Goal: Transaction & Acquisition: Book appointment/travel/reservation

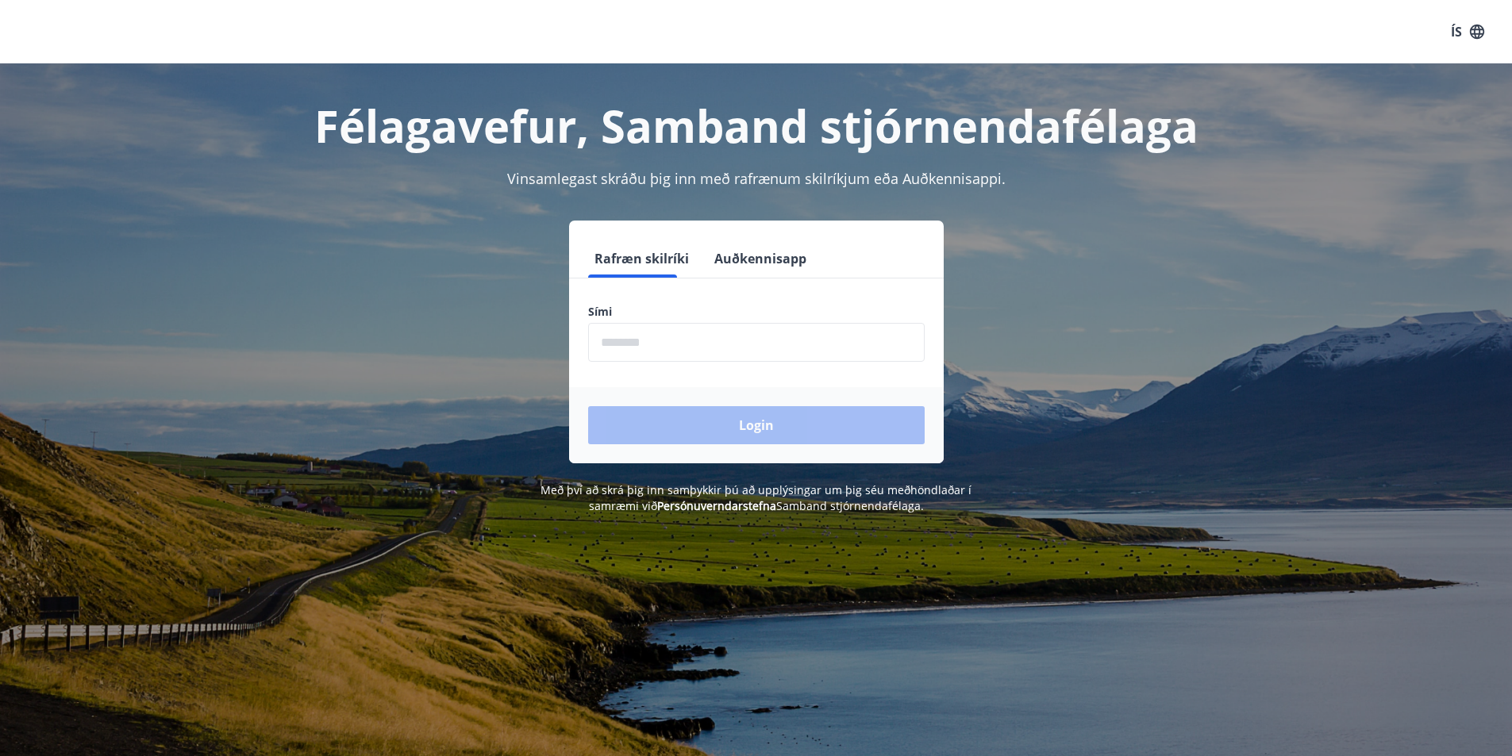
click at [693, 351] on input "phone" at bounding box center [756, 342] width 336 height 39
type input "********"
click at [711, 420] on button "Login" at bounding box center [756, 425] width 336 height 38
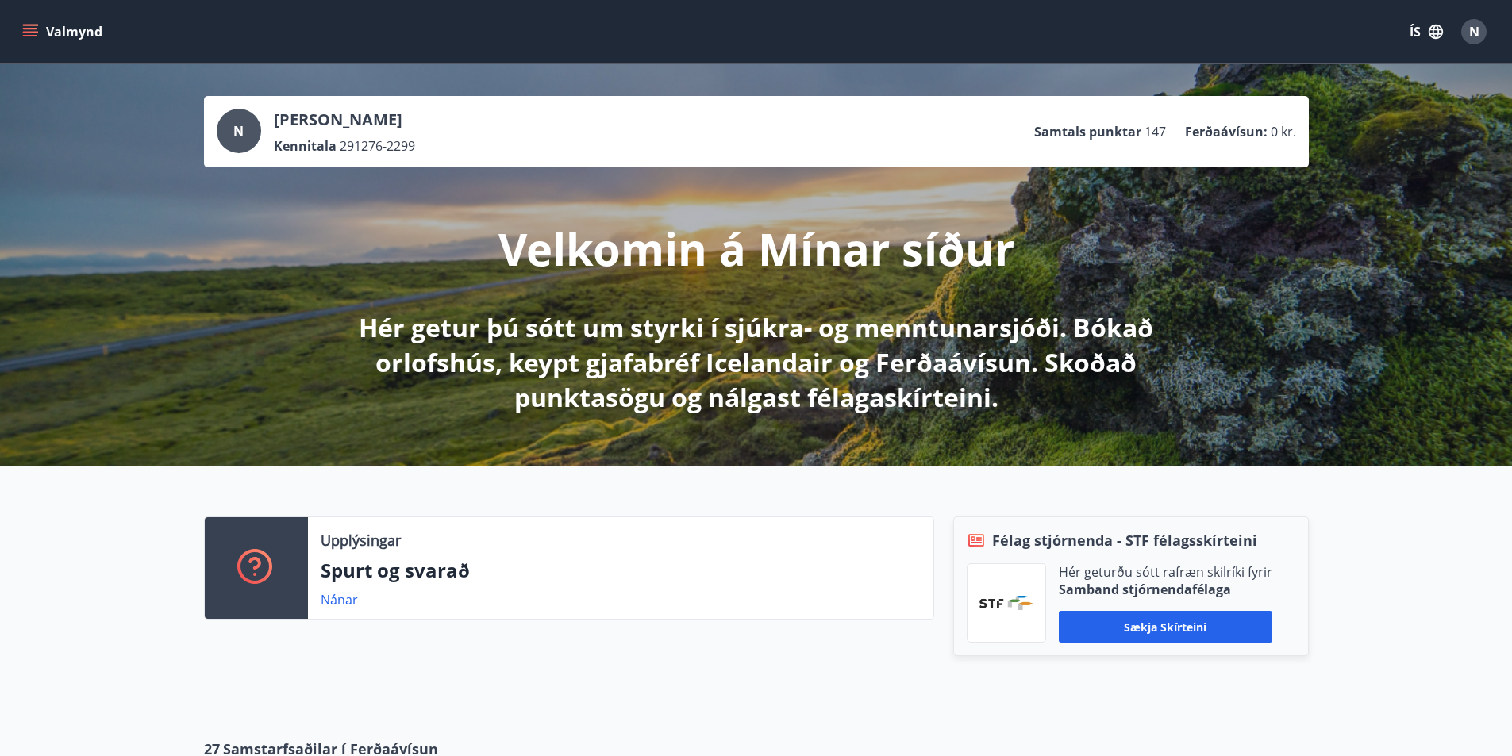
click at [32, 27] on icon "menu" at bounding box center [30, 32] width 16 height 16
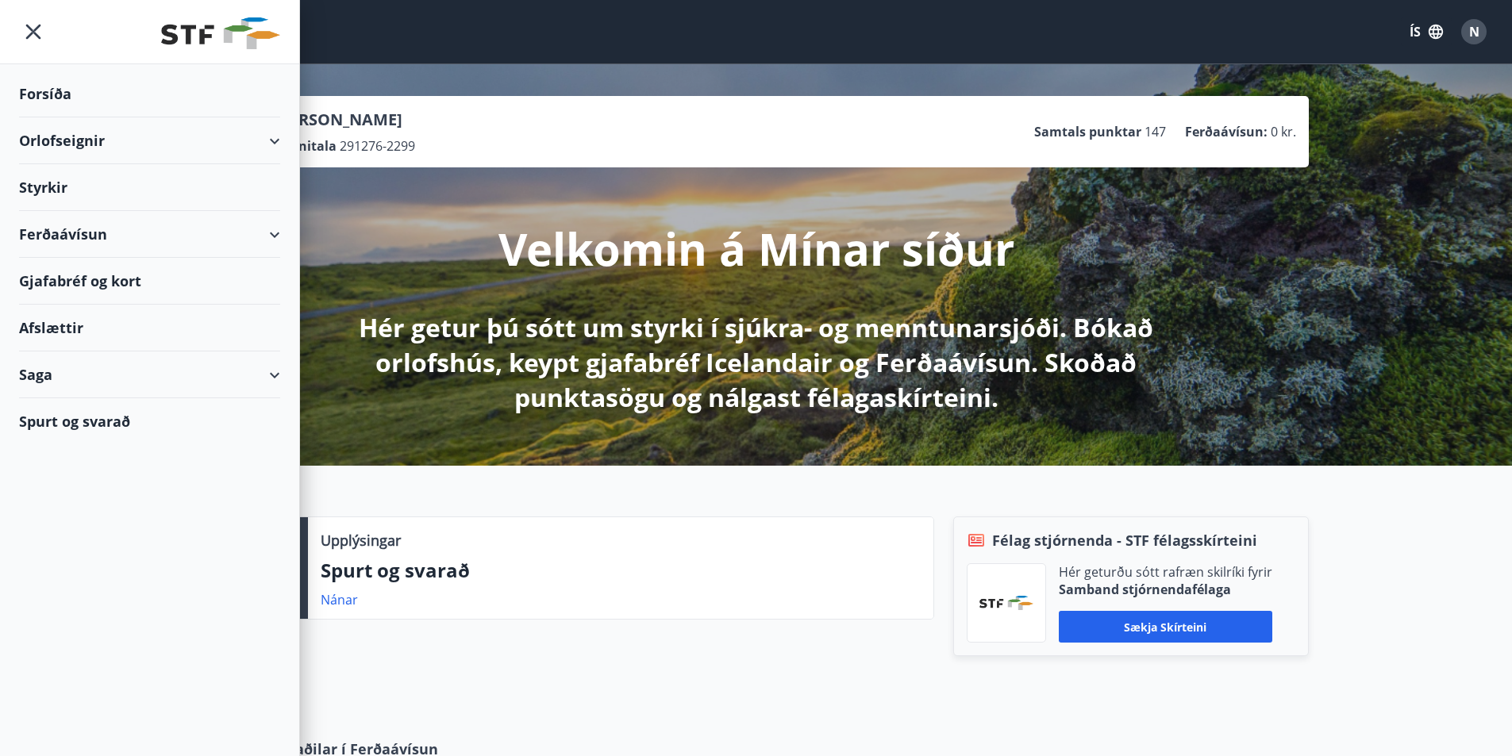
click at [268, 135] on div "Orlofseignir" at bounding box center [149, 140] width 261 height 47
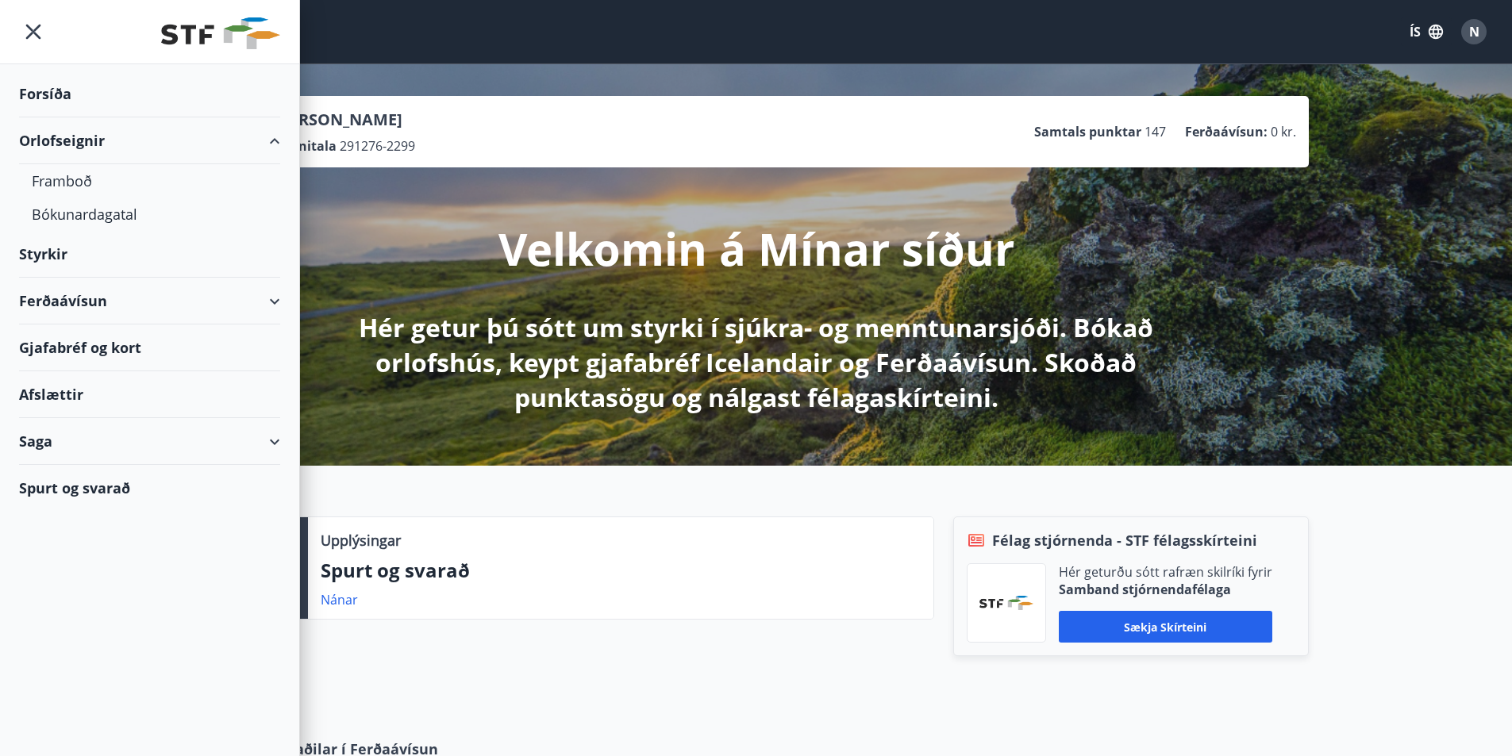
click at [83, 160] on div "Orlofseignir" at bounding box center [149, 140] width 261 height 47
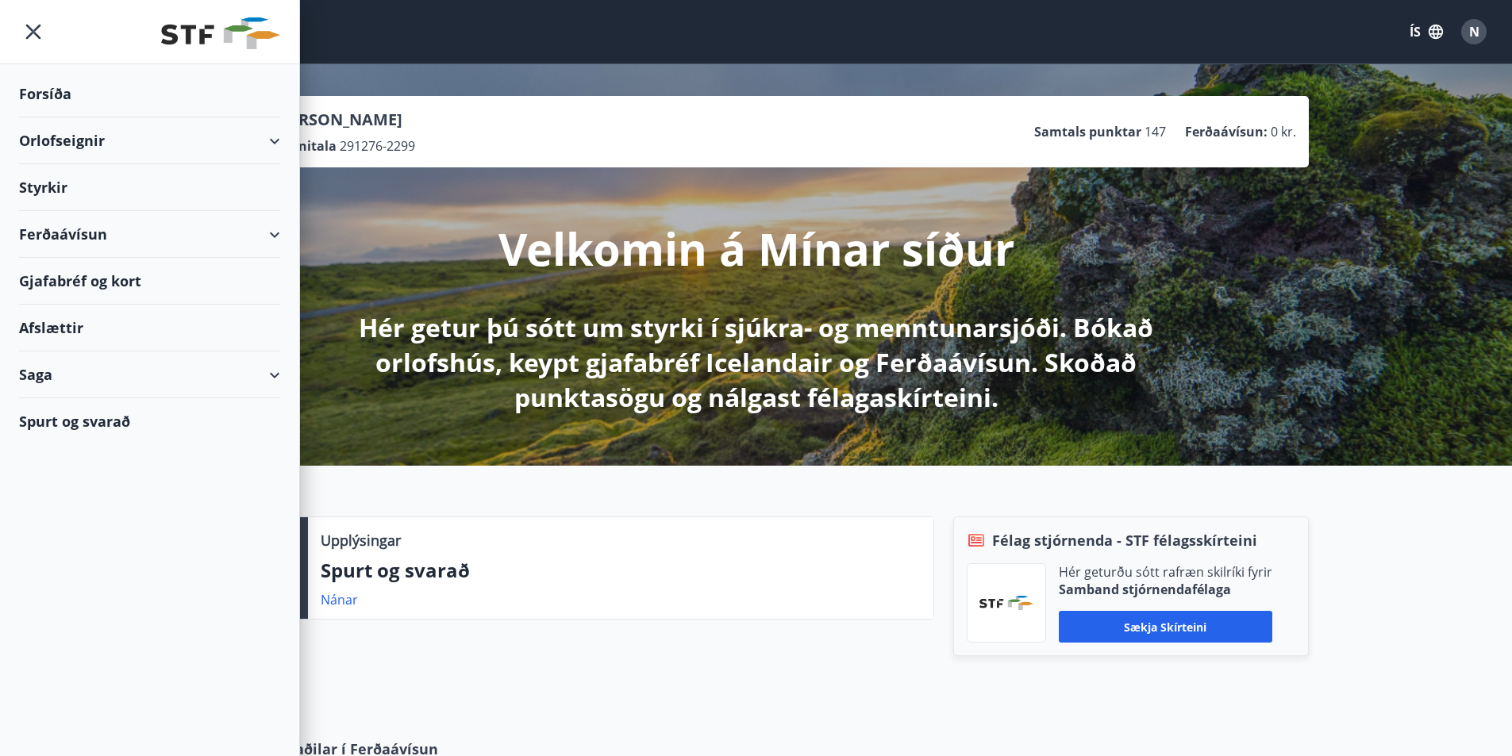
click at [85, 150] on div "Orlofseignir" at bounding box center [149, 140] width 261 height 47
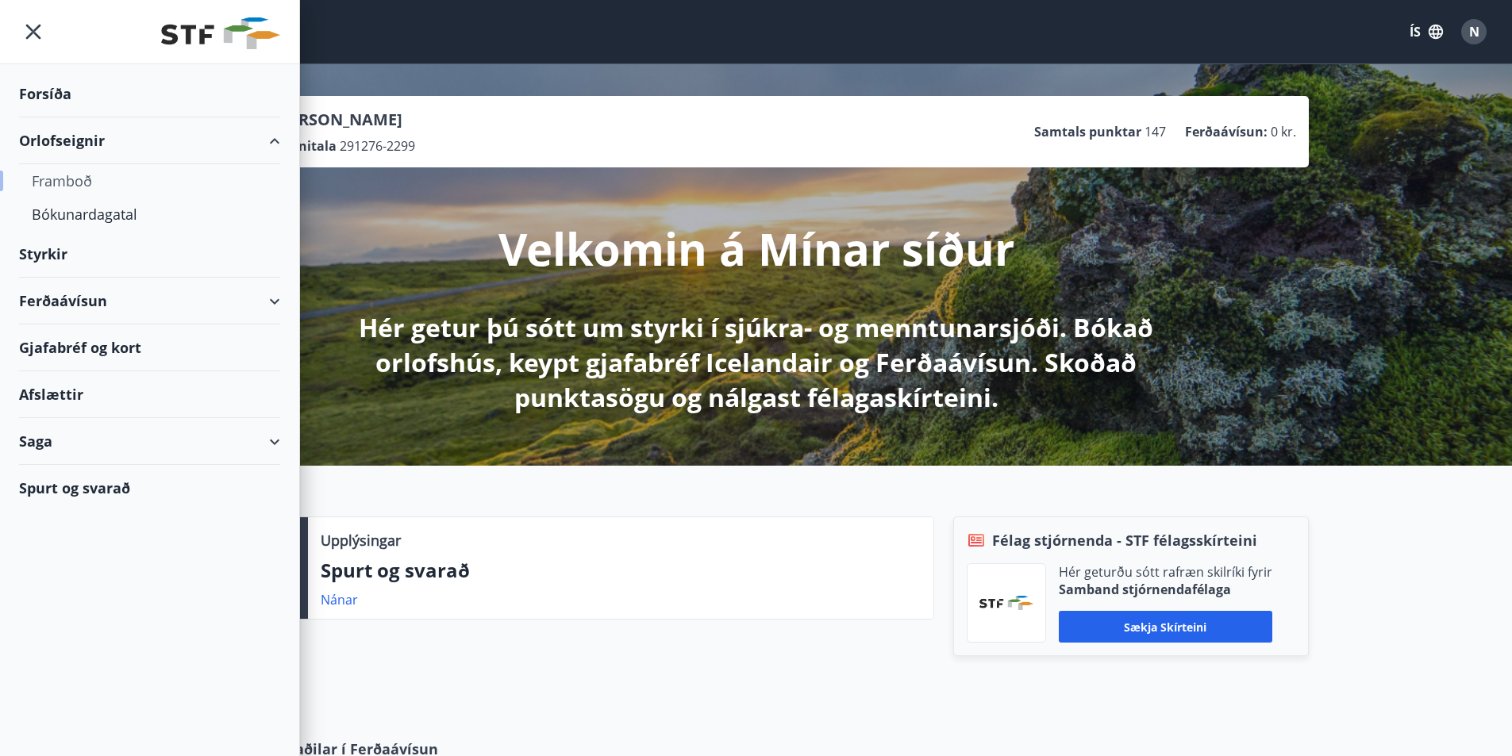
click at [90, 183] on div "Framboð" at bounding box center [150, 180] width 236 height 33
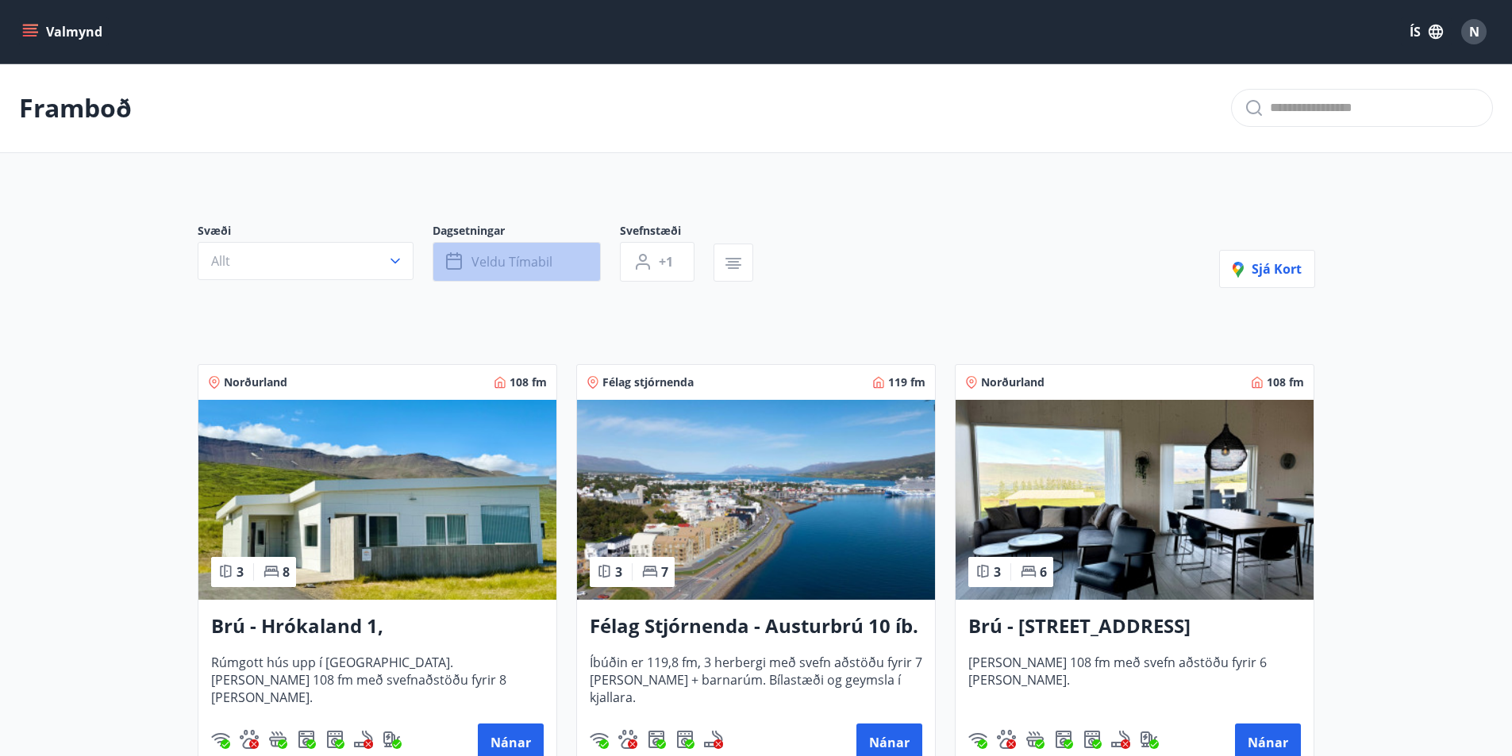
click at [509, 261] on span "Veldu tímabil" at bounding box center [511, 261] width 81 height 17
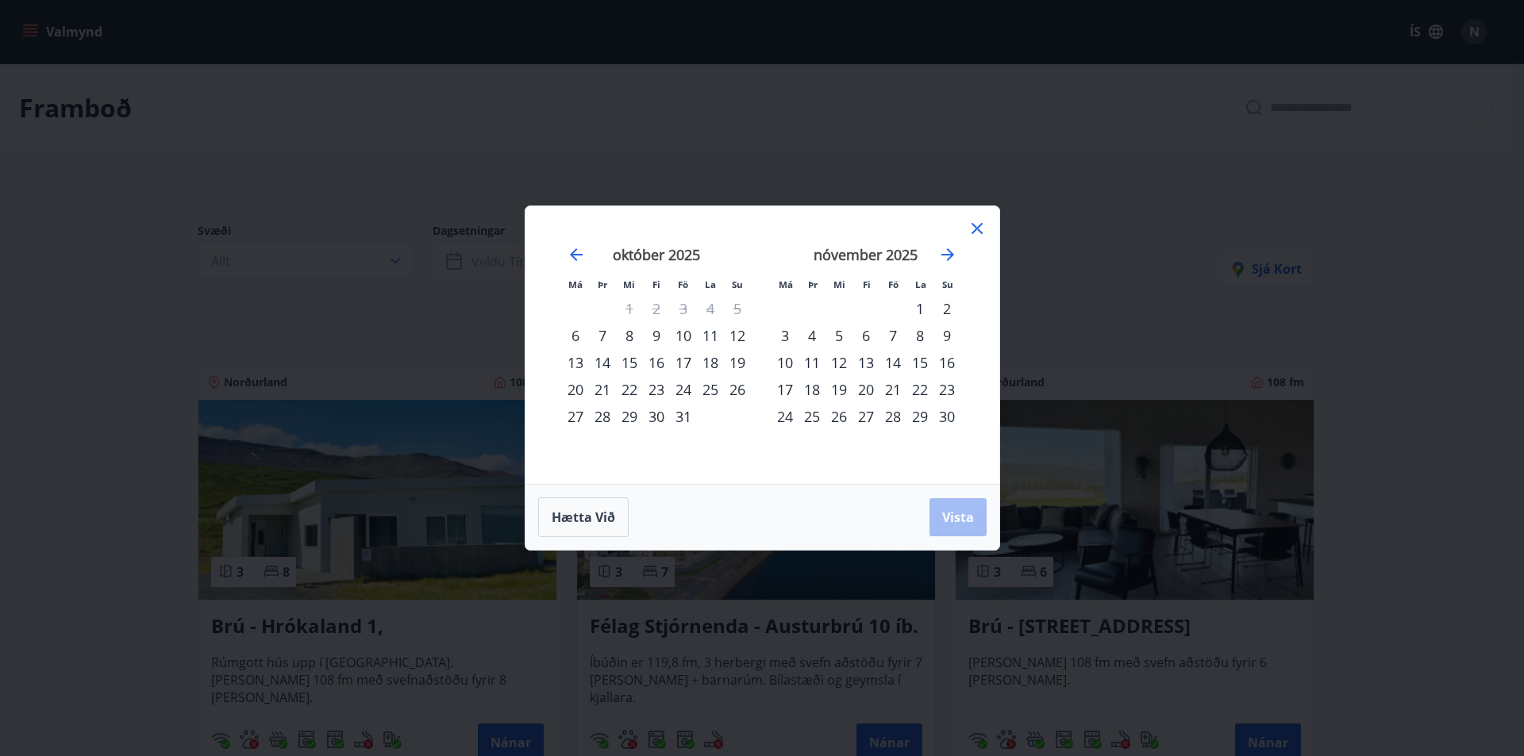
click at [689, 359] on div "17" at bounding box center [683, 362] width 27 height 27
click at [729, 365] on div "19" at bounding box center [737, 362] width 27 height 27
click at [952, 510] on span "Vista" at bounding box center [958, 517] width 32 height 17
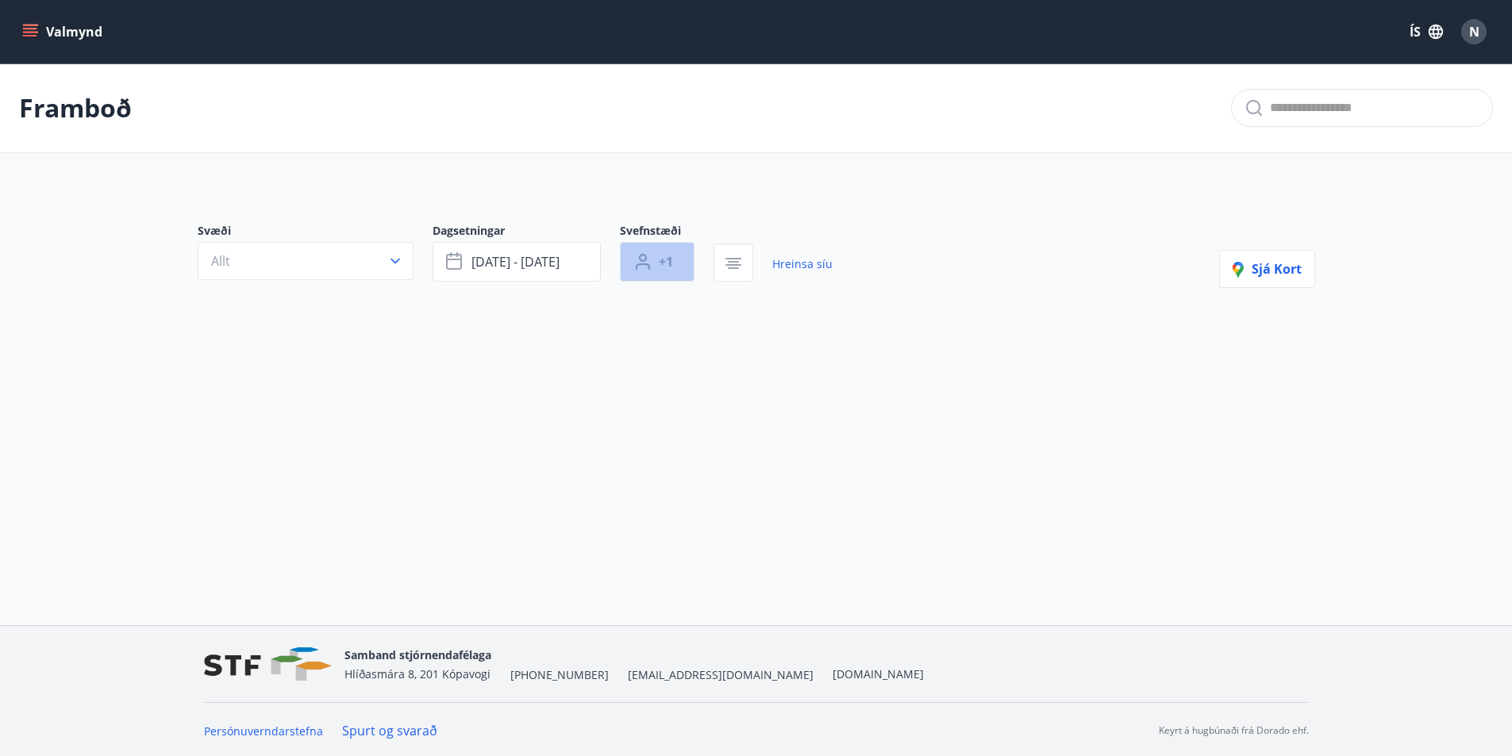
click at [675, 263] on button "+1" at bounding box center [657, 262] width 75 height 40
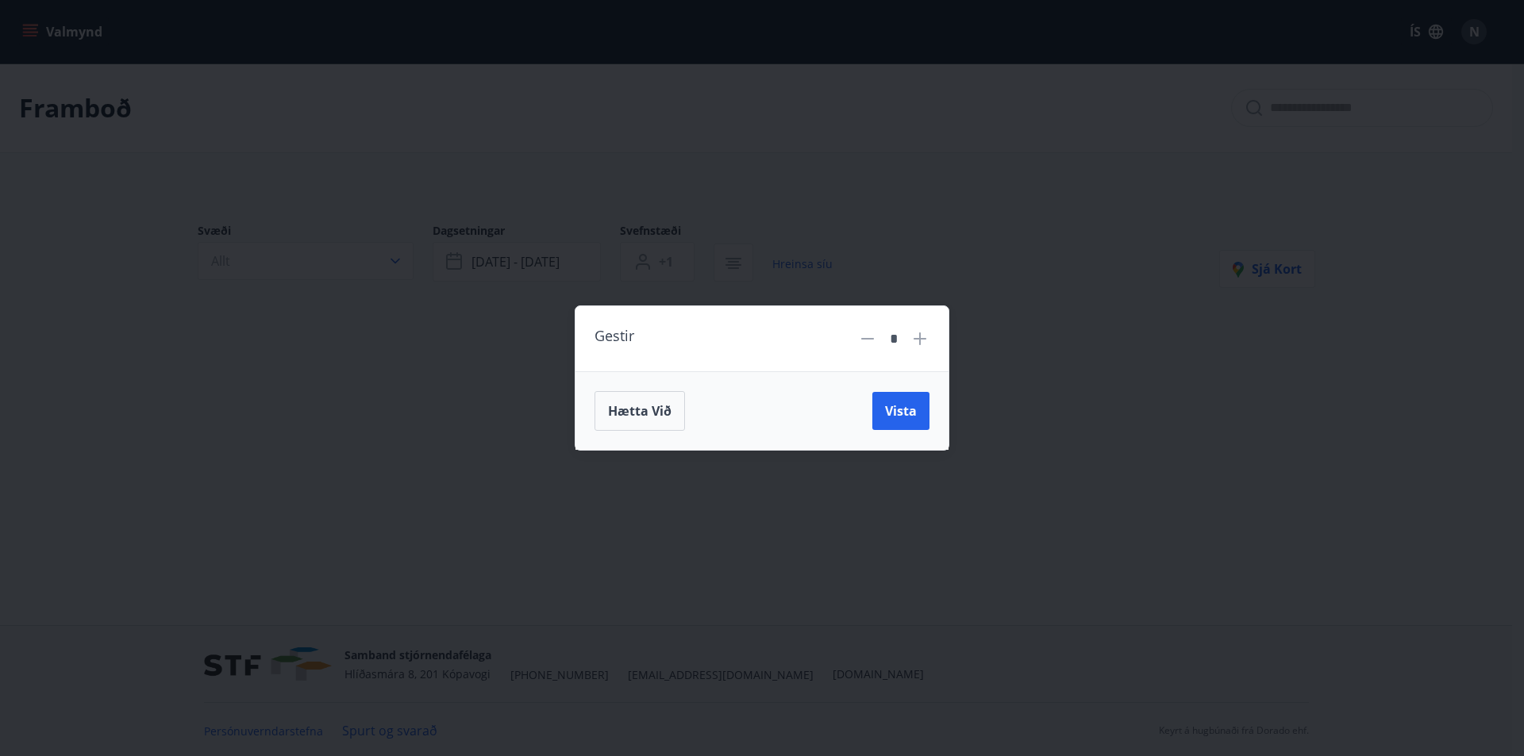
click at [922, 340] on icon at bounding box center [919, 338] width 19 height 19
click at [899, 409] on span "Vista" at bounding box center [901, 410] width 32 height 17
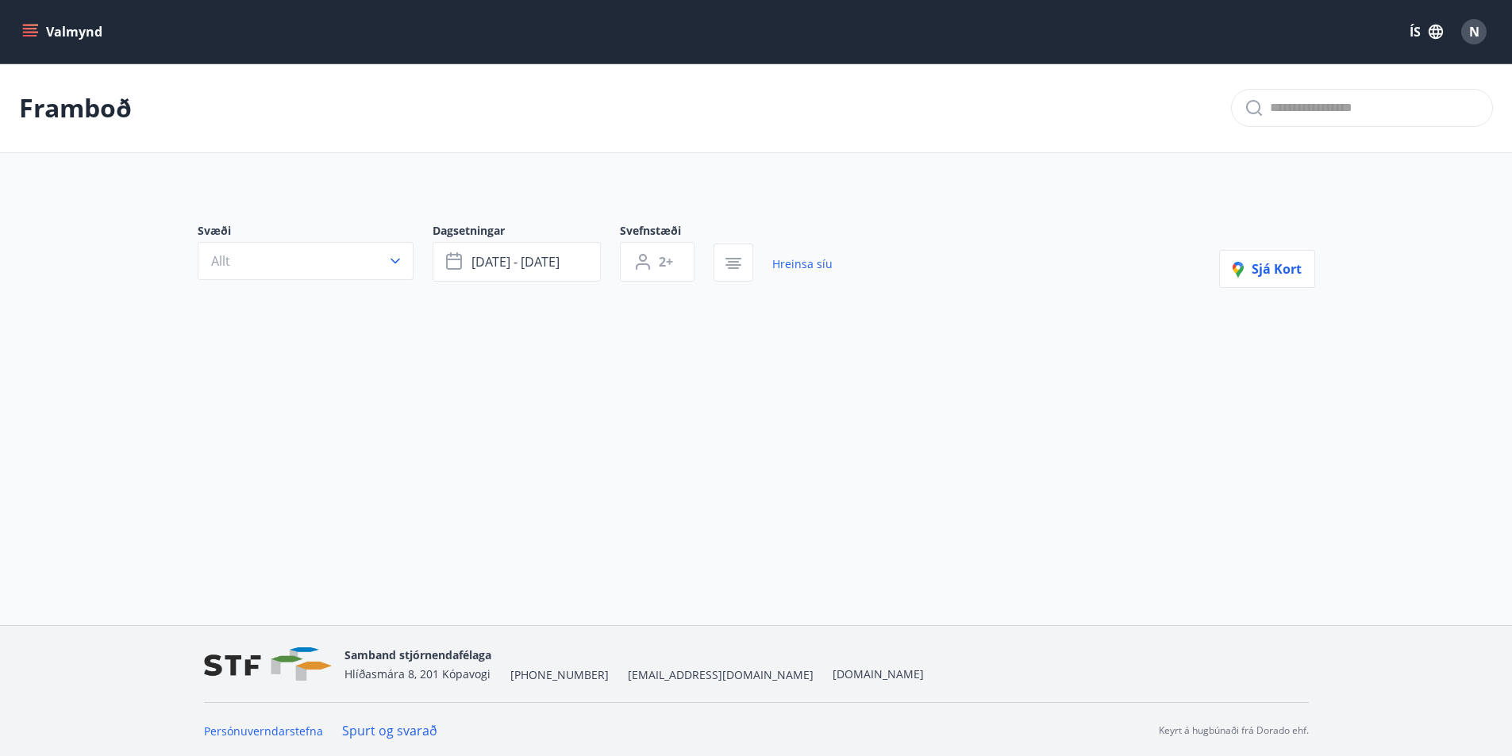
scroll to position [2, 0]
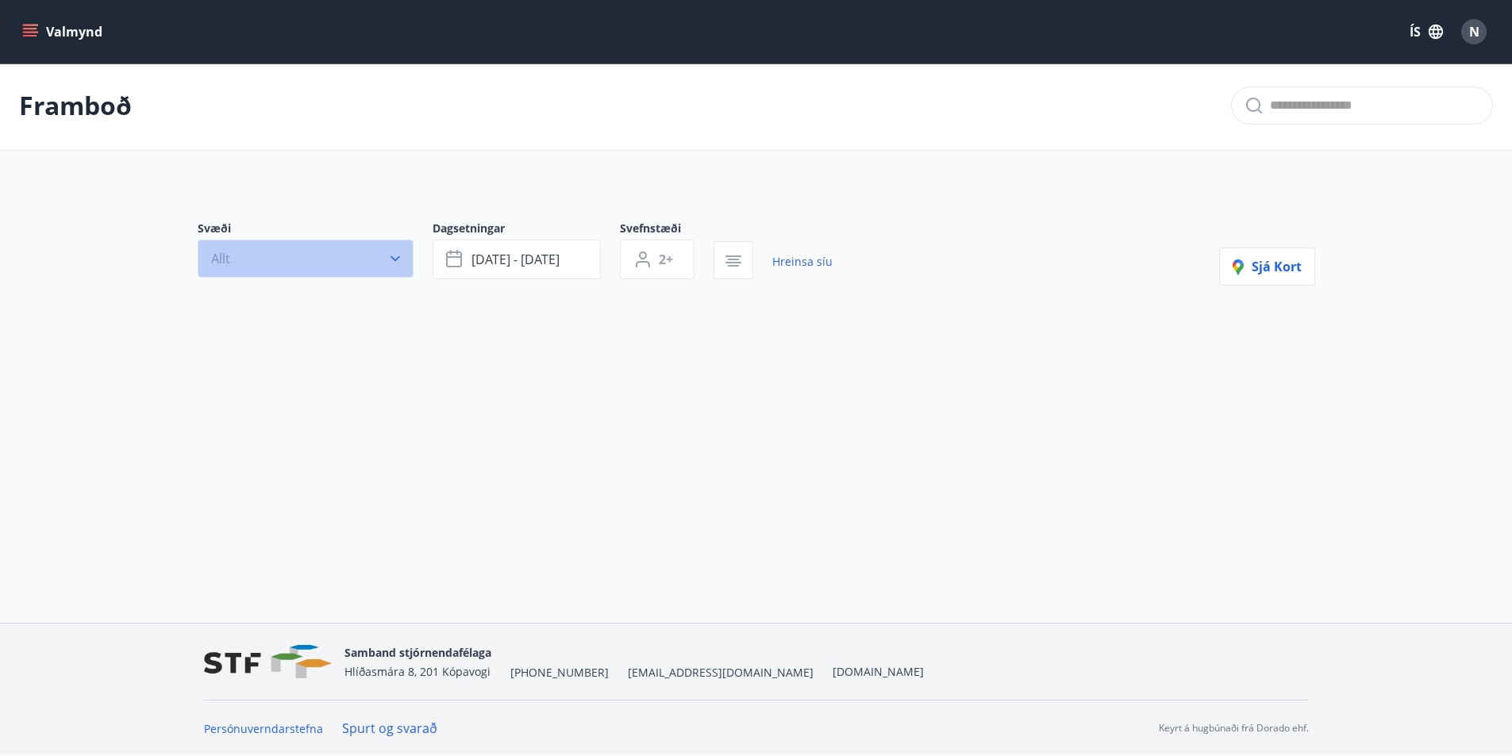
click at [389, 248] on button "Allt" at bounding box center [306, 259] width 216 height 38
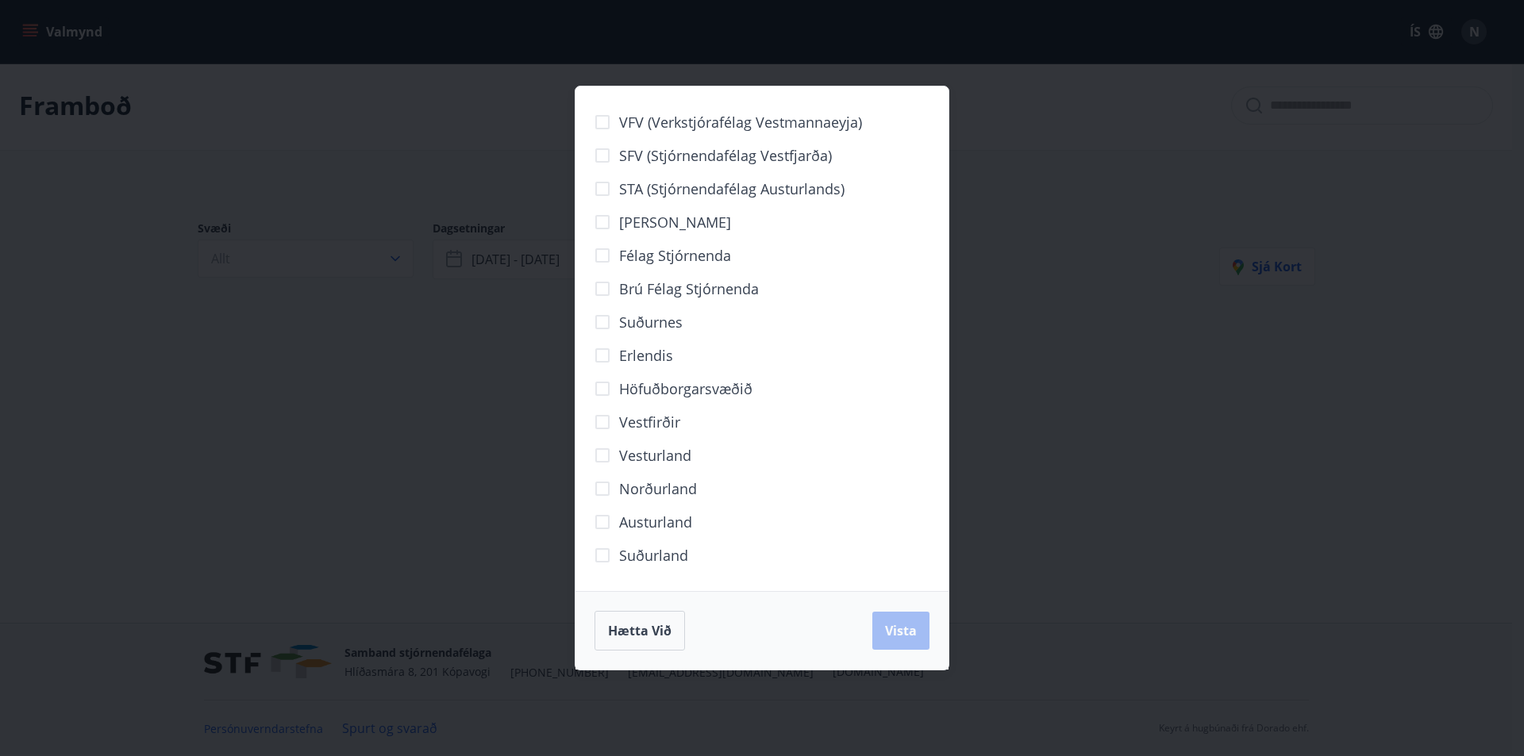
click at [416, 448] on div "VFV (Verkstjórafélag Vestmannaeyja) SFV (Stjórnendafélag Vestfjarða) STA (Stjór…" at bounding box center [762, 378] width 1524 height 756
drag, startPoint x: 433, startPoint y: 428, endPoint x: 498, endPoint y: 446, distance: 67.6
click at [433, 428] on div "VFV (Verkstjórafélag Vestmannaeyja) SFV (Stjórnendafélag Vestfjarða) STA (Stjór…" at bounding box center [762, 378] width 1524 height 756
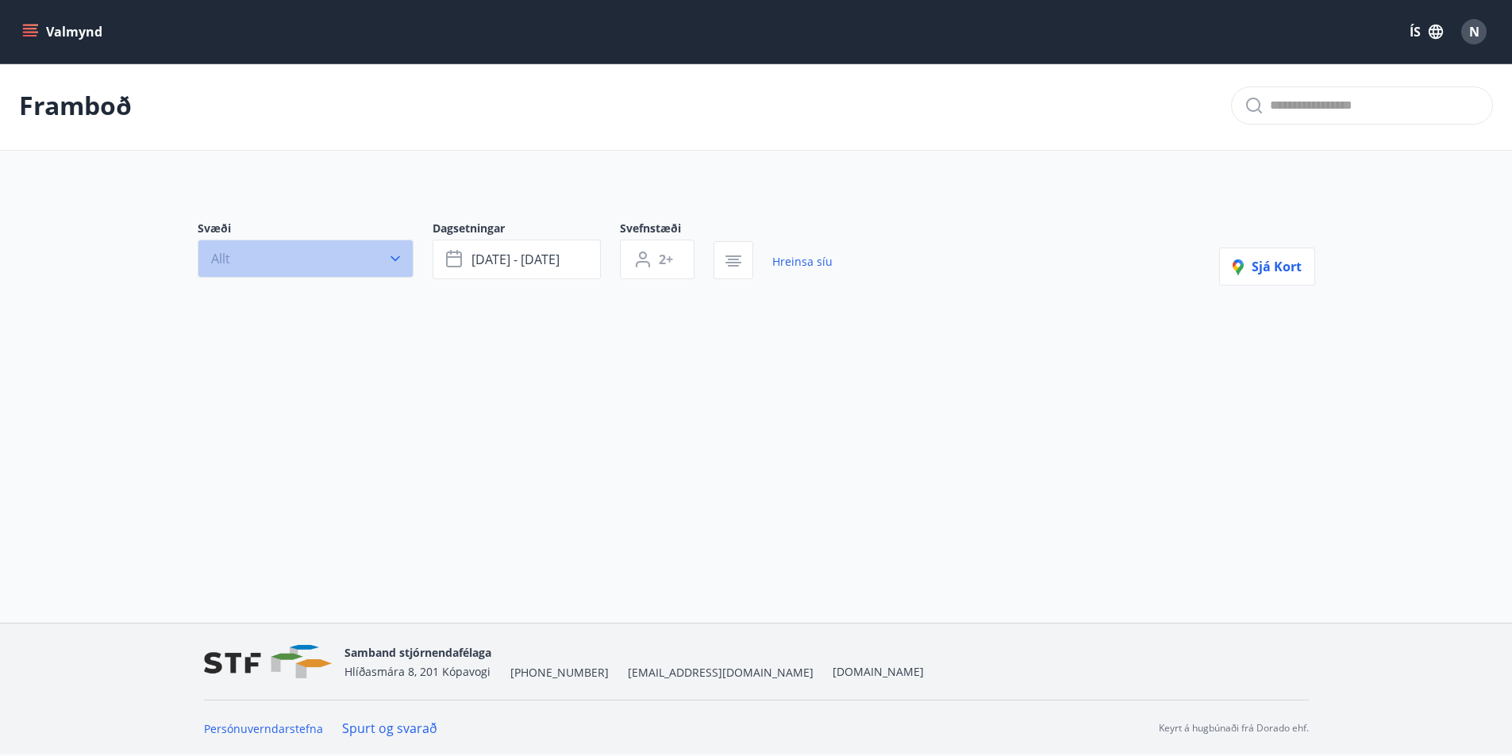
click at [321, 267] on button "Allt" at bounding box center [306, 259] width 216 height 38
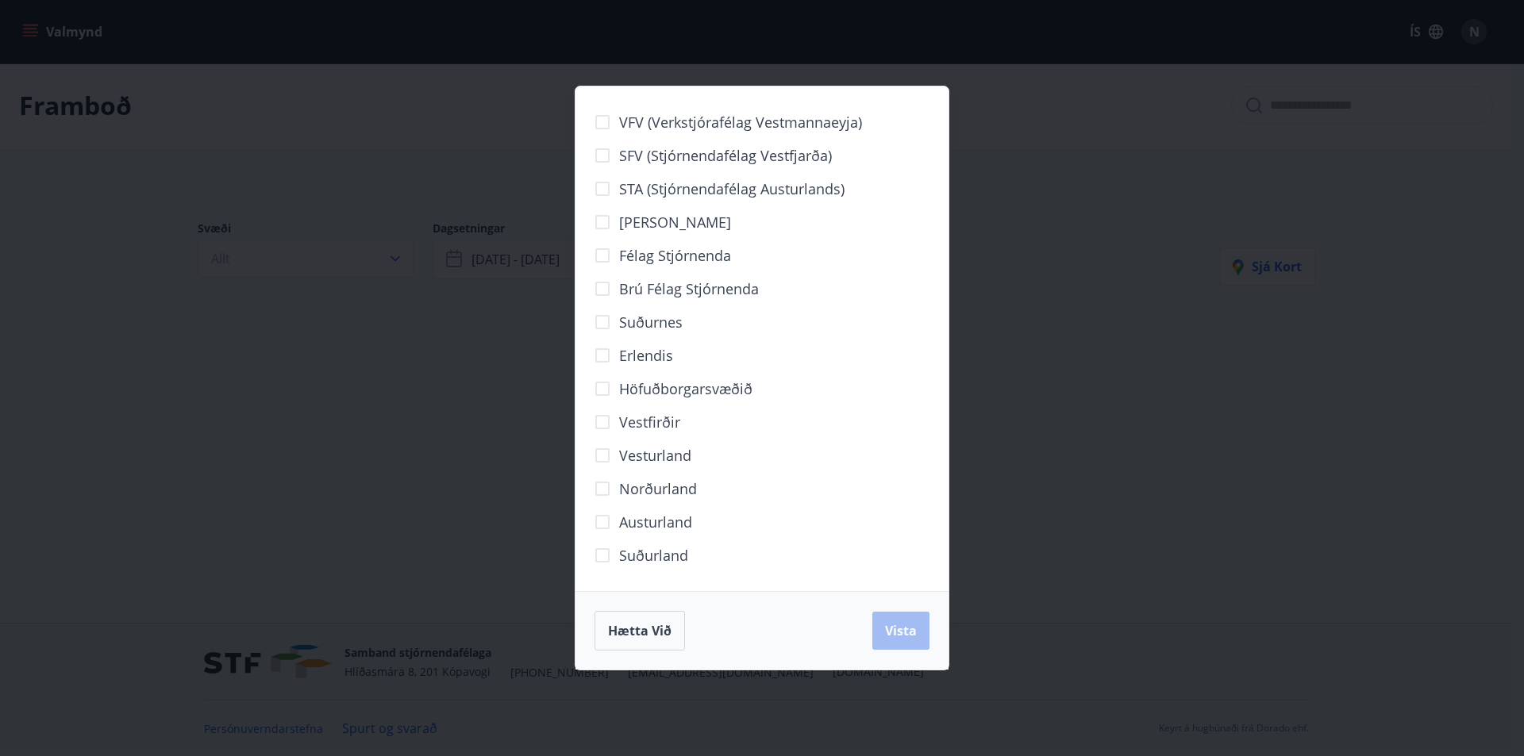
click at [312, 410] on div "VFV (Verkstjórafélag Vestmannaeyja) SFV (Stjórnendafélag Vestfjarða) STA (Stjór…" at bounding box center [762, 378] width 1524 height 756
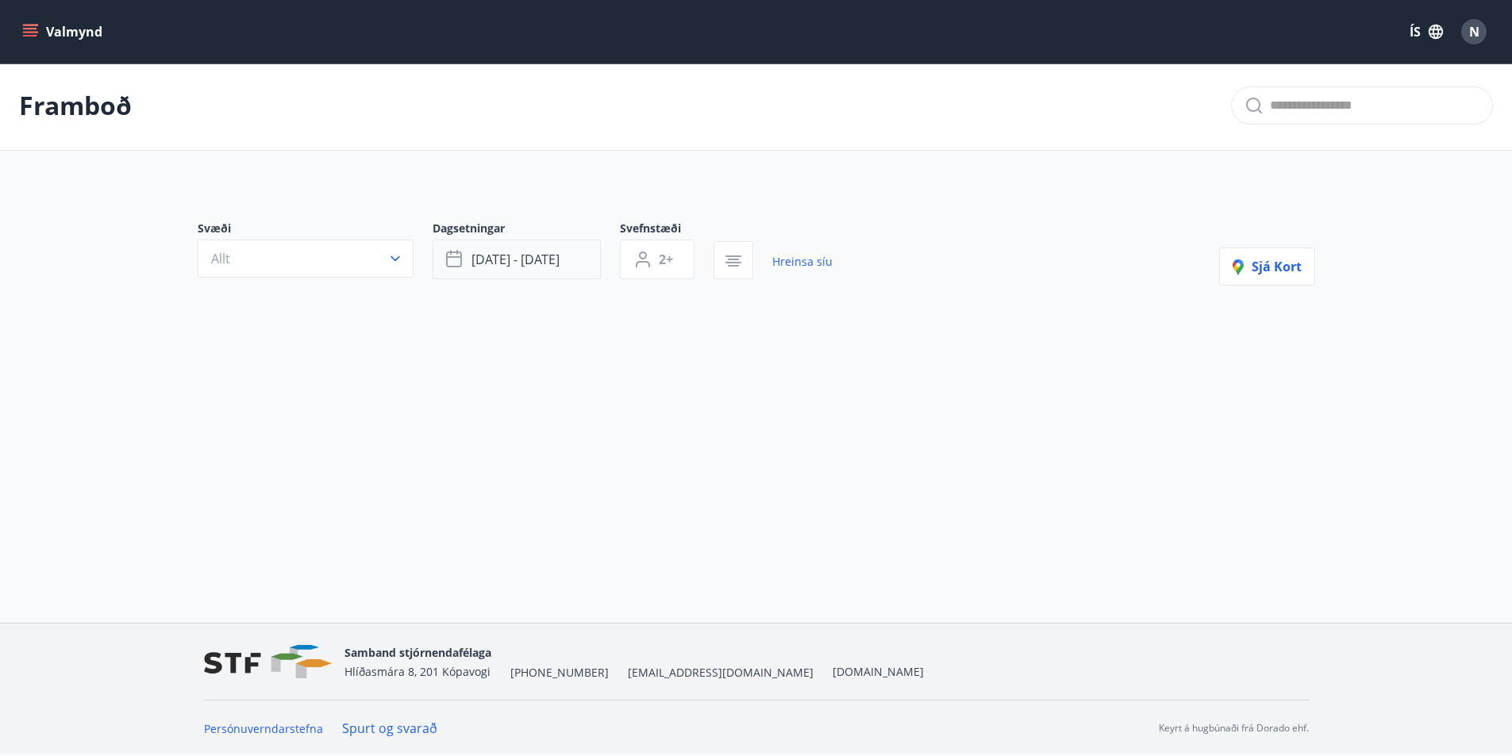
click at [509, 263] on span "[DATE] - [DATE]" at bounding box center [515, 259] width 88 height 17
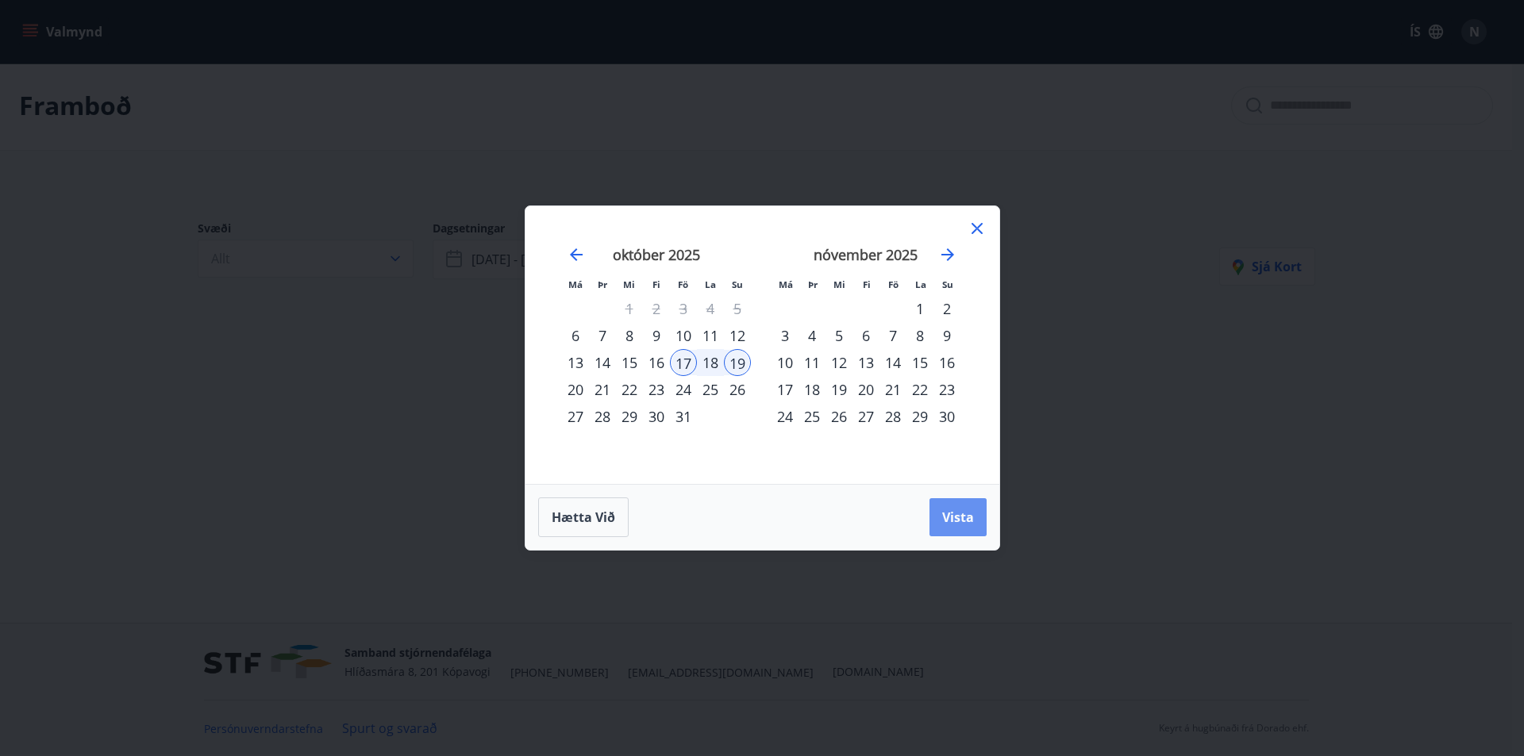
drag, startPoint x: 948, startPoint y: 520, endPoint x: 921, endPoint y: 521, distance: 27.0
click at [948, 519] on span "Vista" at bounding box center [958, 517] width 32 height 17
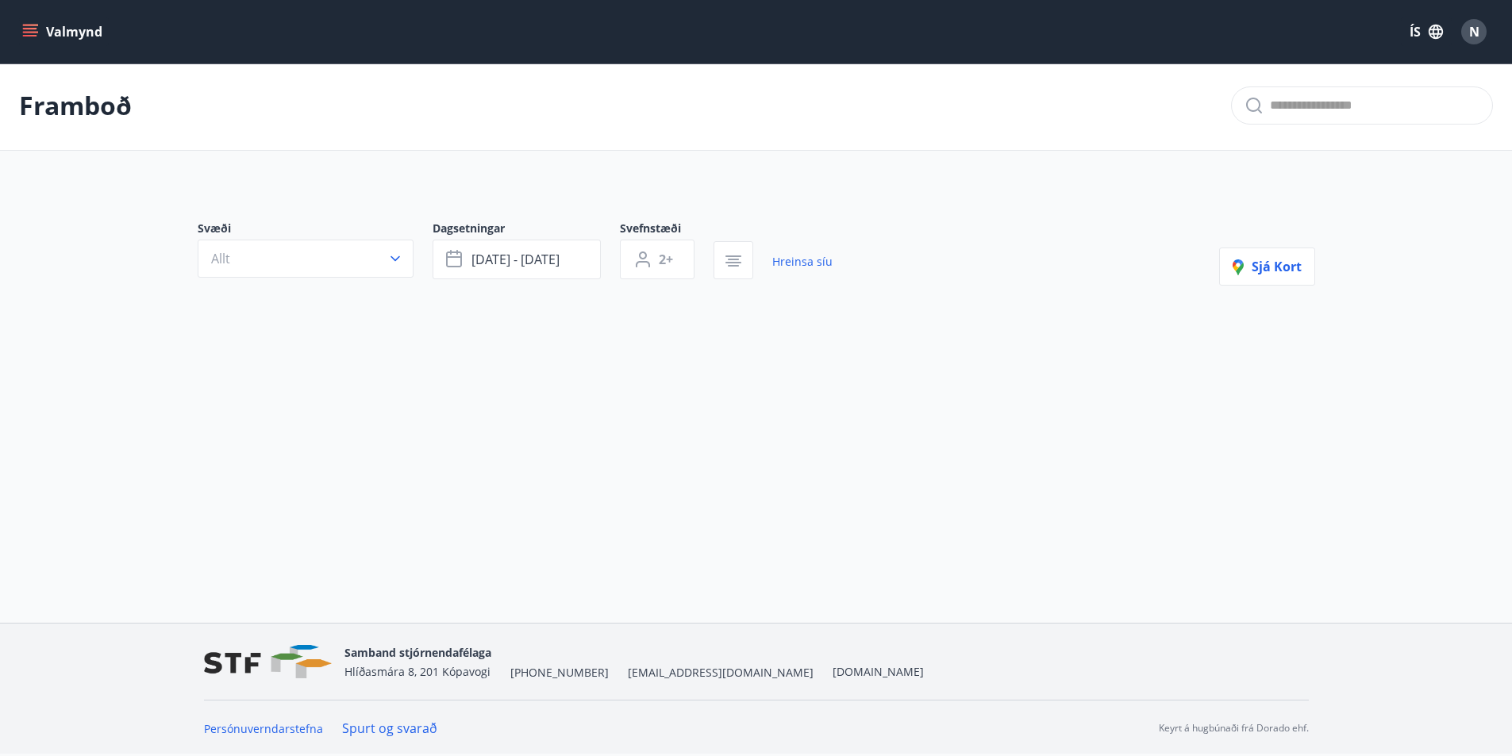
type input "*"
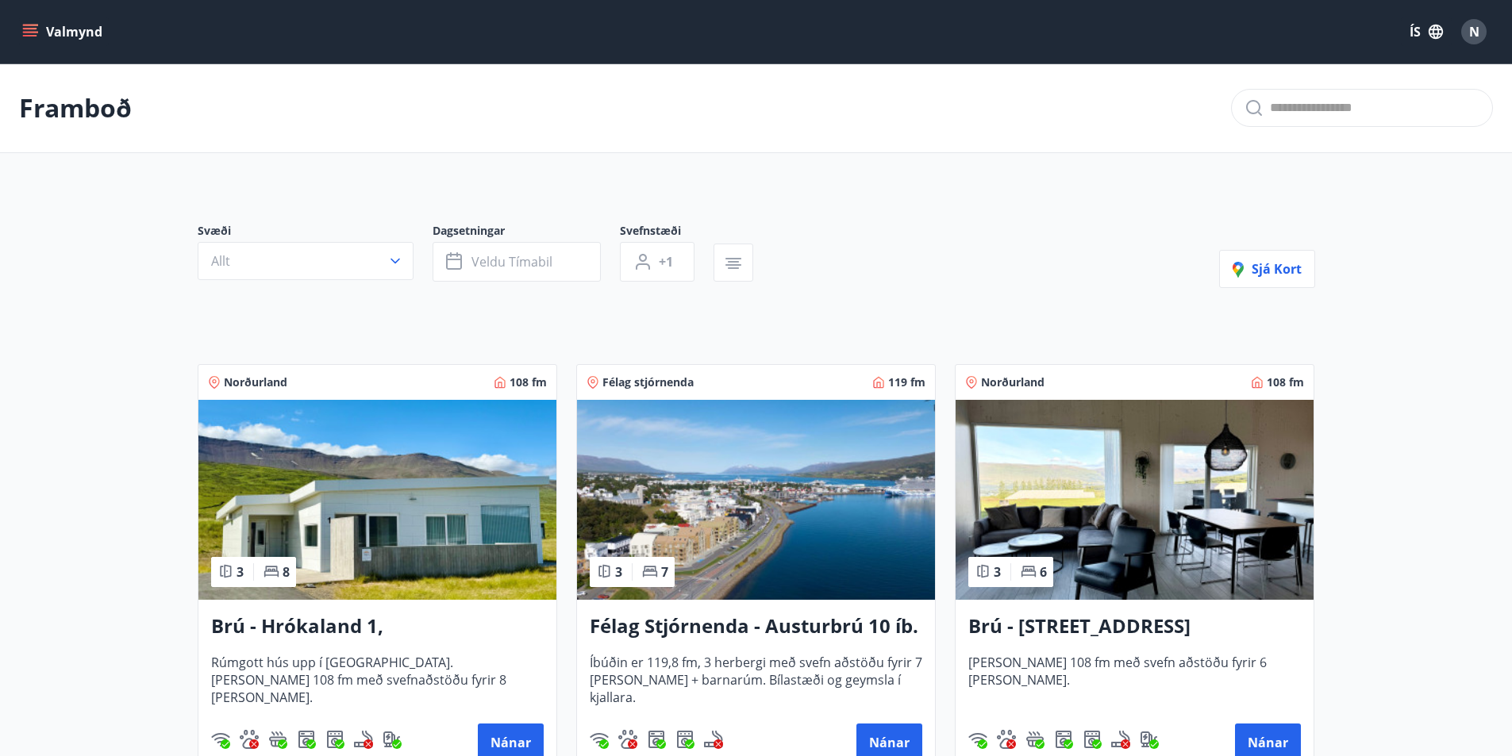
click at [315, 263] on button "Allt" at bounding box center [306, 261] width 216 height 38
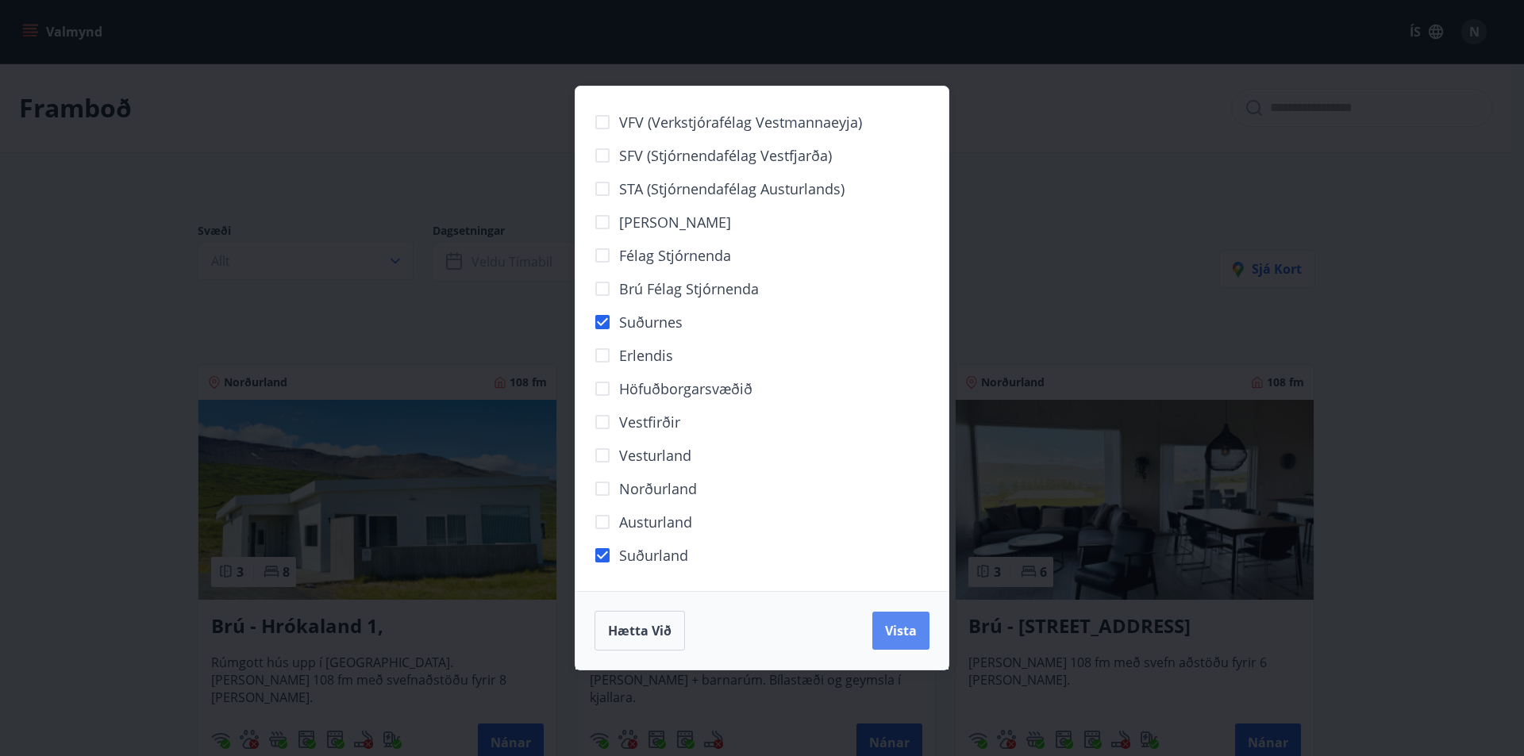
click at [906, 628] on span "Vista" at bounding box center [901, 630] width 32 height 17
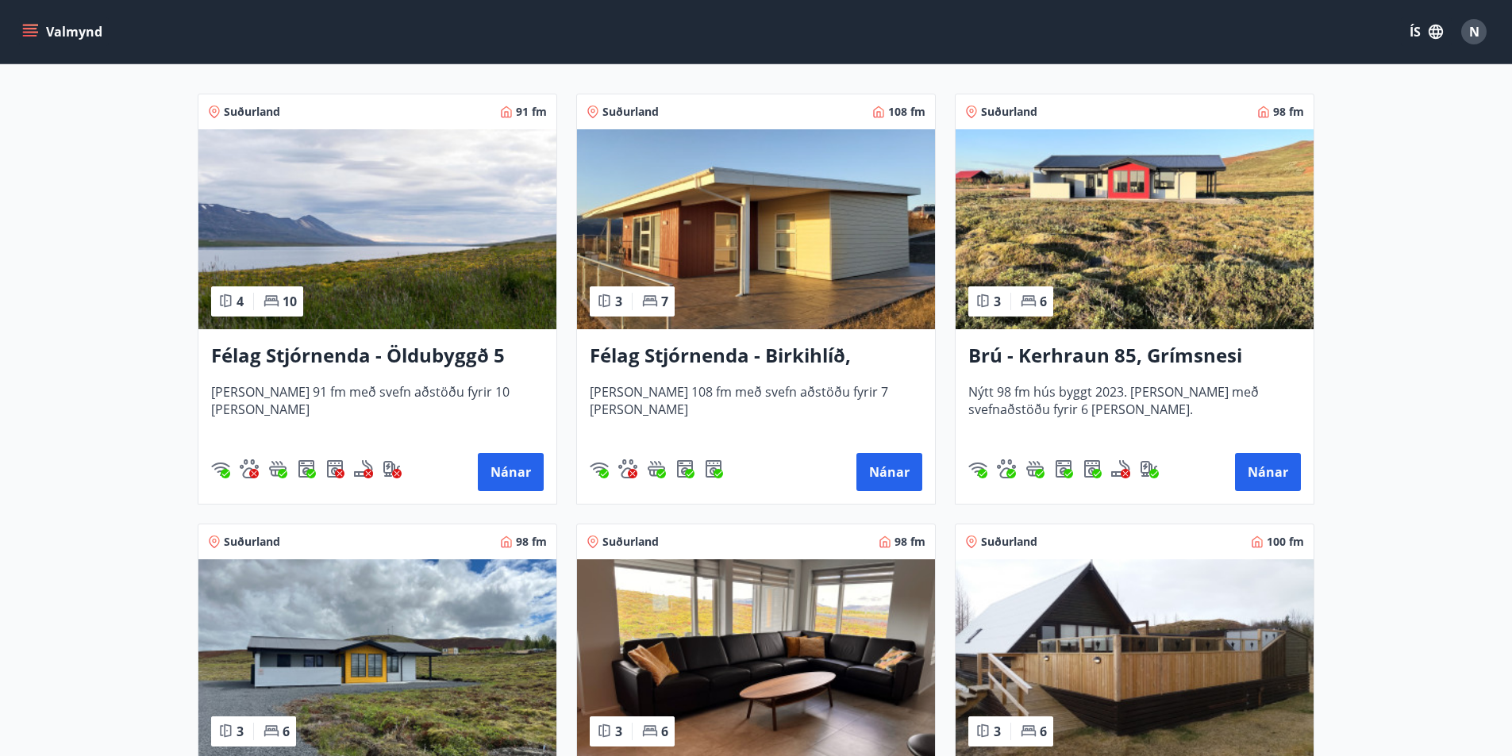
scroll to position [300, 0]
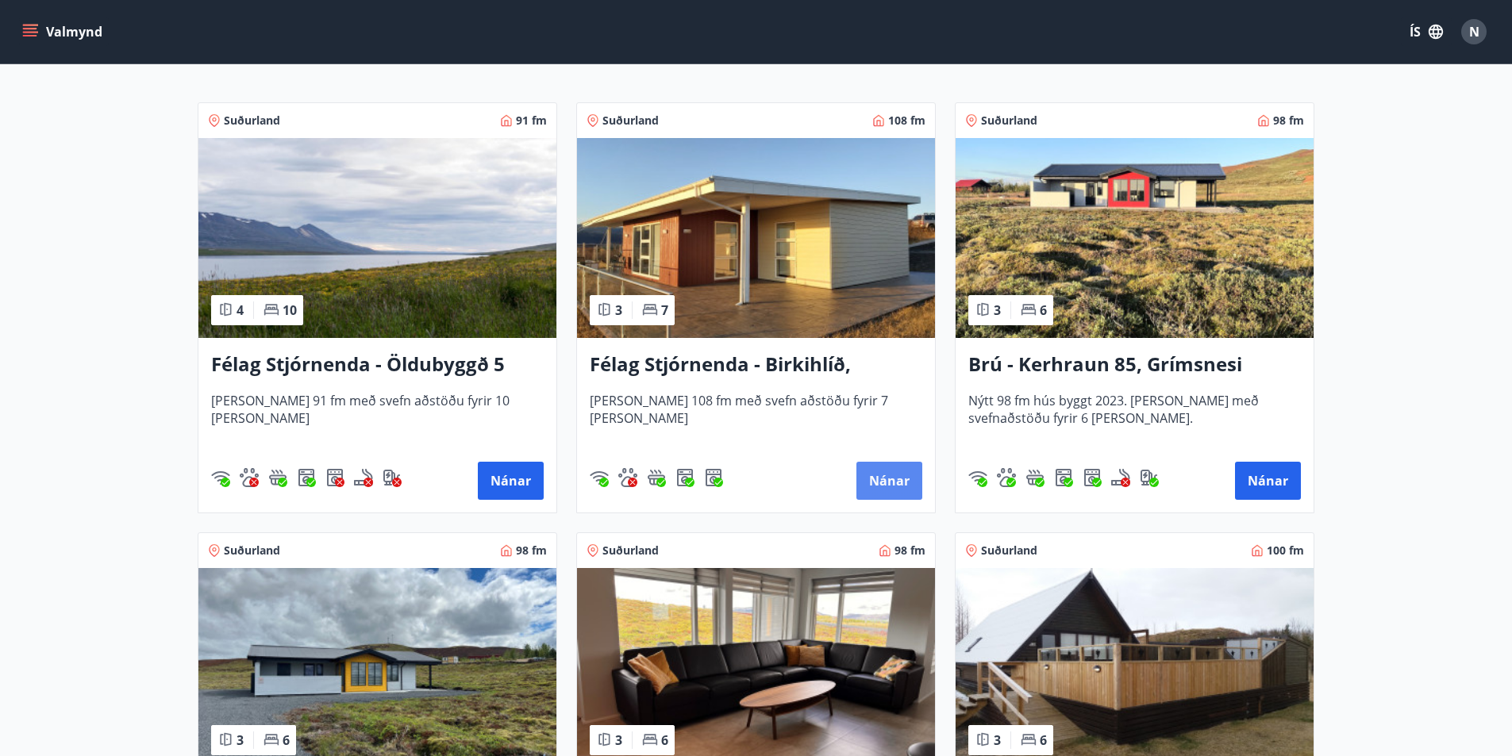
click at [898, 487] on button "Nánar" at bounding box center [889, 481] width 66 height 38
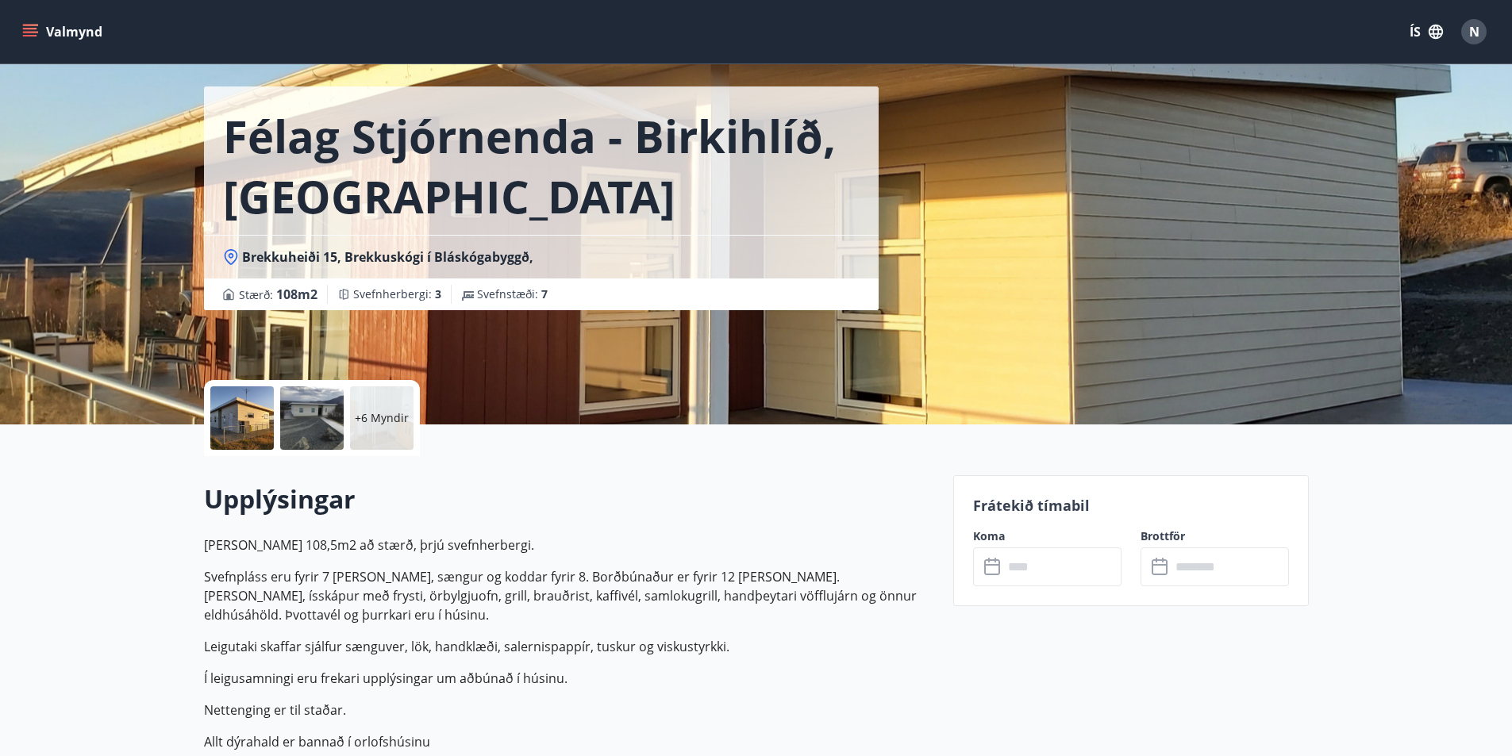
scroll to position [79, 0]
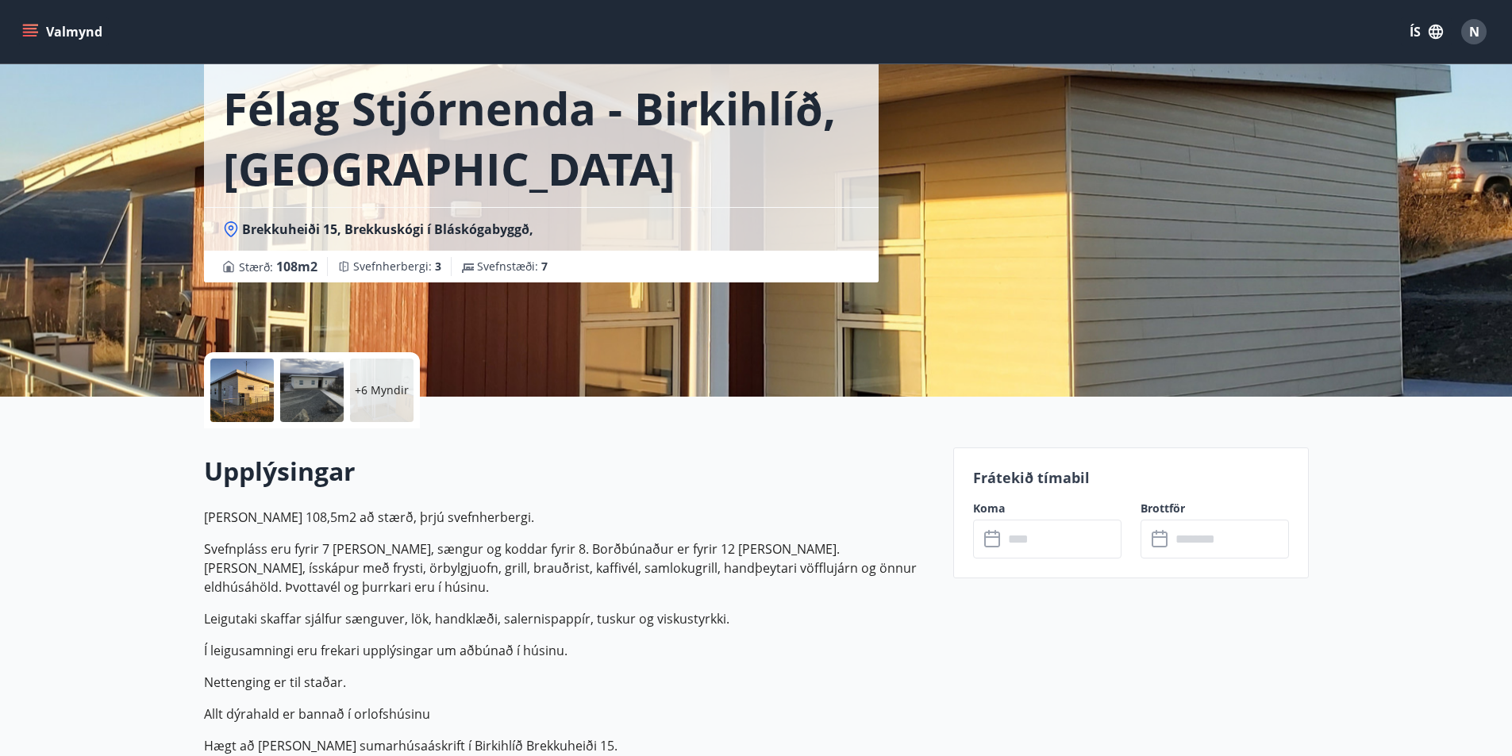
click at [1063, 545] on input "text" at bounding box center [1062, 539] width 118 height 39
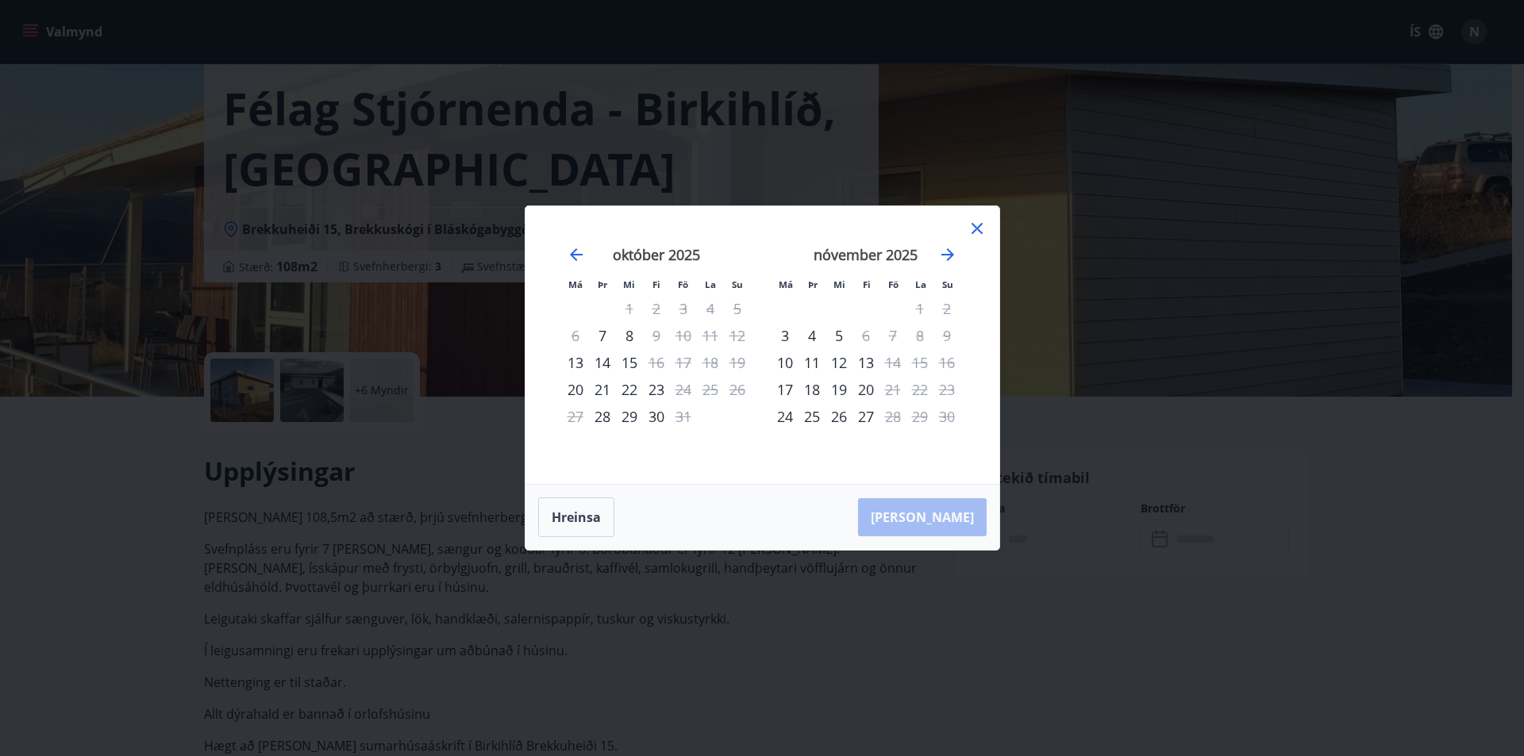
click at [976, 221] on icon at bounding box center [976, 228] width 19 height 19
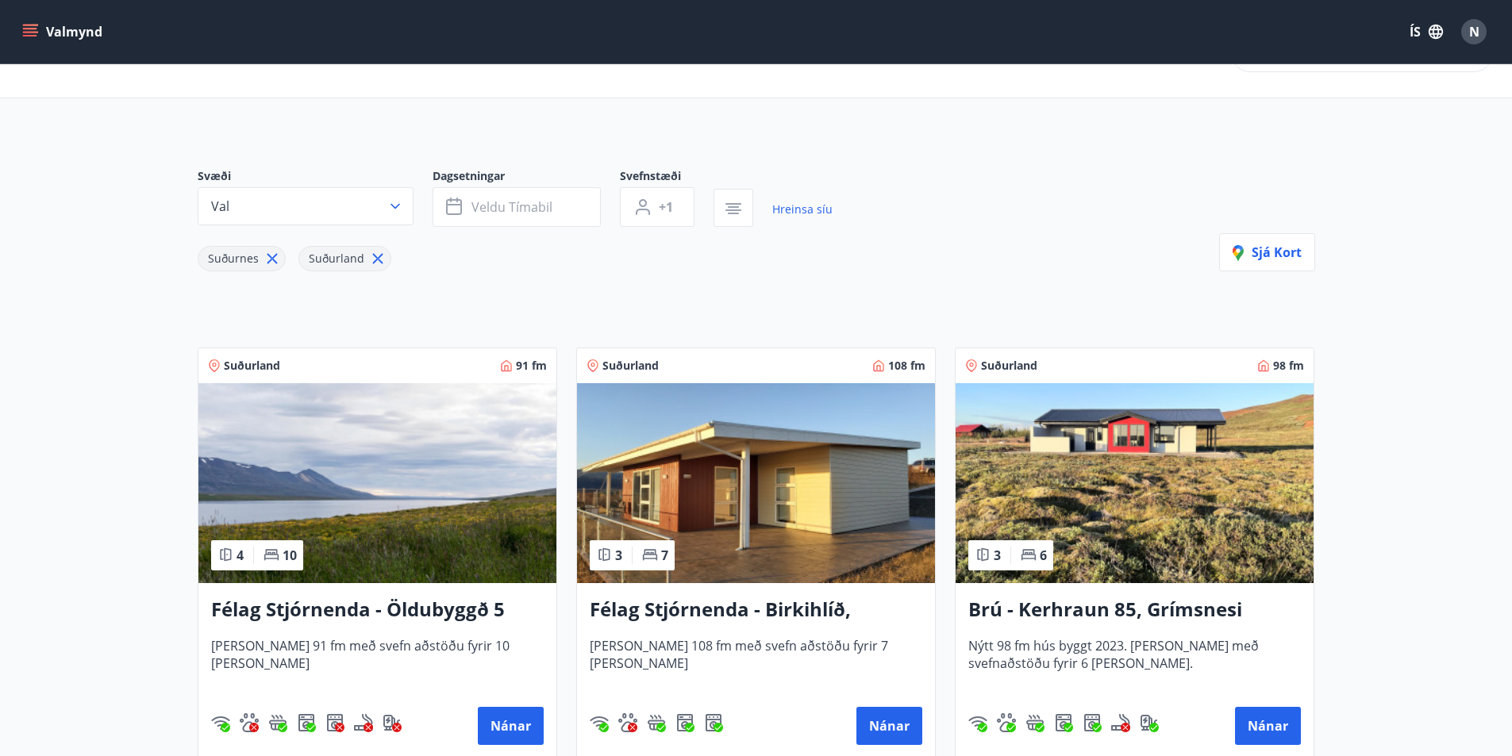
scroll to position [159, 0]
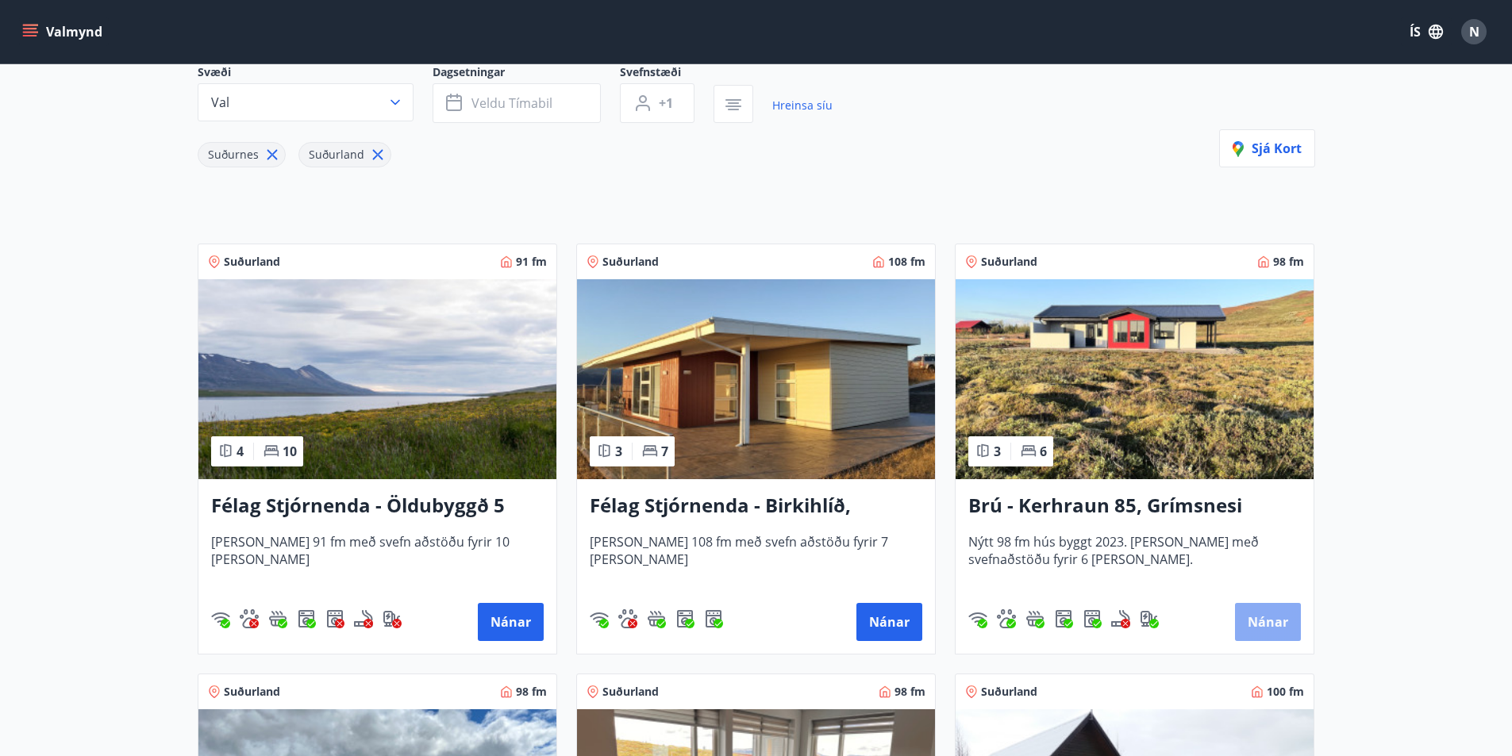
click at [1251, 618] on button "Nánar" at bounding box center [1268, 622] width 66 height 38
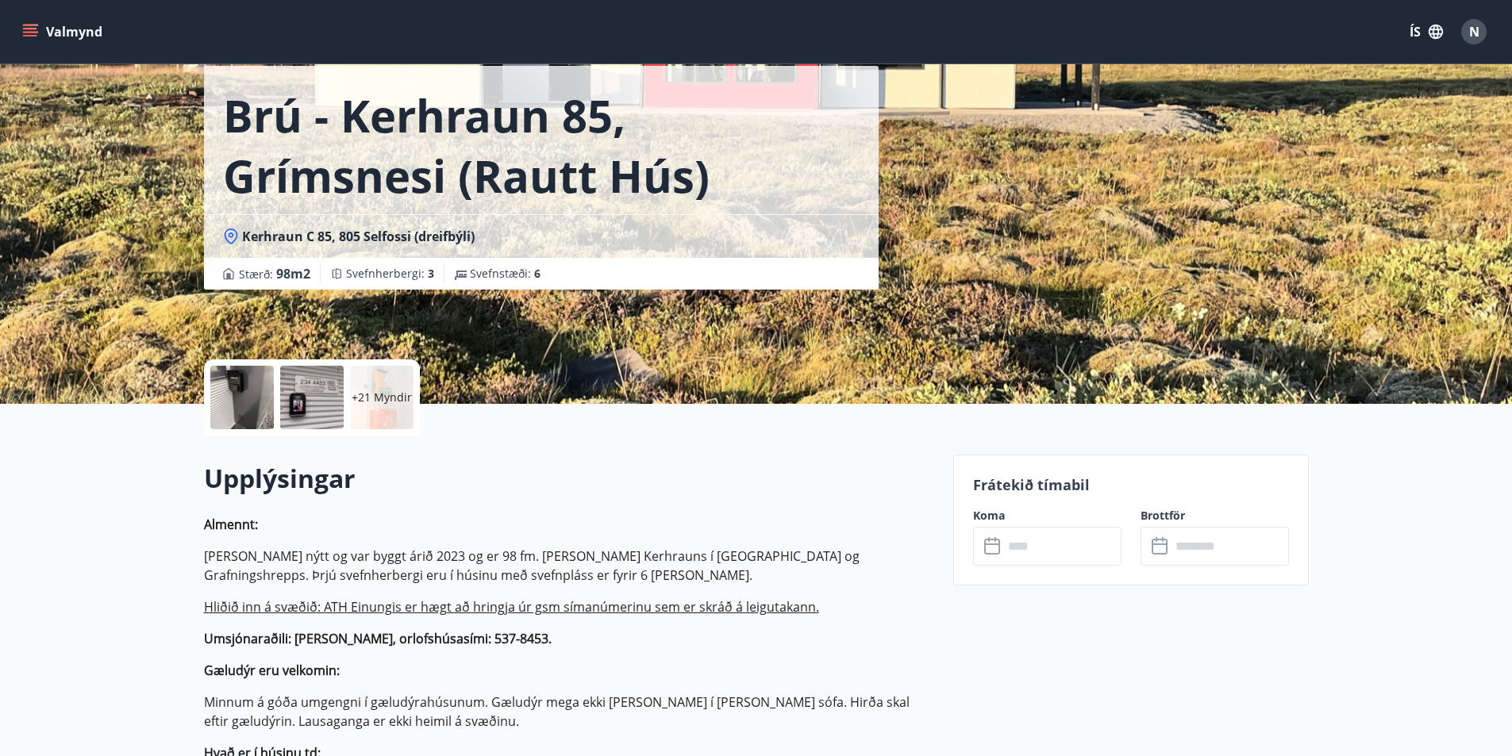
scroll to position [159, 0]
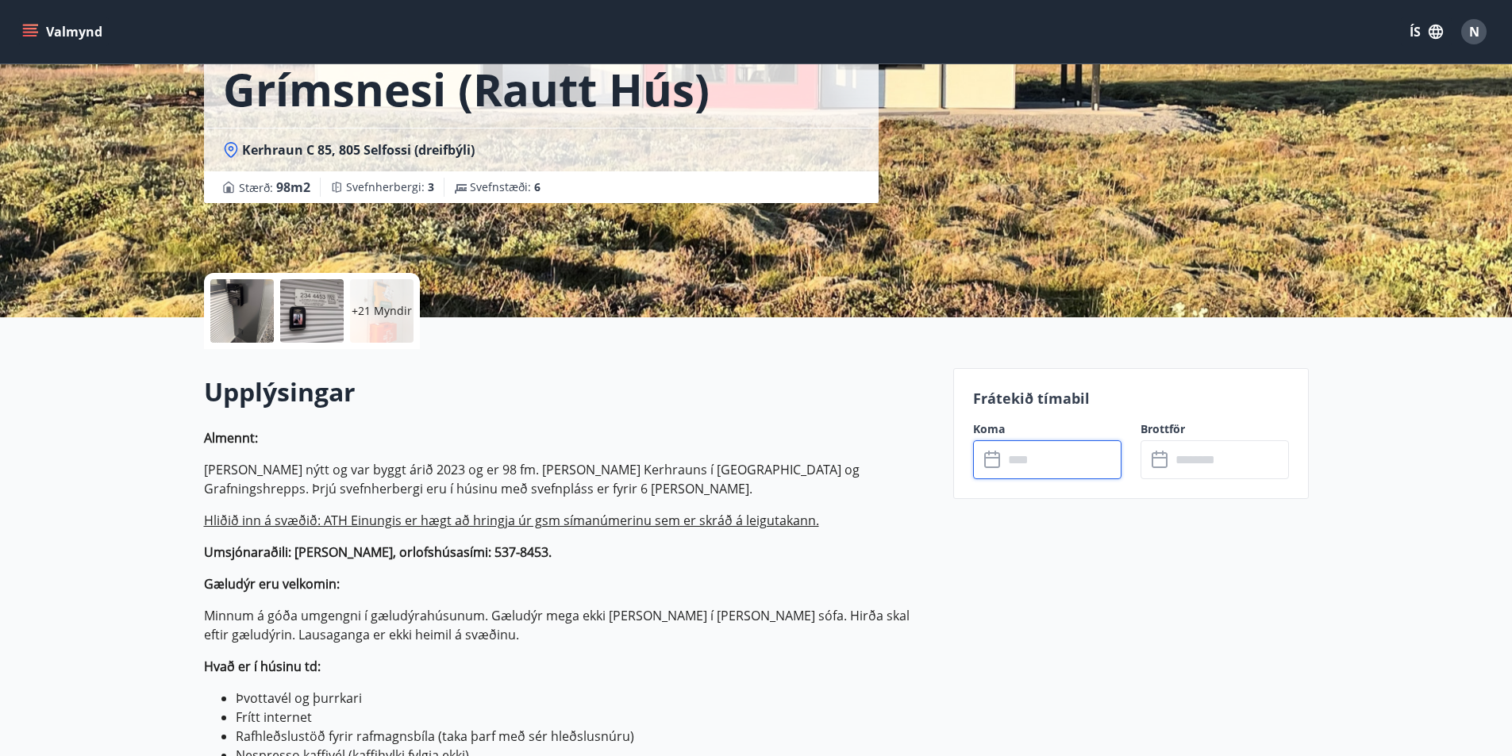
click at [1041, 466] on input "text" at bounding box center [1062, 459] width 118 height 39
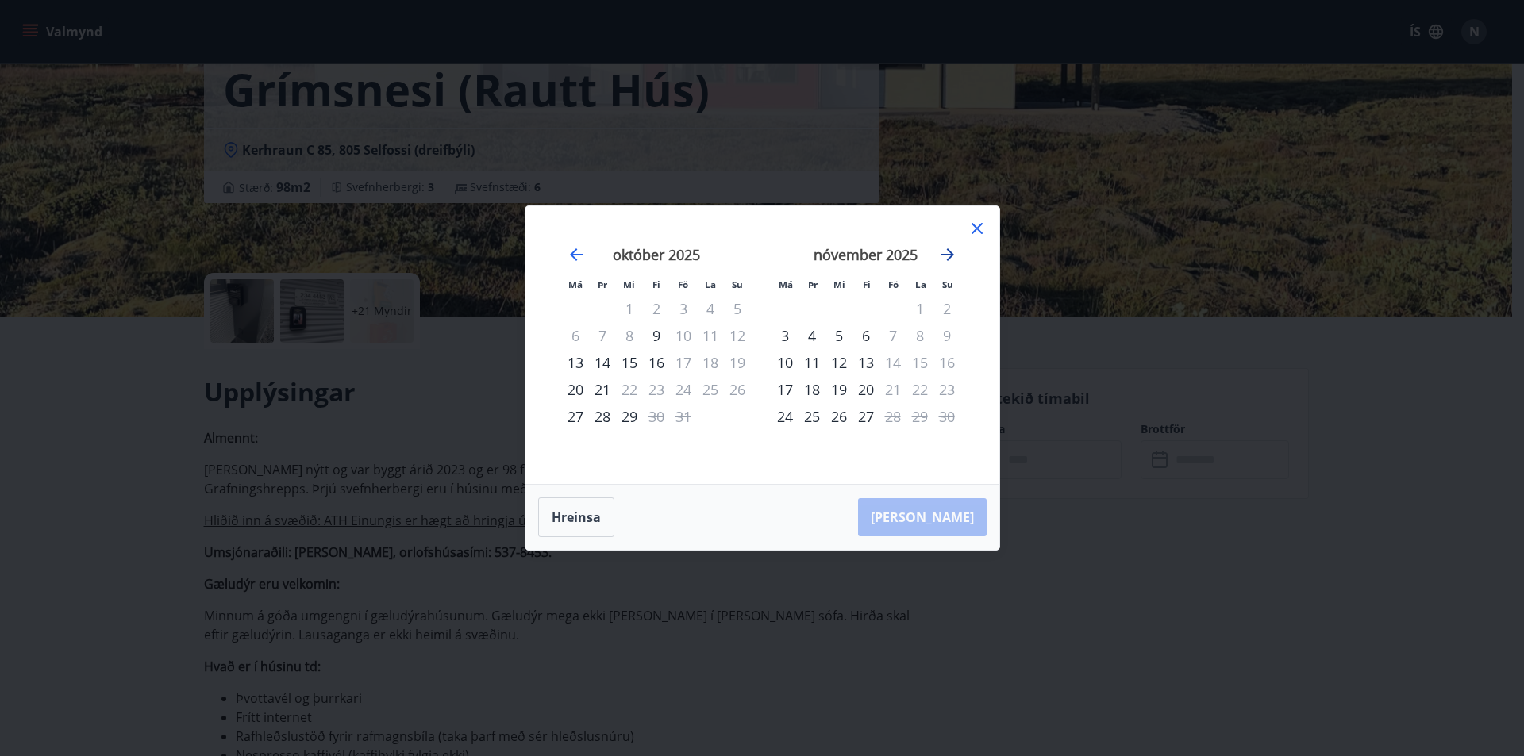
click at [975, 226] on icon at bounding box center [976, 228] width 11 height 11
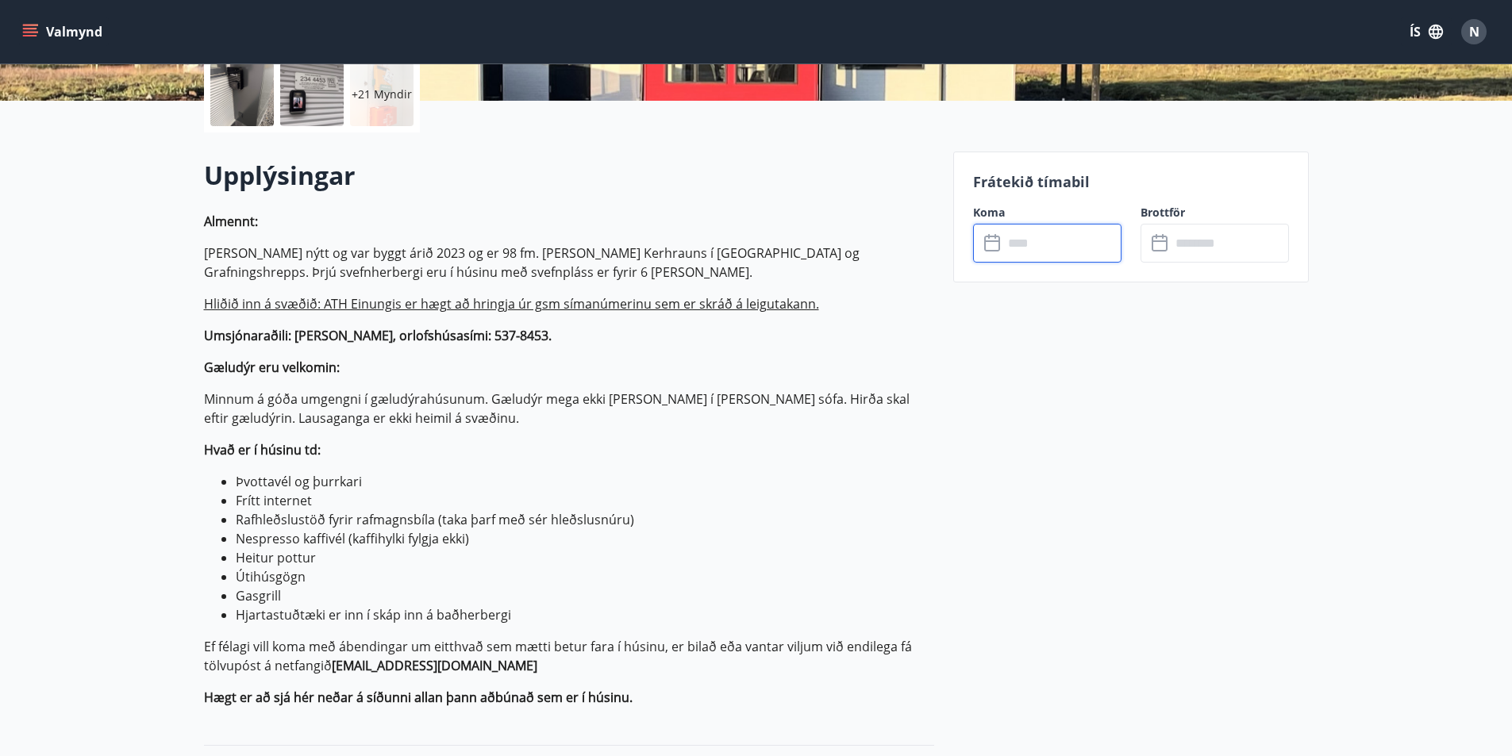
scroll to position [397, 0]
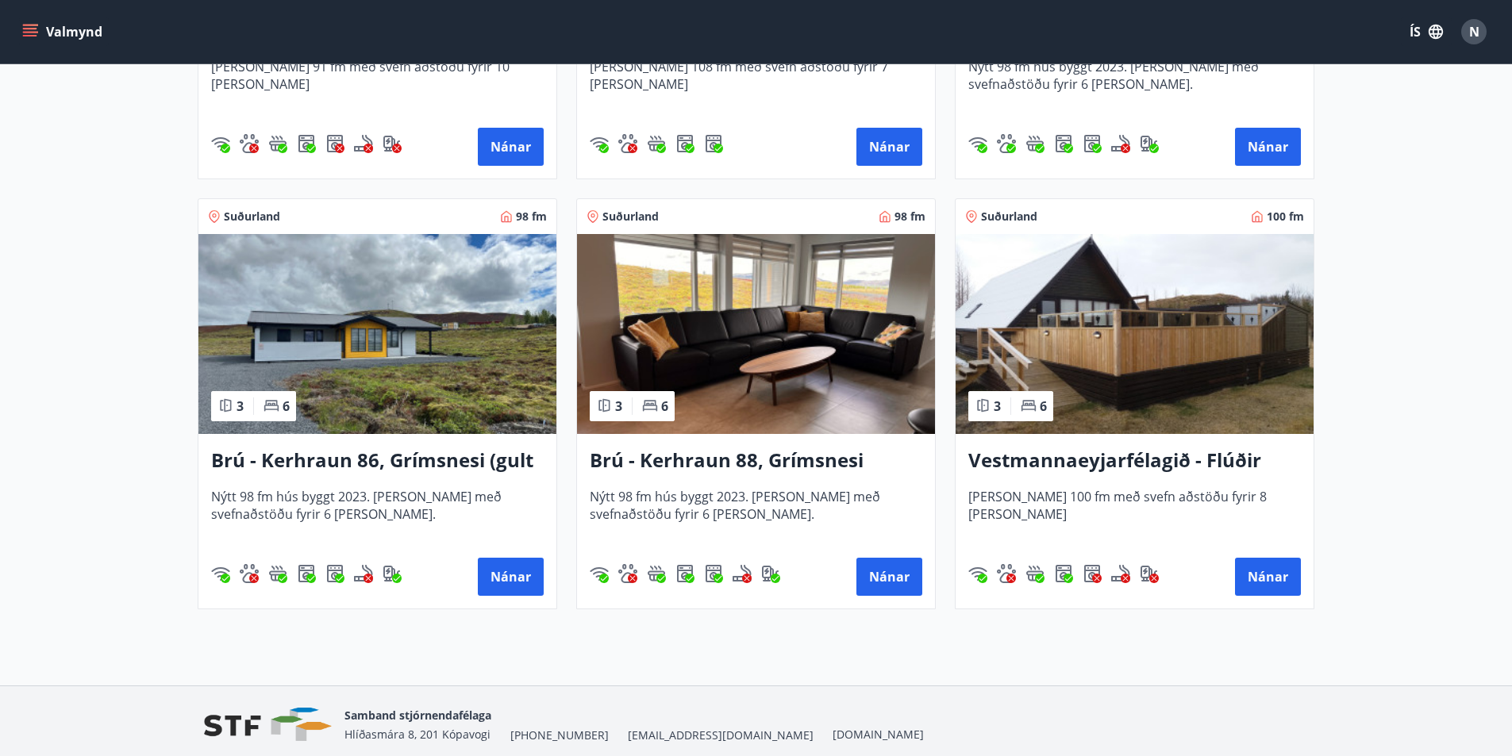
scroll to position [635, 0]
click at [513, 586] on button "Nánar" at bounding box center [511, 576] width 66 height 38
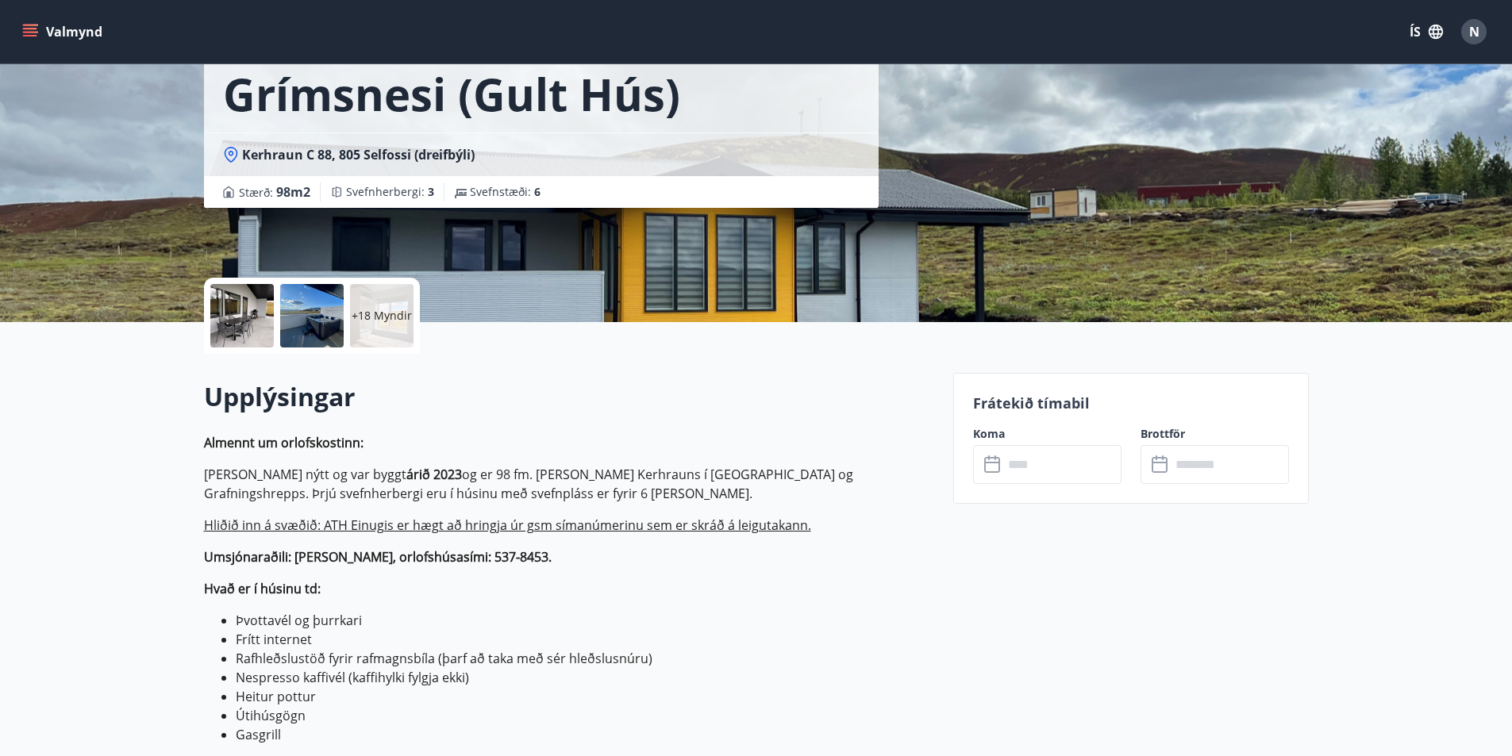
scroll to position [159, 0]
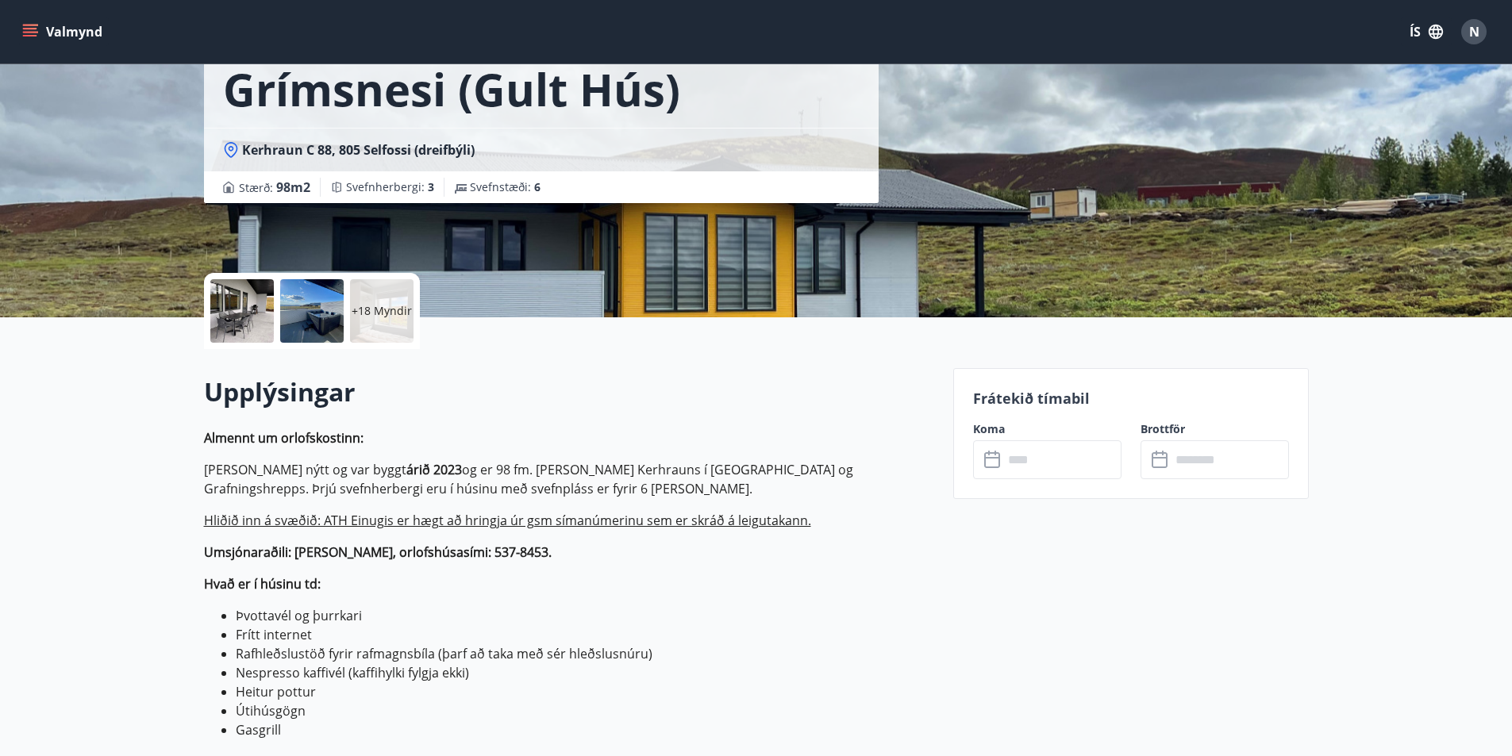
click at [1043, 465] on input "text" at bounding box center [1062, 459] width 118 height 39
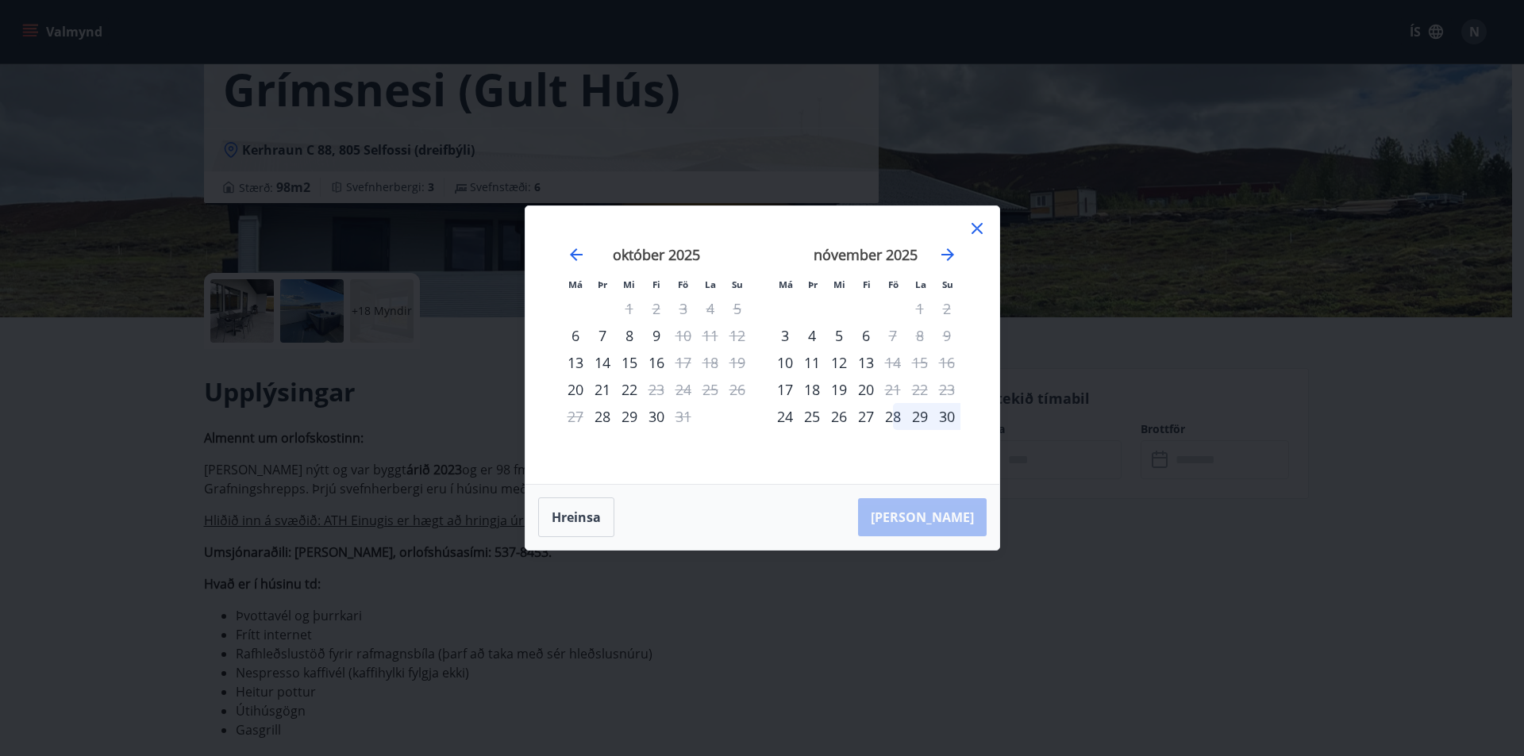
click at [973, 225] on icon at bounding box center [976, 228] width 11 height 11
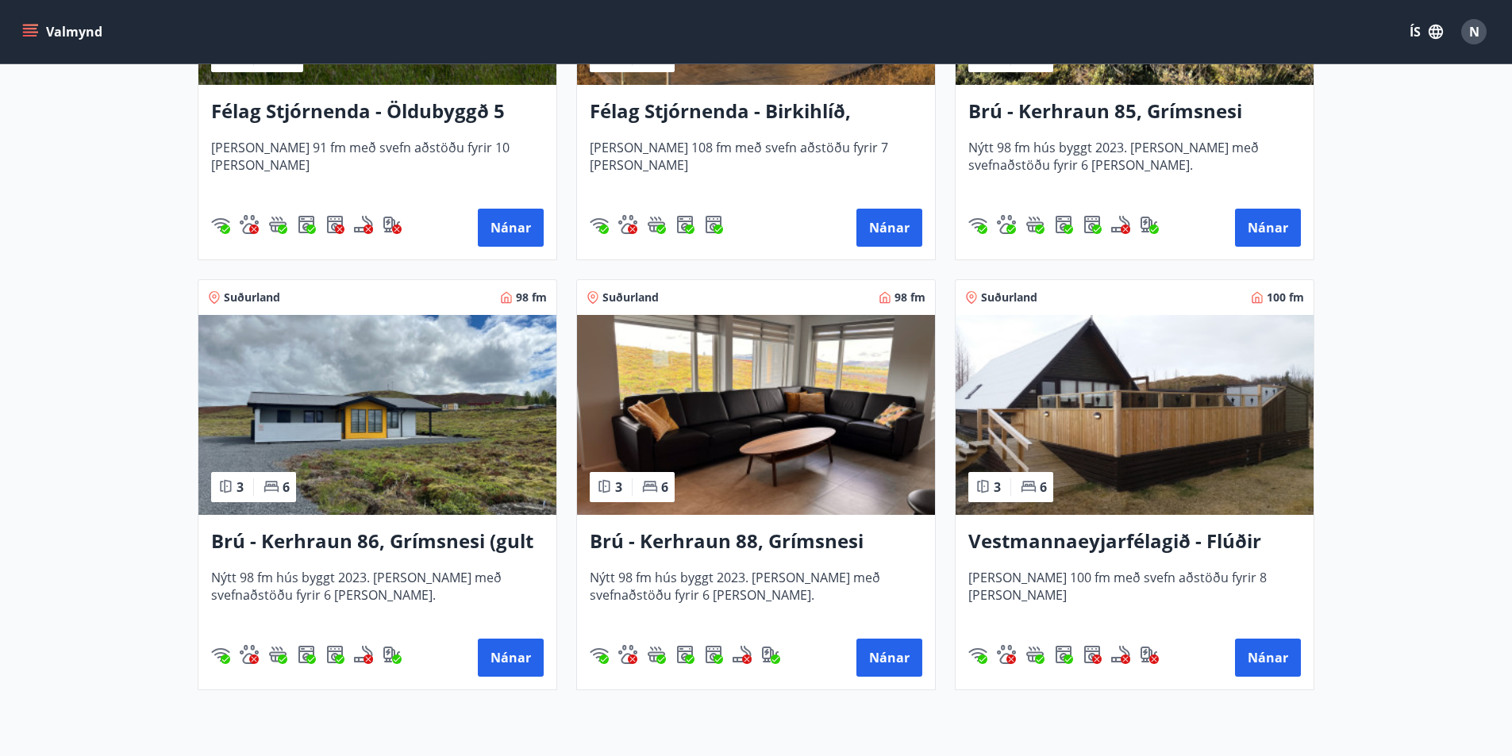
scroll to position [637, 0]
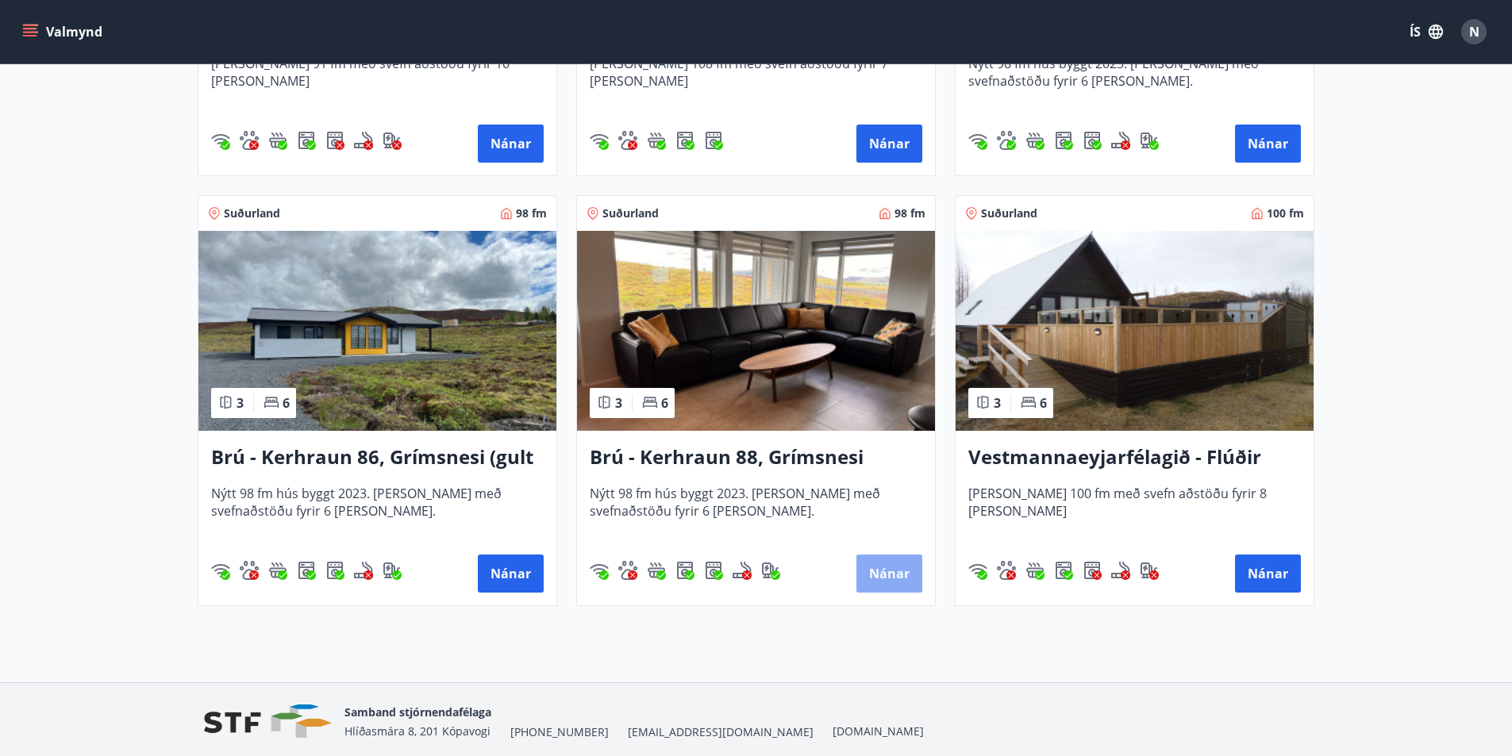
click at [886, 563] on button "Nánar" at bounding box center [889, 574] width 66 height 38
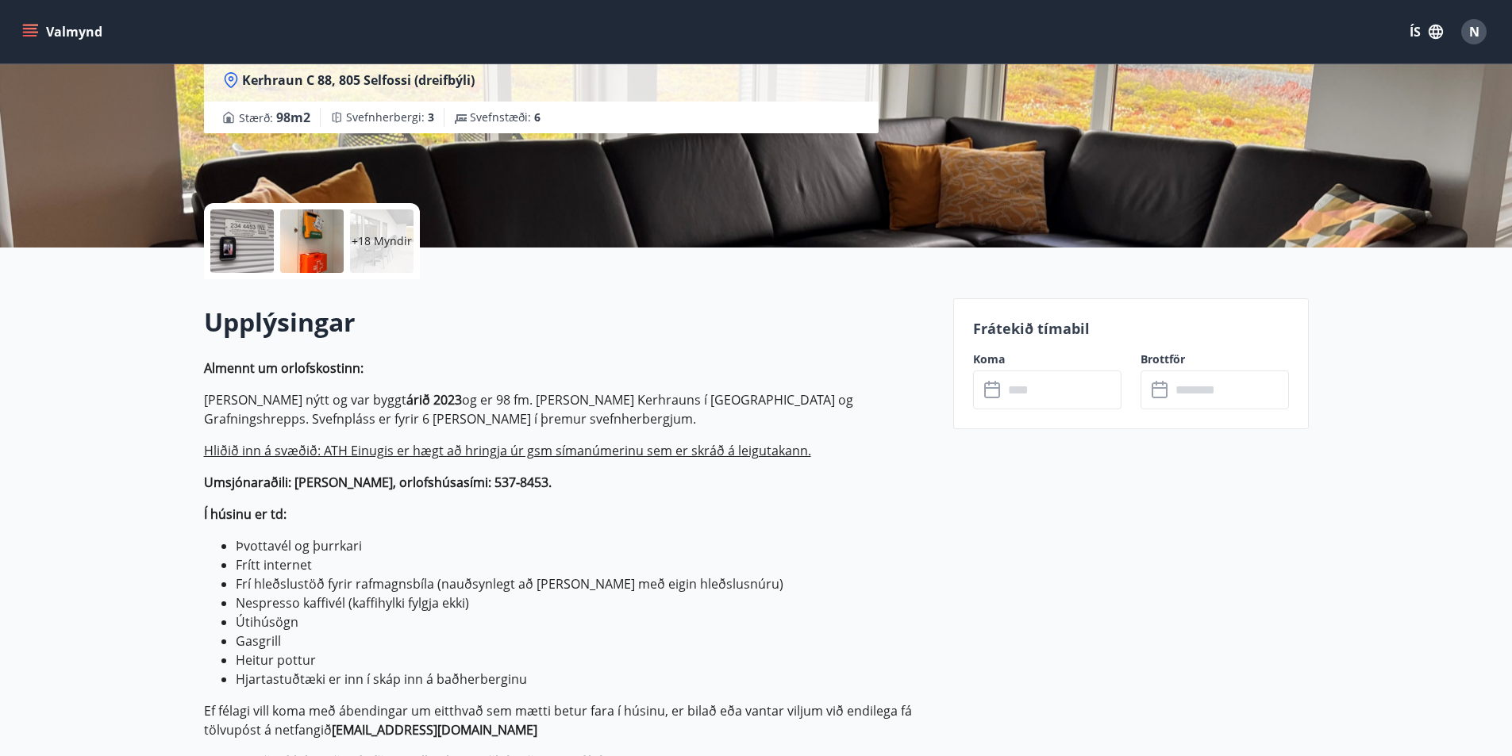
scroll to position [238, 0]
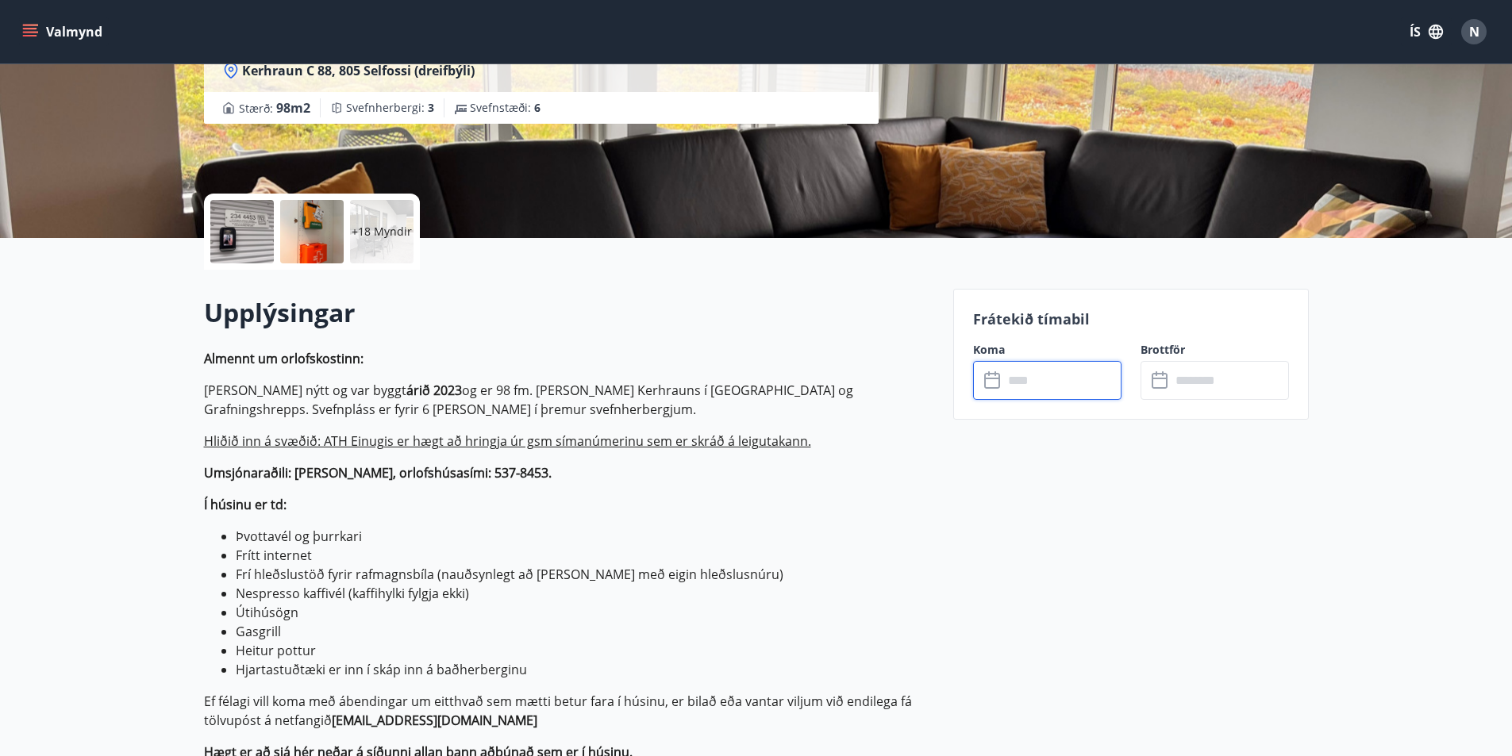
click at [1033, 379] on input "text" at bounding box center [1062, 380] width 118 height 39
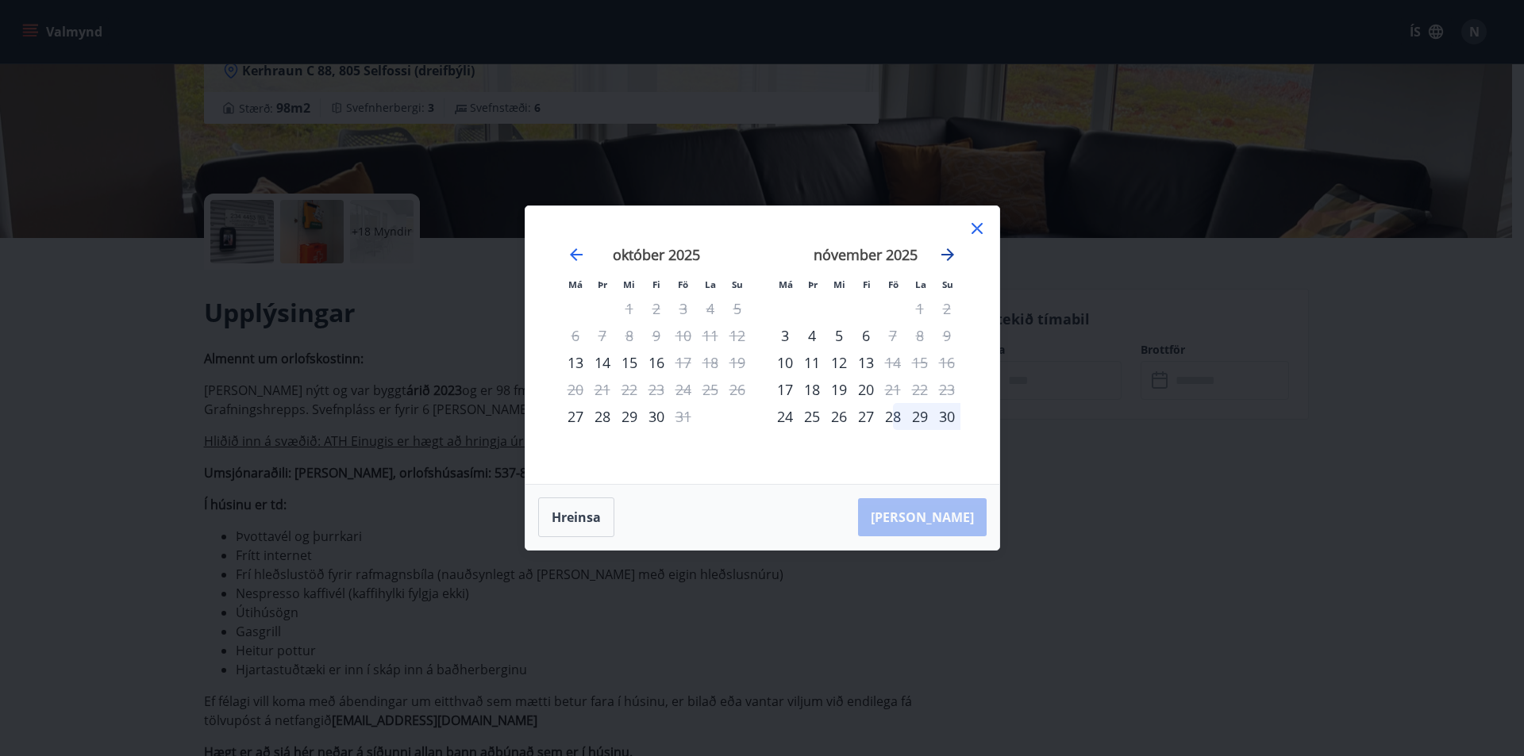
drag, startPoint x: 970, startPoint y: 233, endPoint x: 956, endPoint y: 257, distance: 27.4
click at [970, 235] on icon at bounding box center [976, 228] width 19 height 19
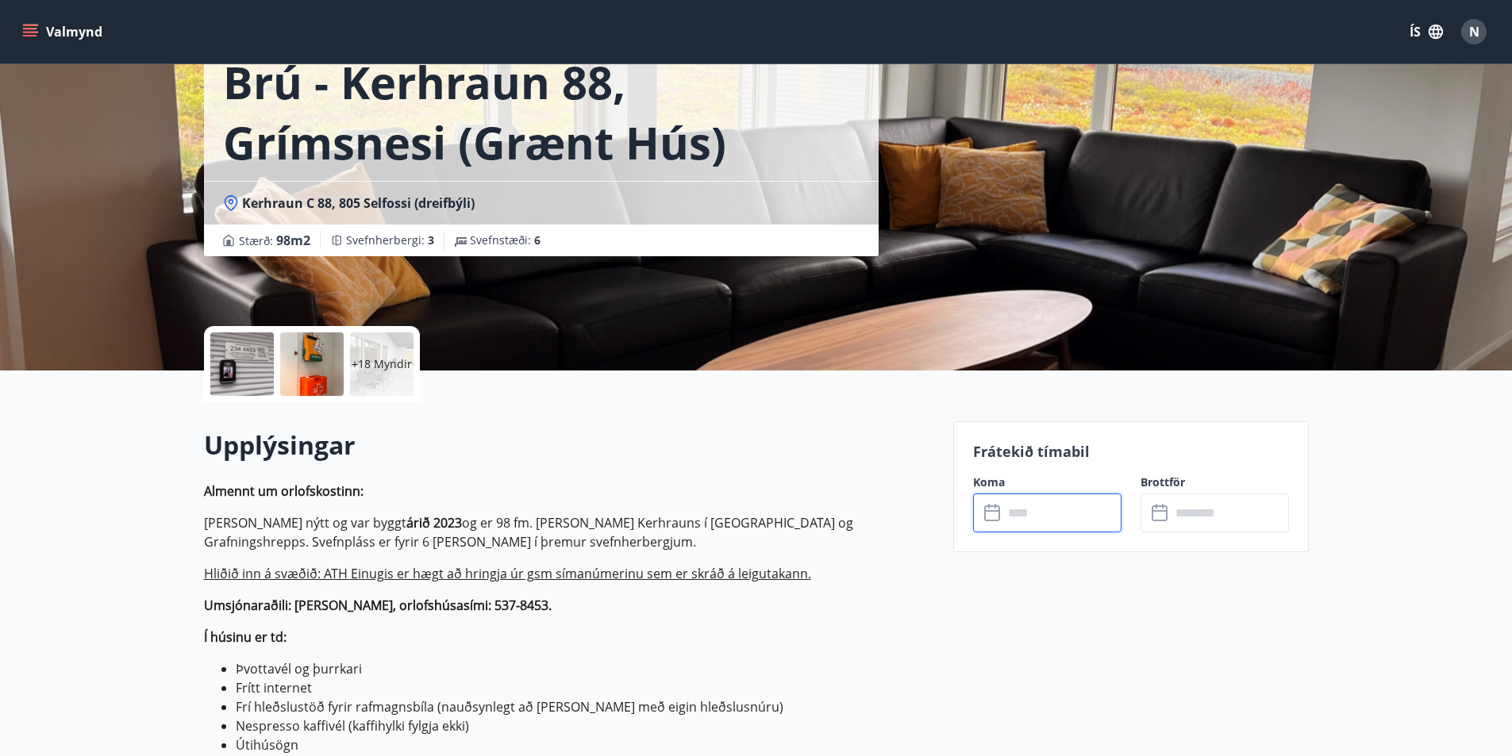
scroll to position [0, 0]
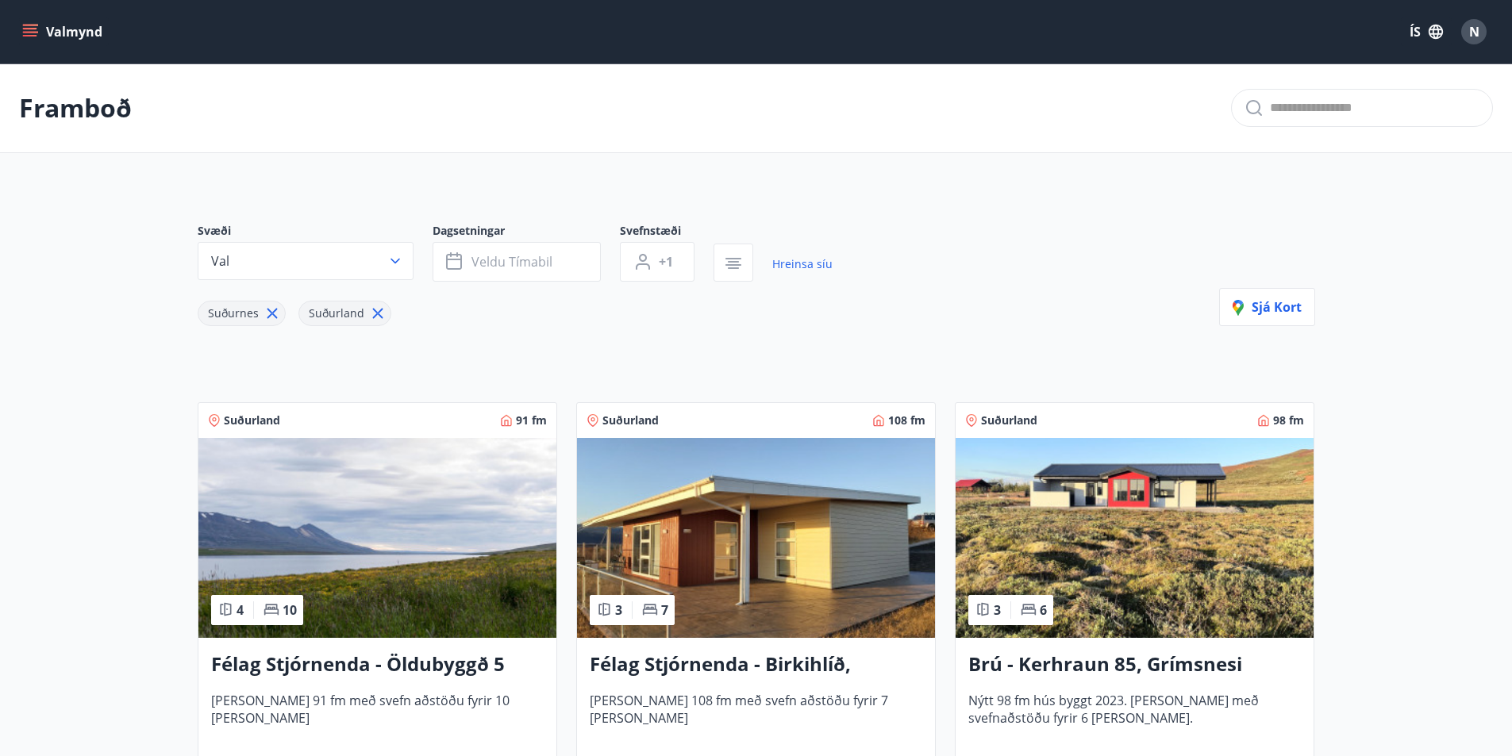
click at [269, 311] on icon at bounding box center [271, 313] width 17 height 17
drag, startPoint x: 271, startPoint y: 311, endPoint x: 312, endPoint y: 724, distance: 414.7
click at [302, 755] on html "Valmynd ÍS N Framboð Svæði Val Dagsetningar Veldu tímabil Svefnstæði +1 Hreinsa…" at bounding box center [756, 725] width 1512 height 1451
click at [346, 665] on h3 "Félag Stjórnenda - Öldubyggð 5" at bounding box center [377, 665] width 333 height 29
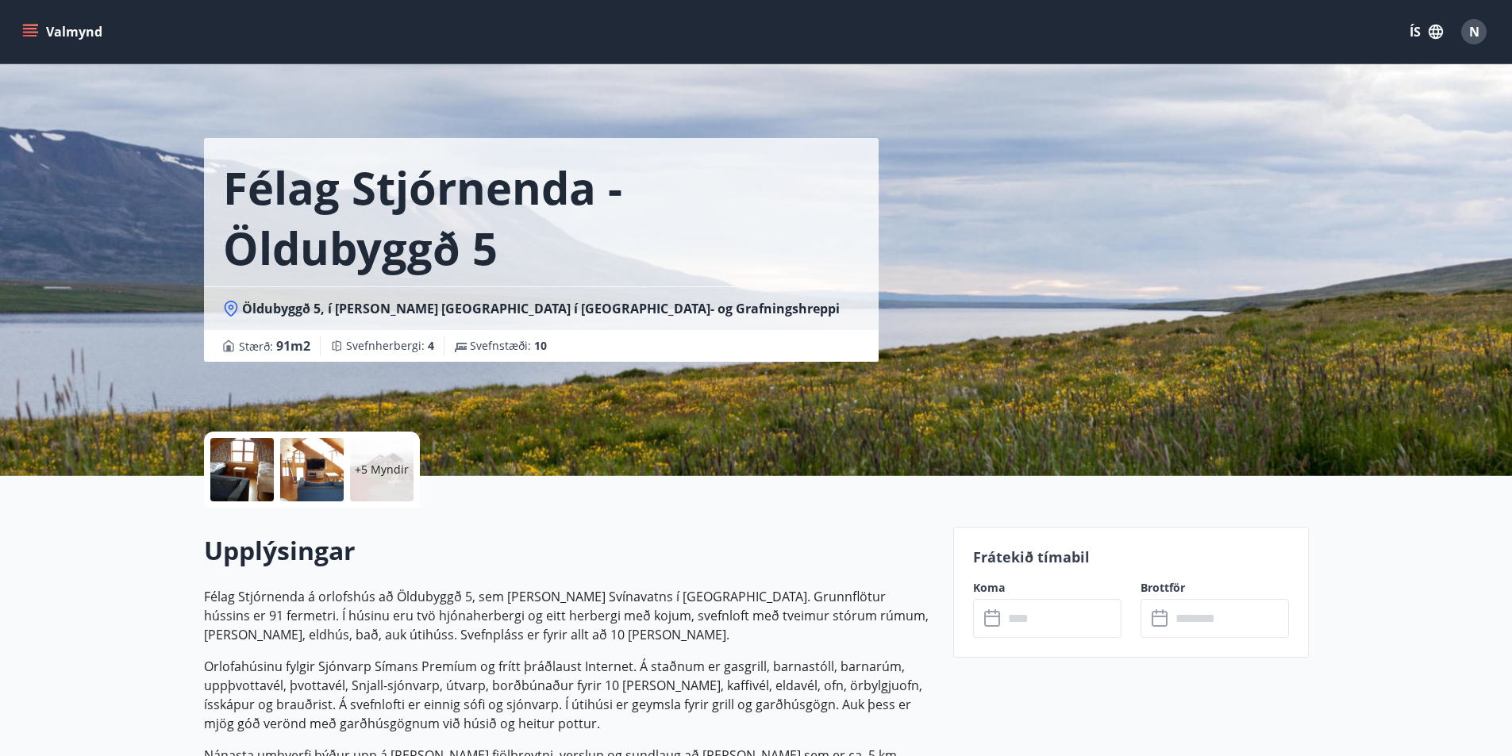
click at [1071, 623] on input "text" at bounding box center [1062, 618] width 118 height 39
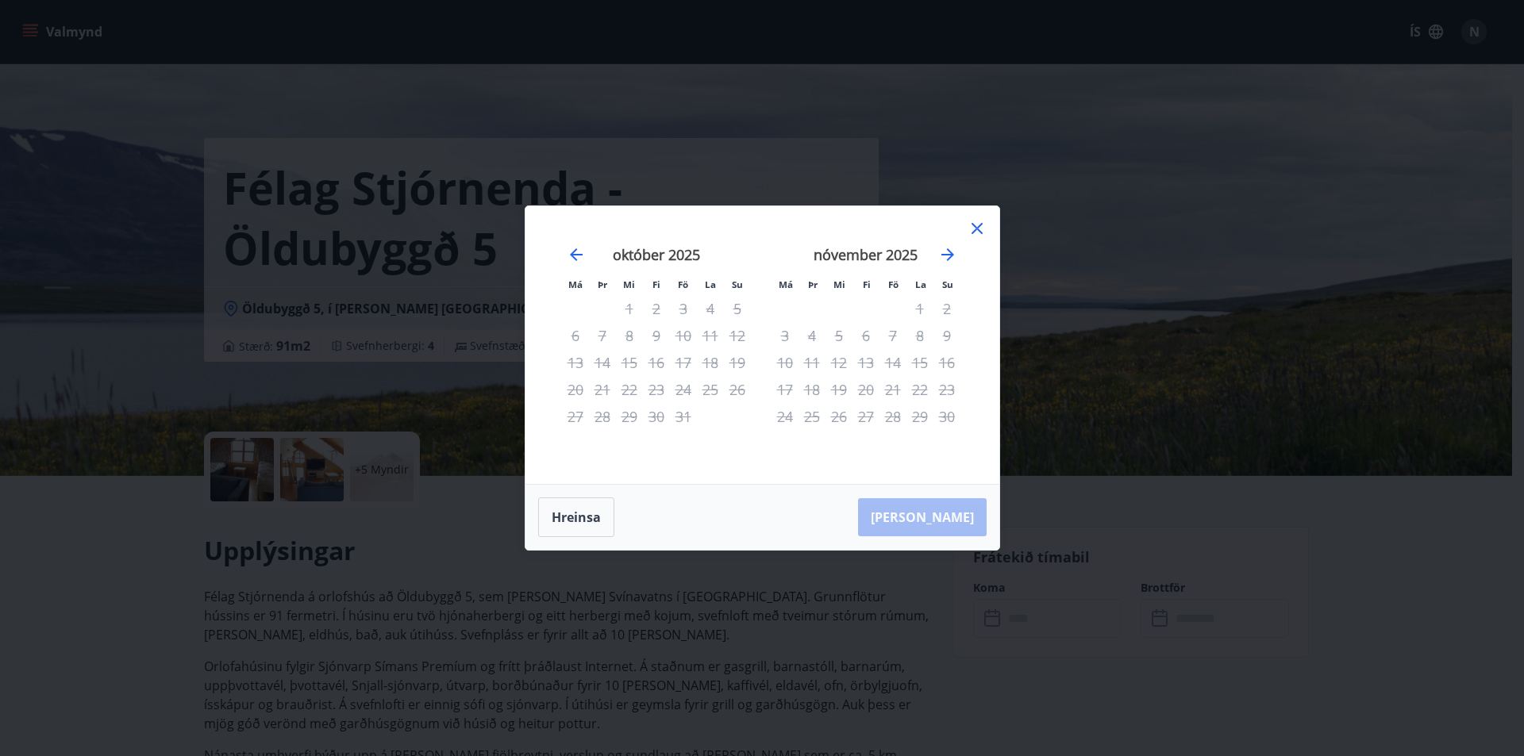
click at [978, 231] on icon at bounding box center [976, 228] width 19 height 19
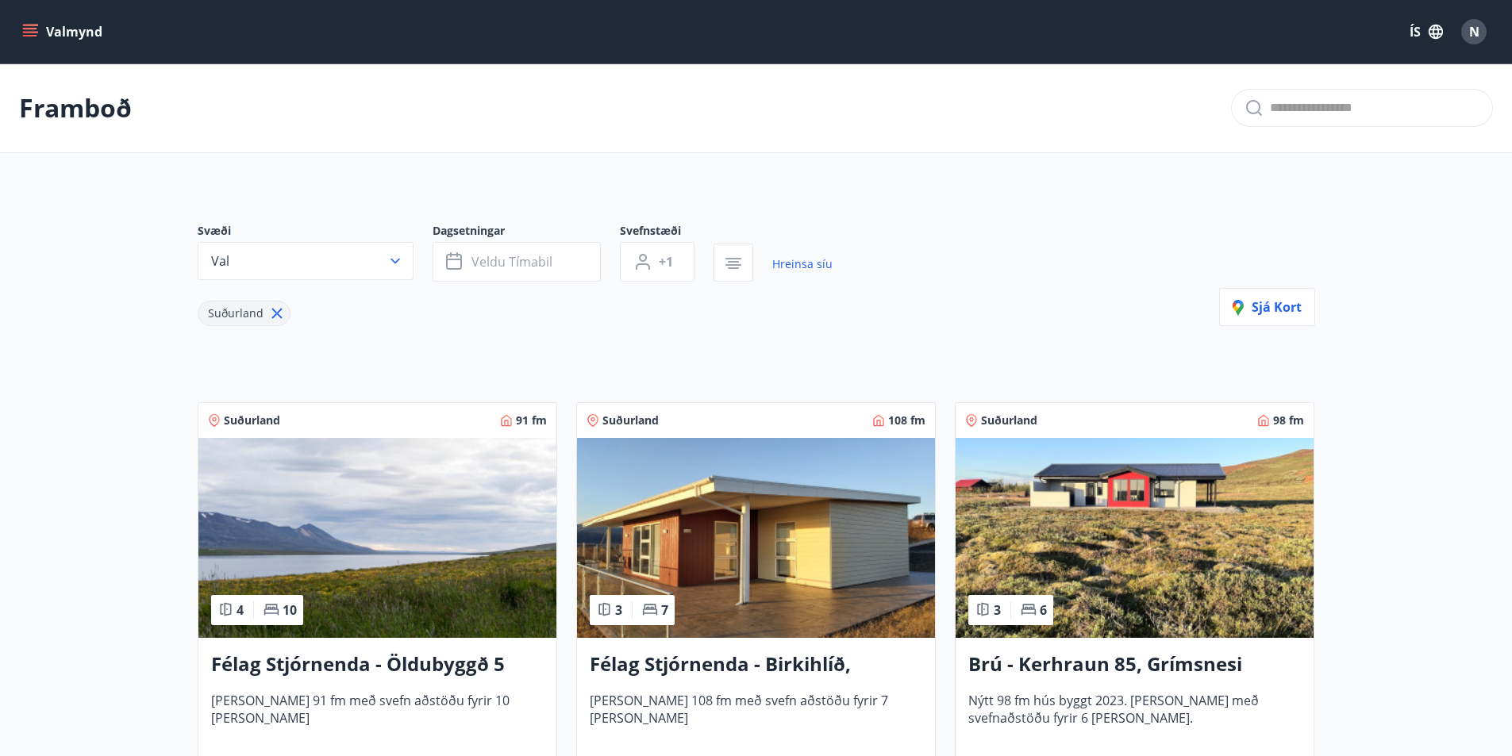
click at [271, 309] on icon at bounding box center [276, 314] width 10 height 10
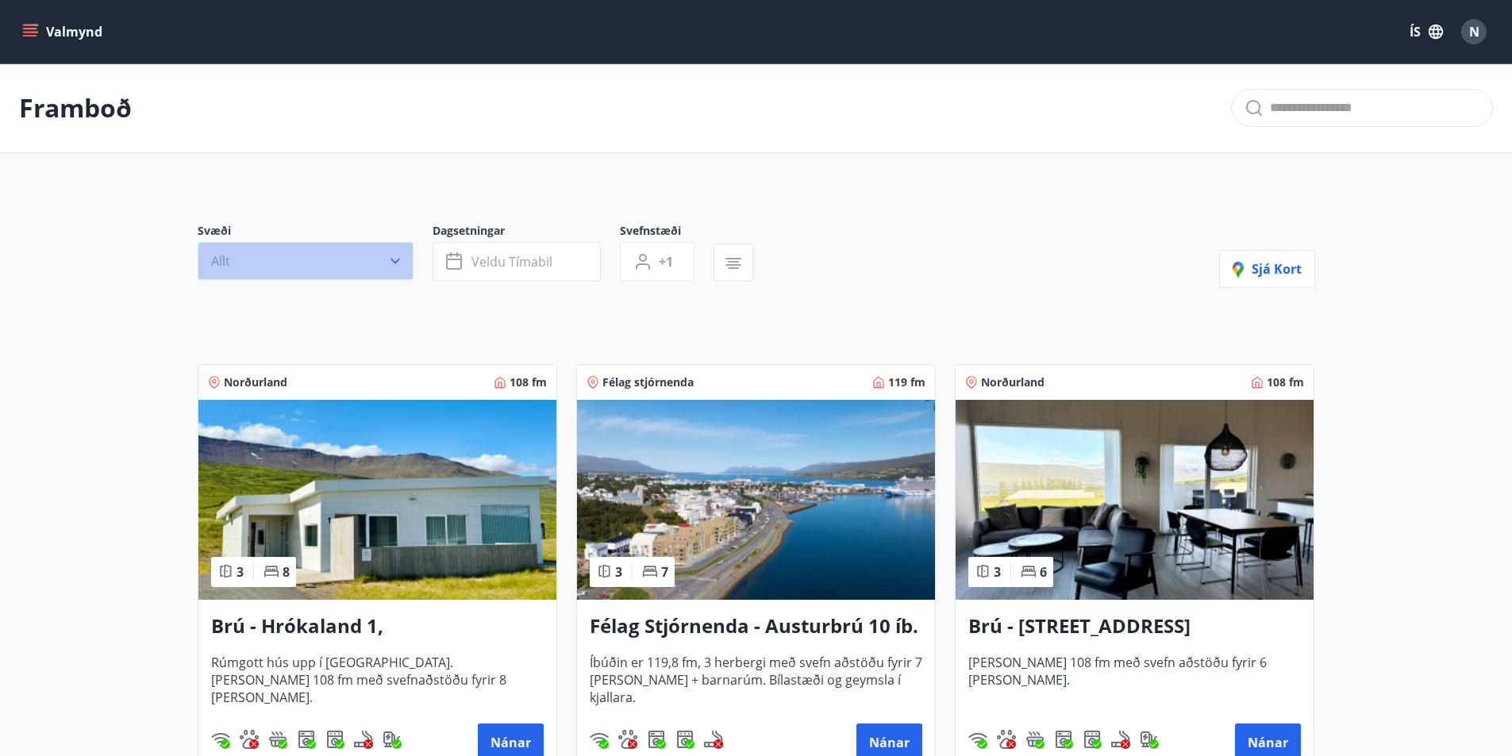
click at [306, 256] on button "Allt" at bounding box center [306, 261] width 216 height 38
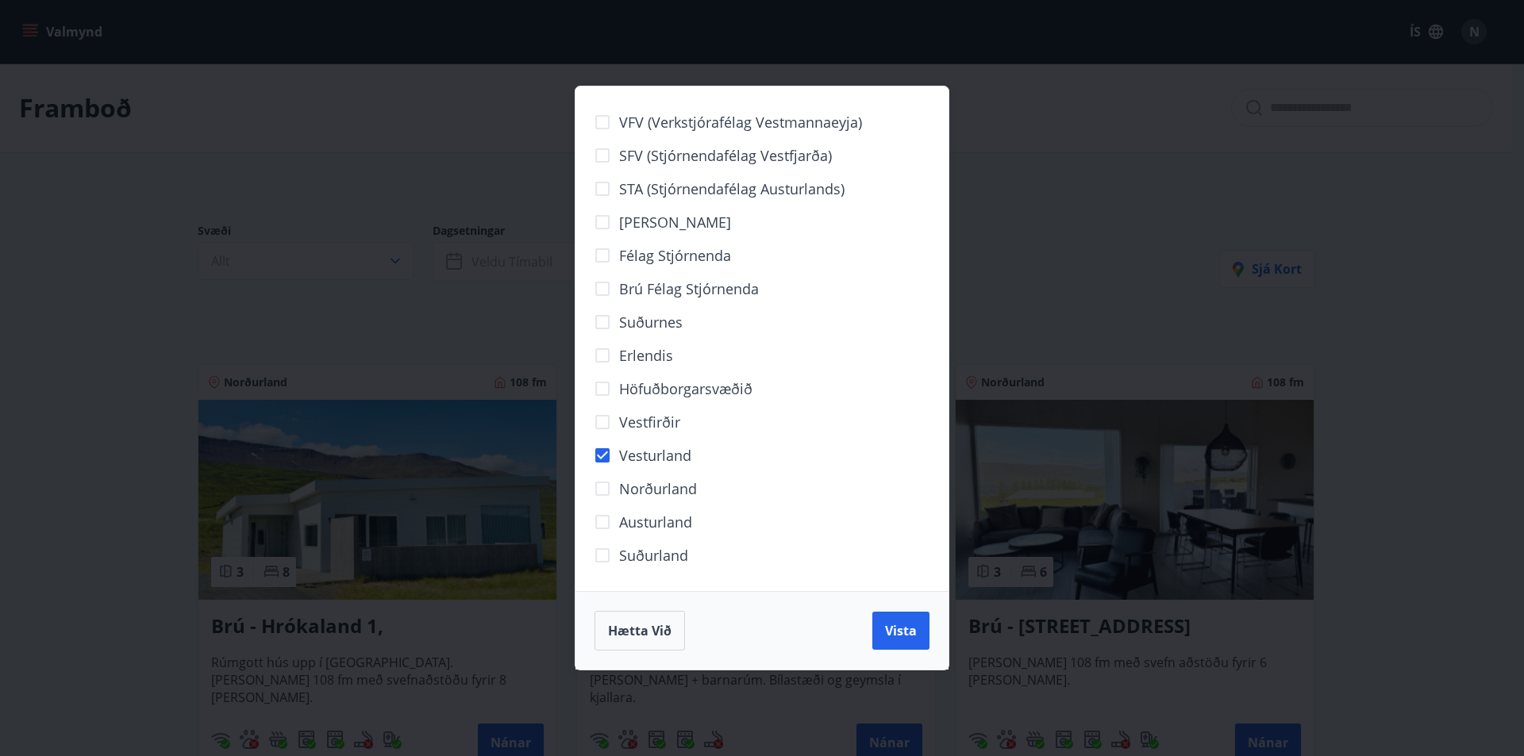
drag, startPoint x: 896, startPoint y: 629, endPoint x: 847, endPoint y: 586, distance: 65.2
click at [895, 629] on span "Vista" at bounding box center [901, 630] width 32 height 17
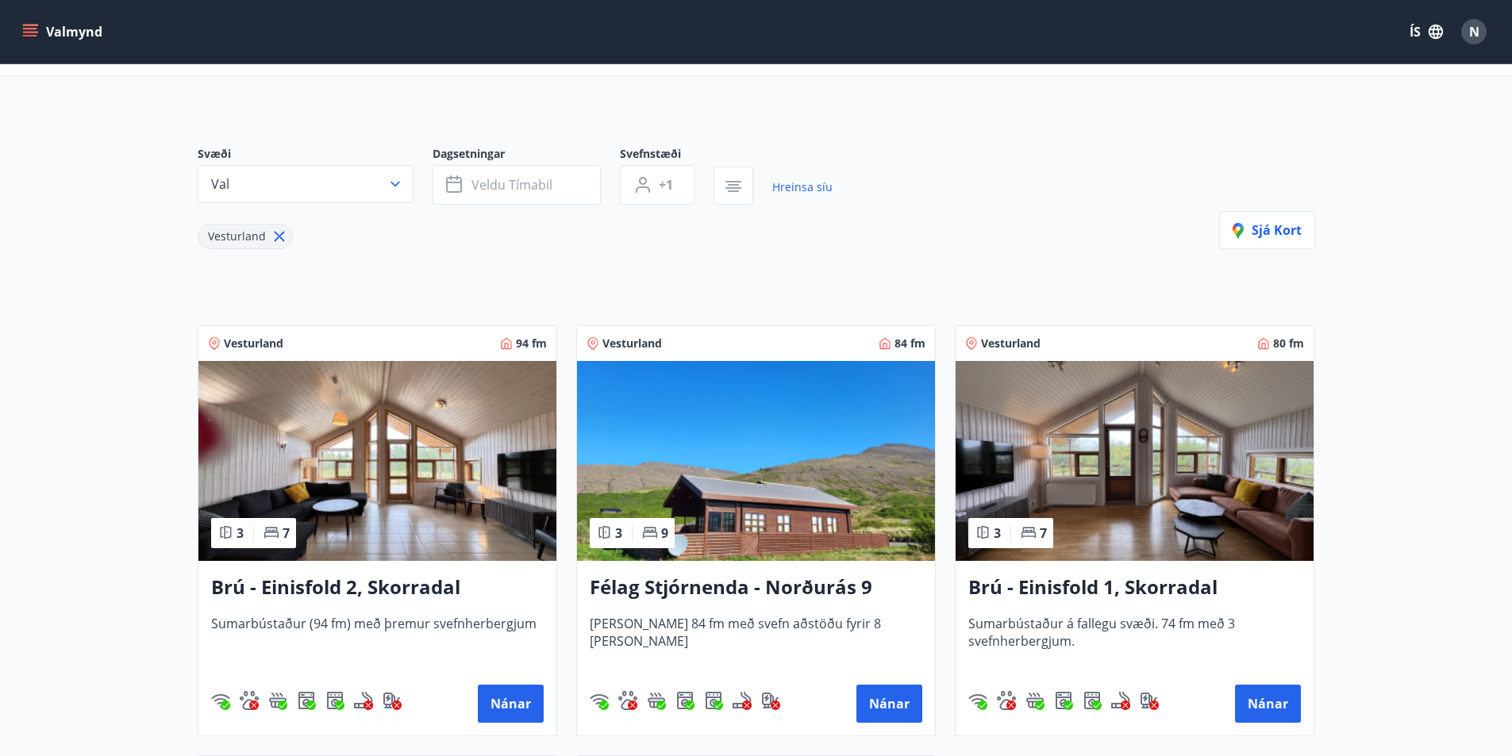
scroll to position [238, 0]
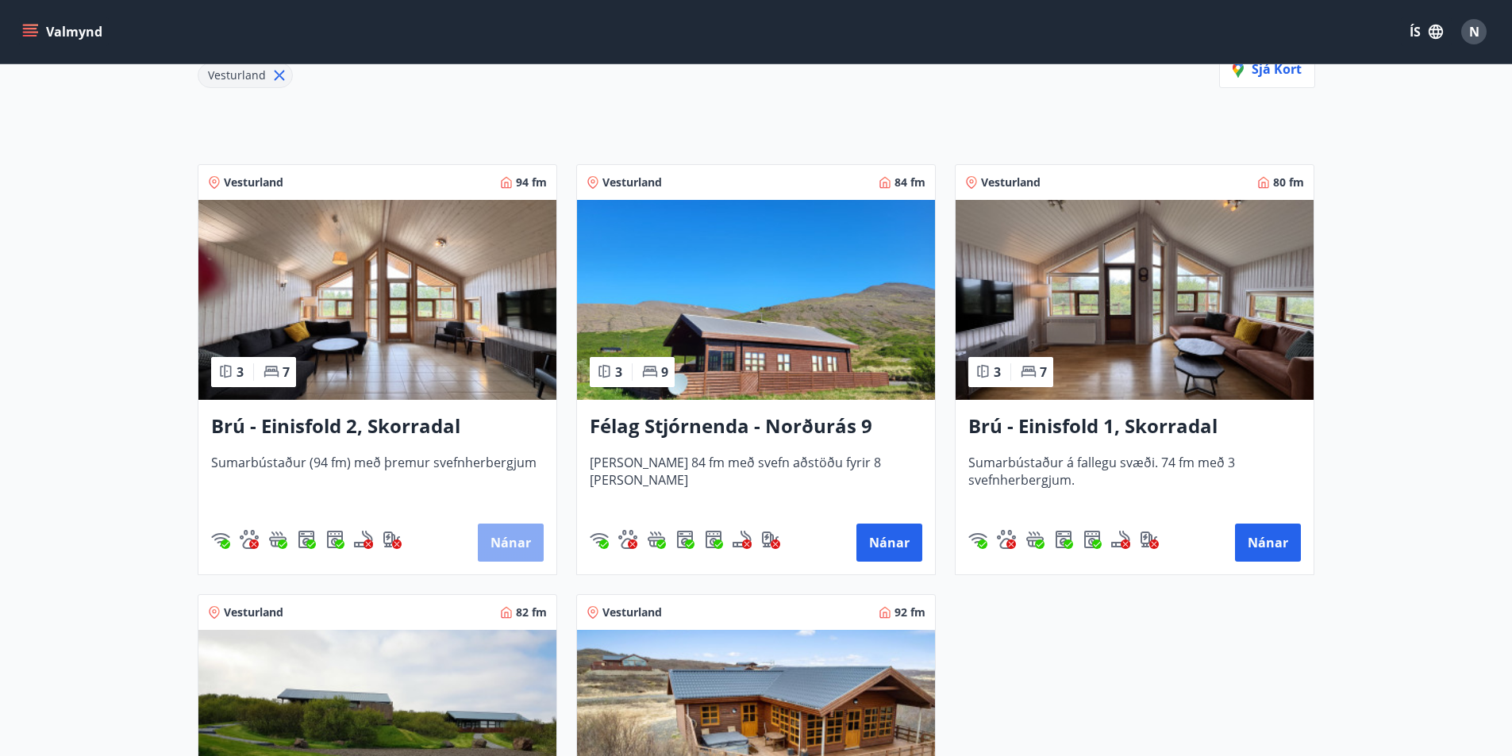
click at [503, 551] on button "Nánar" at bounding box center [511, 543] width 66 height 38
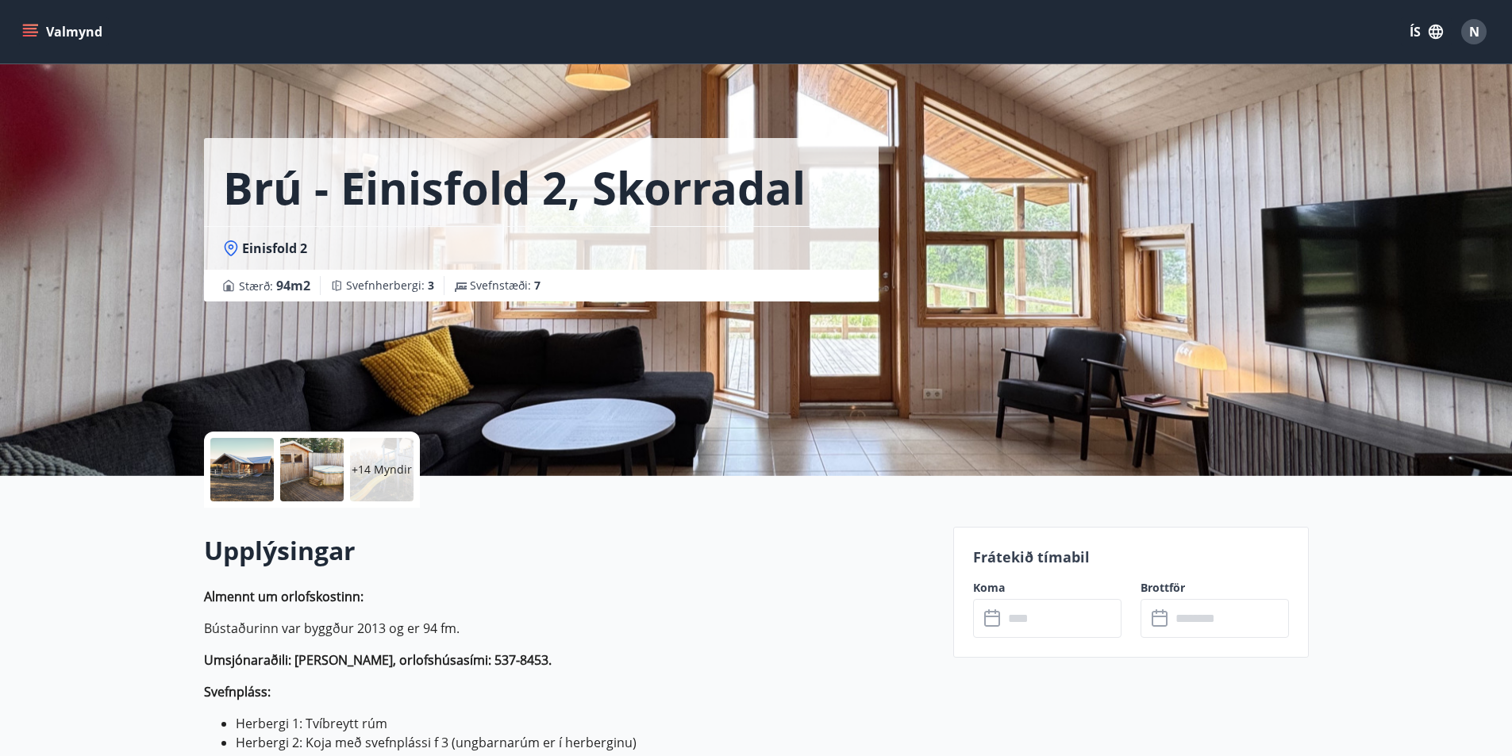
click at [1041, 624] on input "text" at bounding box center [1062, 618] width 118 height 39
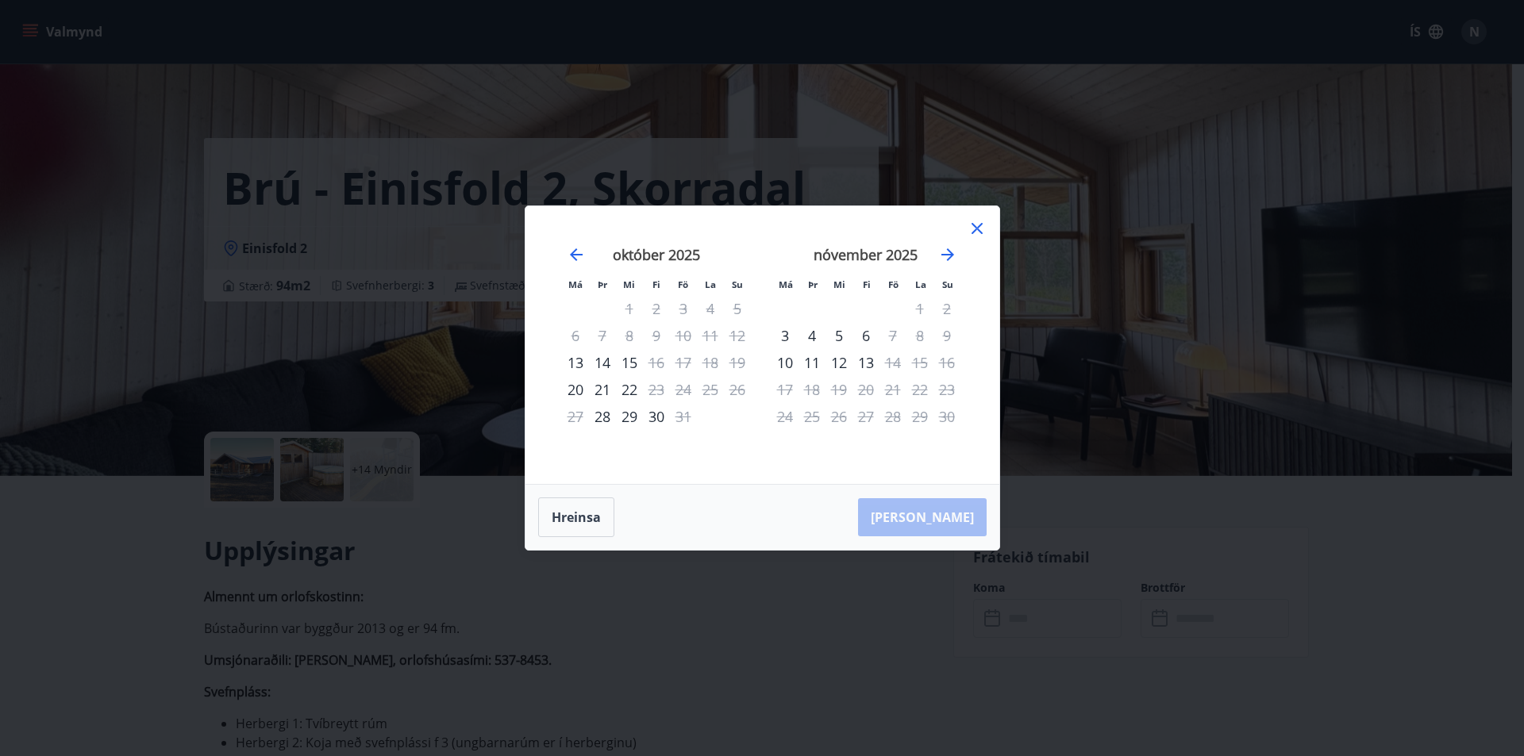
click at [973, 222] on icon at bounding box center [976, 228] width 19 height 19
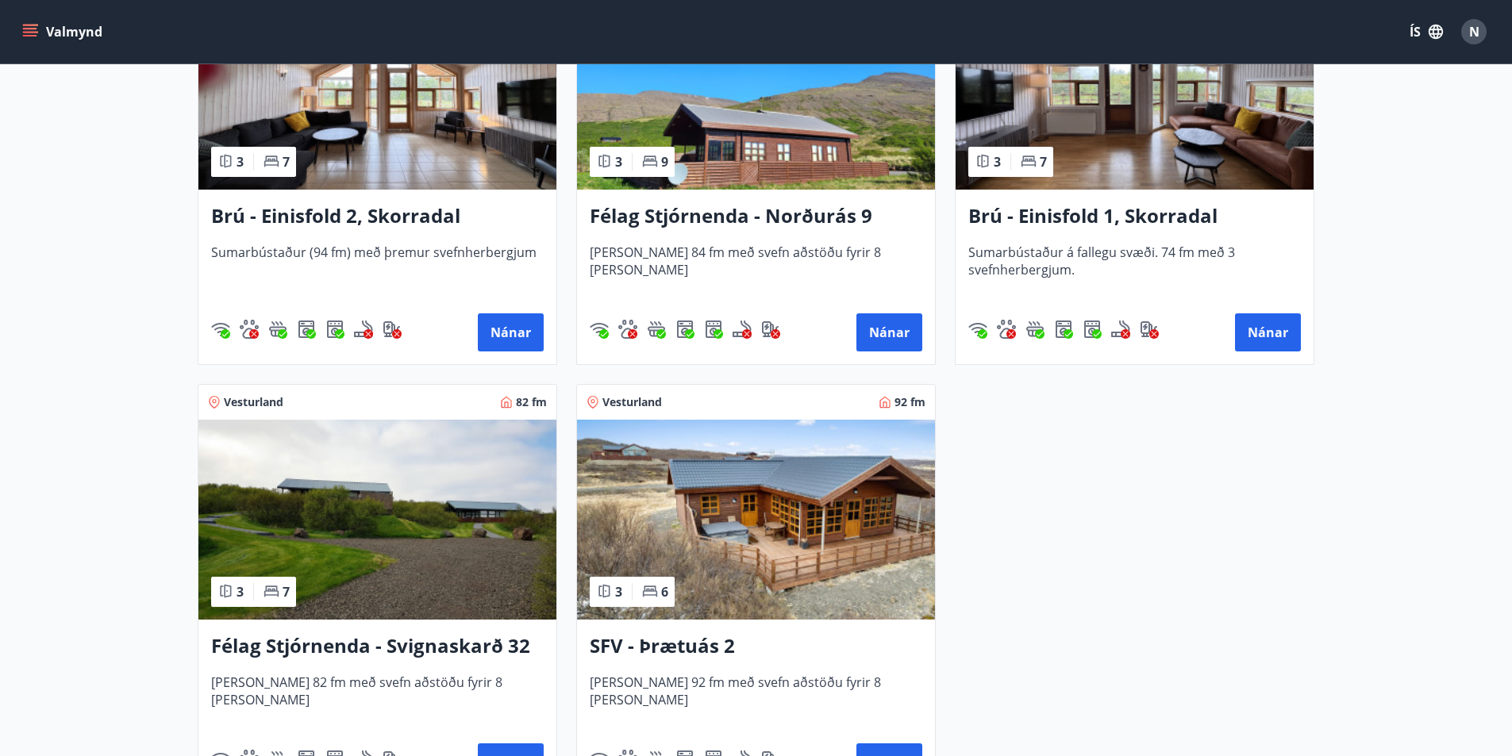
scroll to position [476, 0]
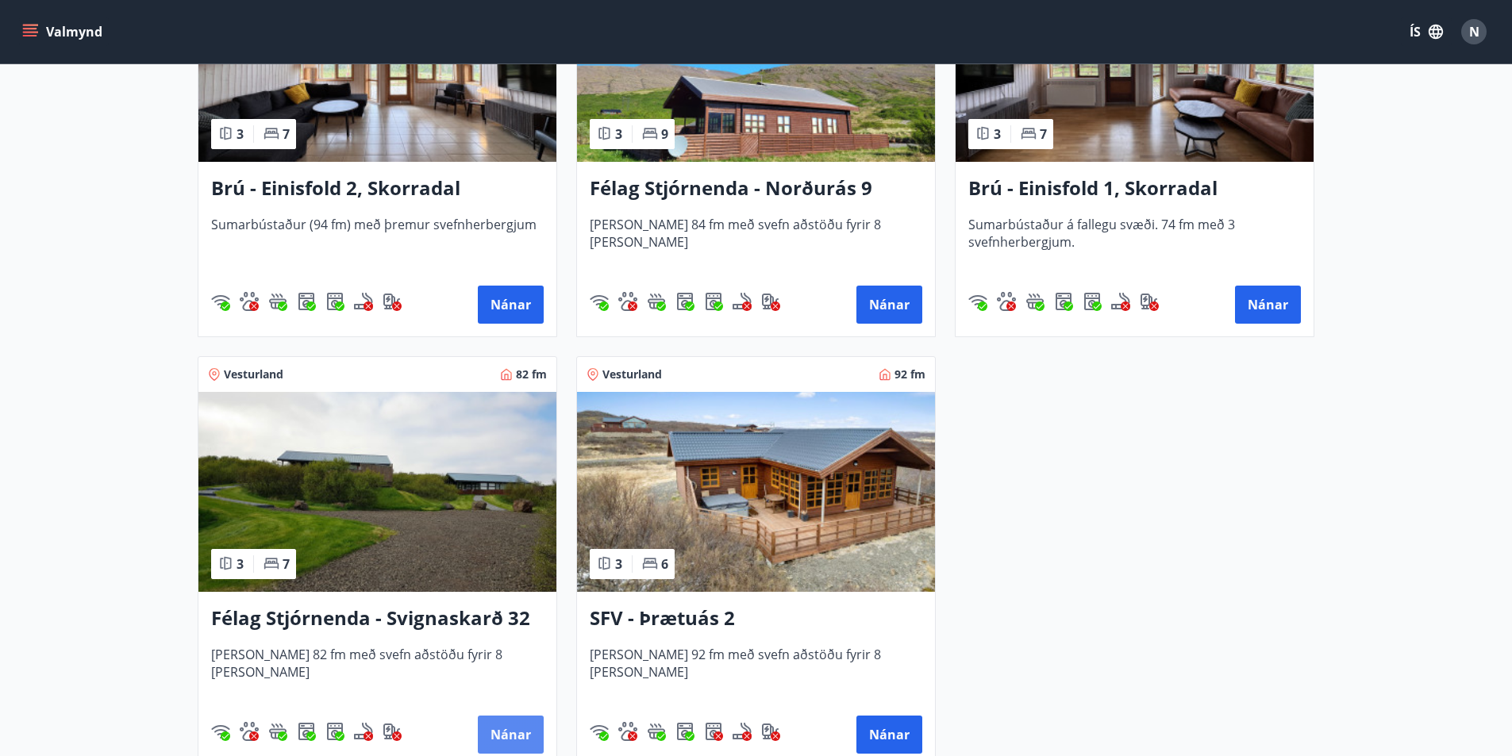
click at [508, 725] on button "Nánar" at bounding box center [511, 735] width 66 height 38
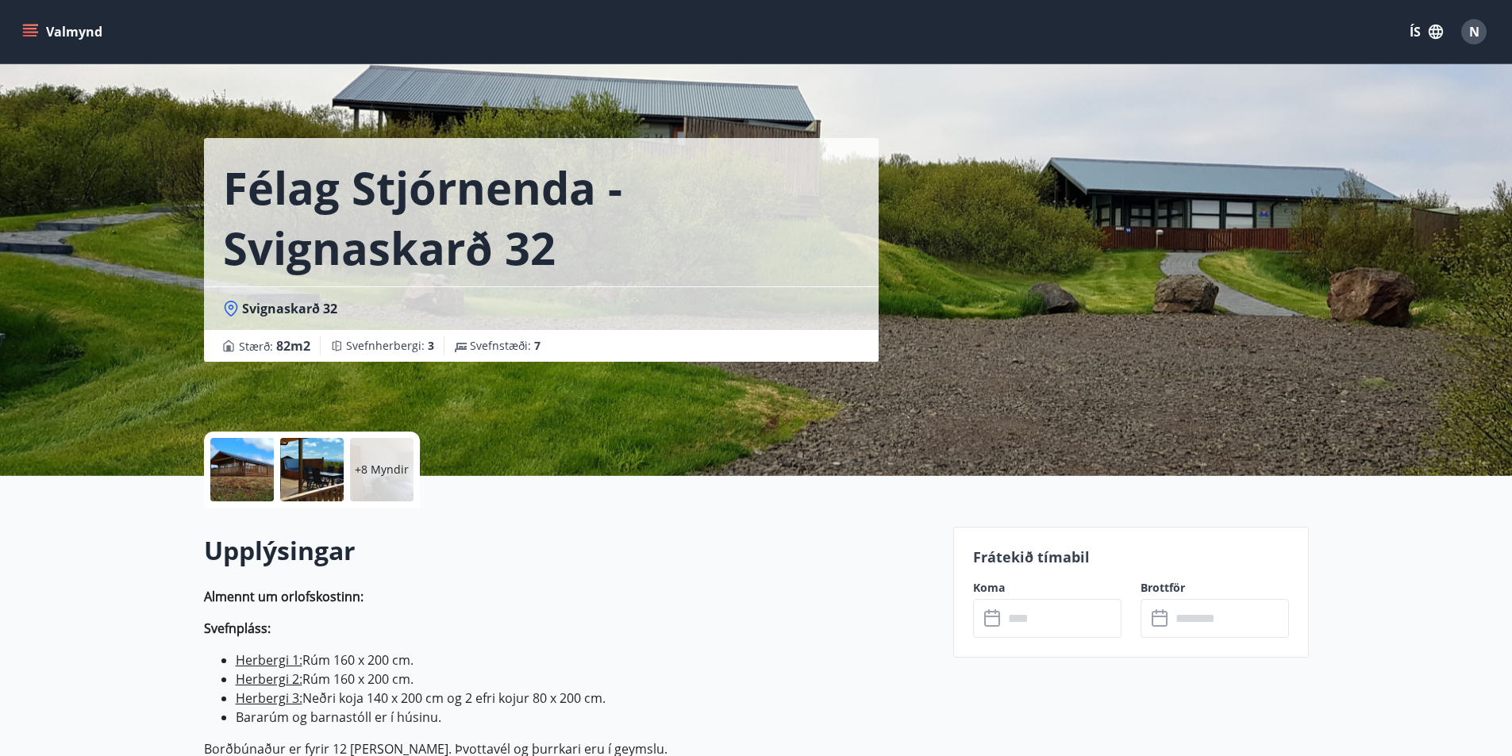
click at [1003, 628] on input "text" at bounding box center [1062, 618] width 118 height 39
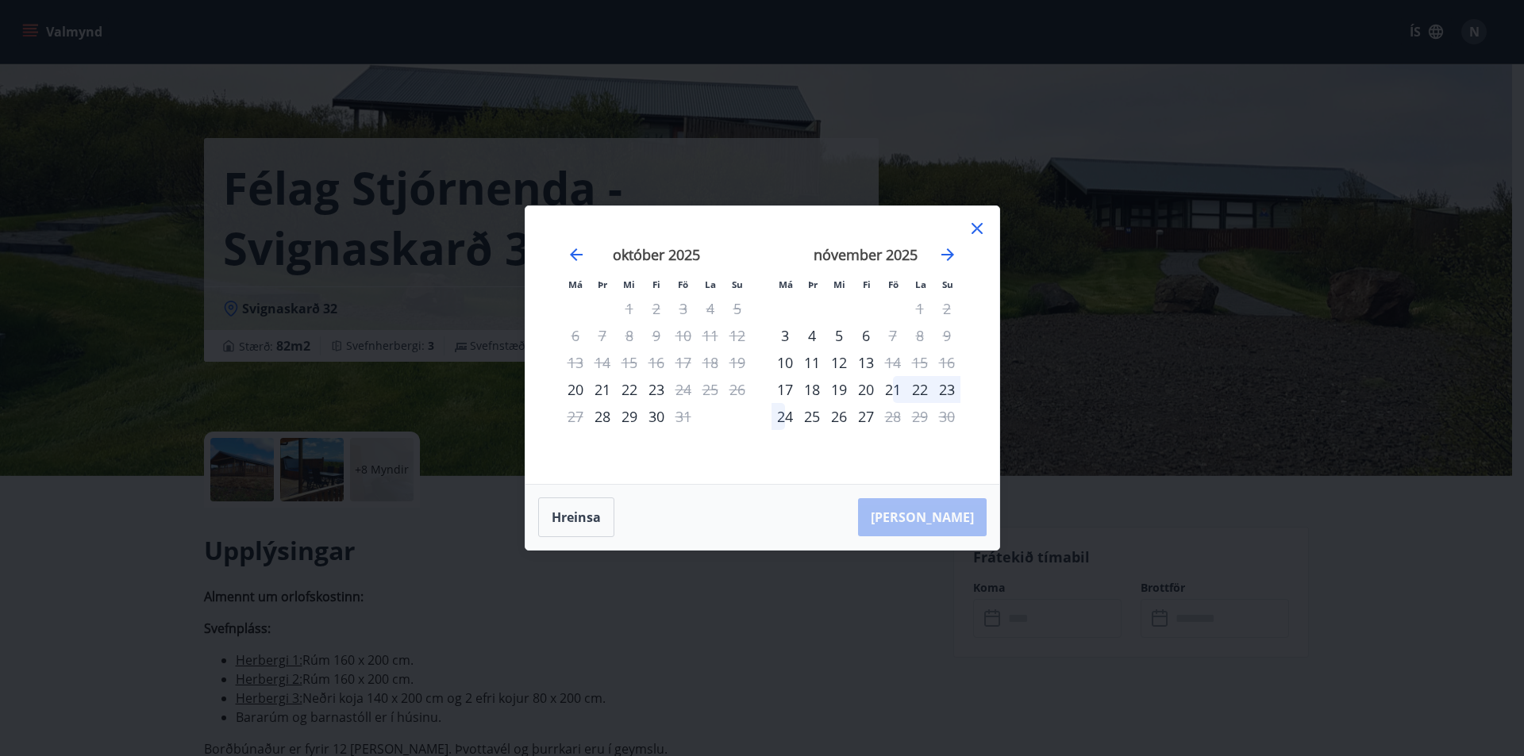
click at [978, 229] on icon at bounding box center [976, 228] width 19 height 19
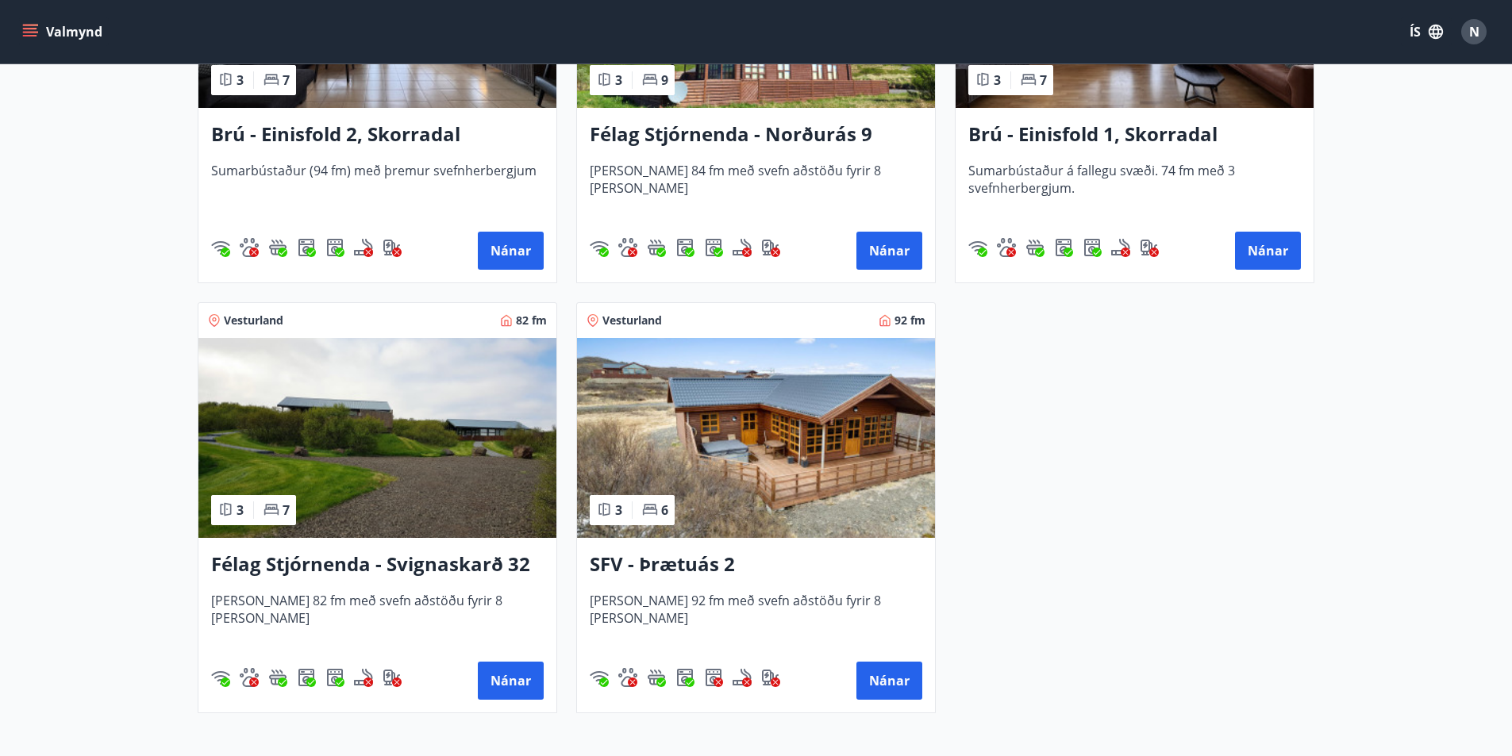
scroll to position [556, 0]
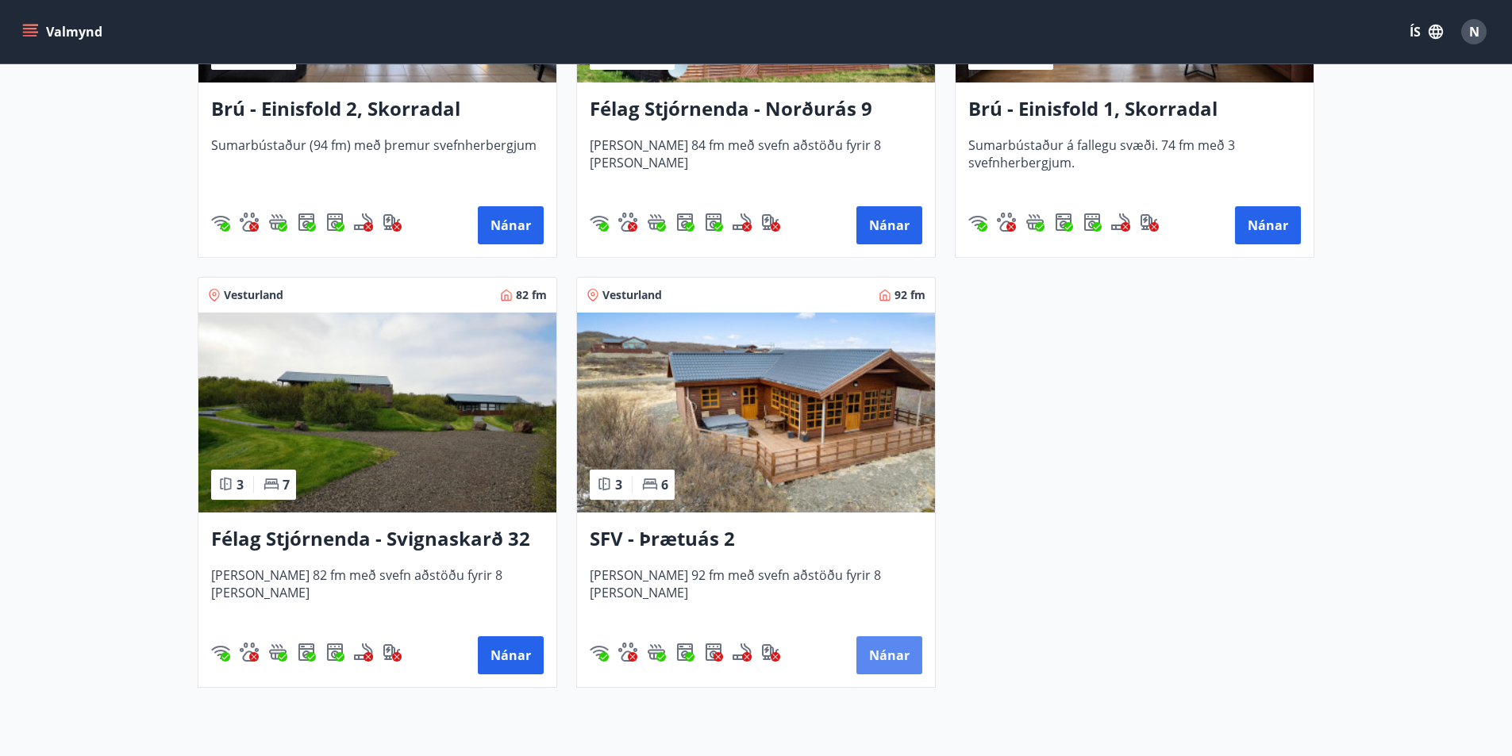
click at [894, 654] on button "Nánar" at bounding box center [889, 655] width 66 height 38
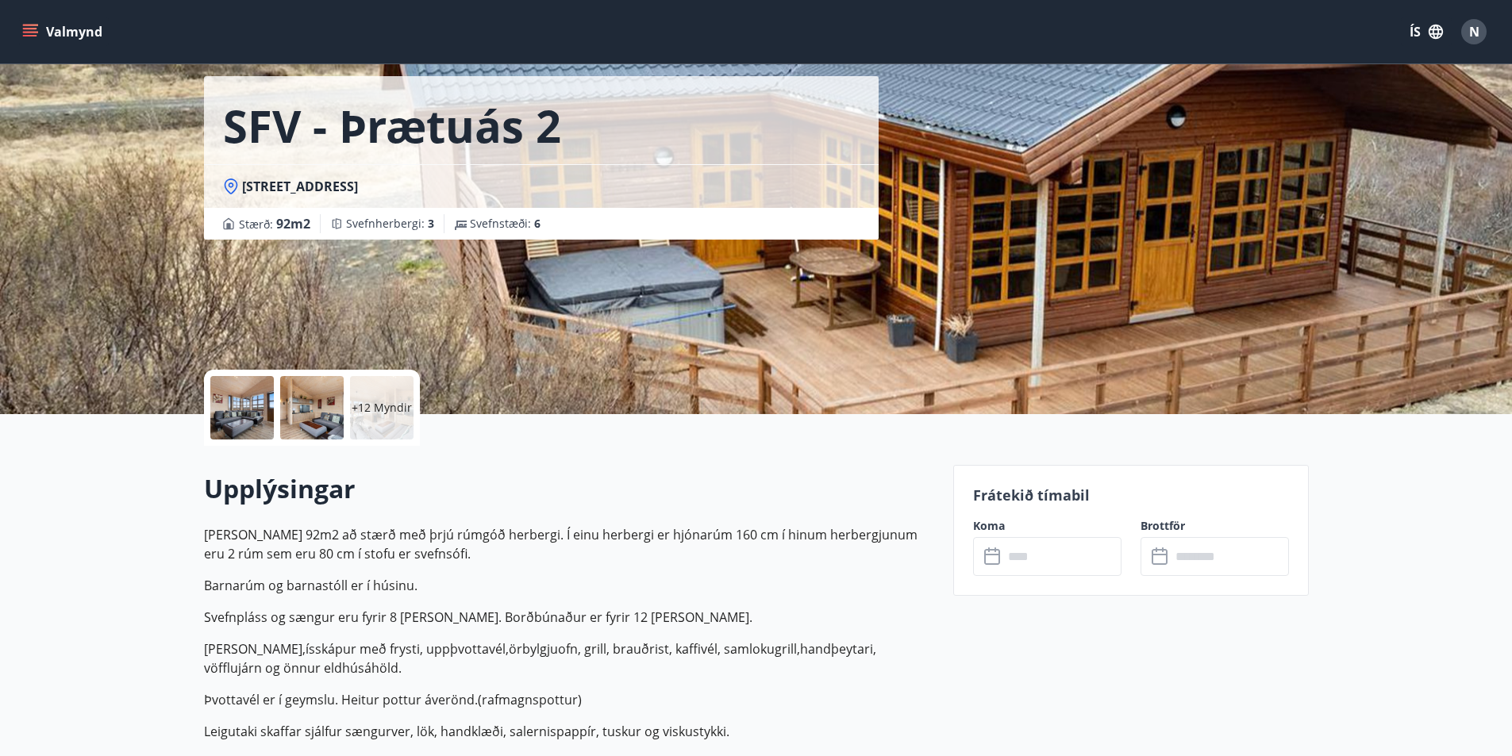
scroll to position [79, 0]
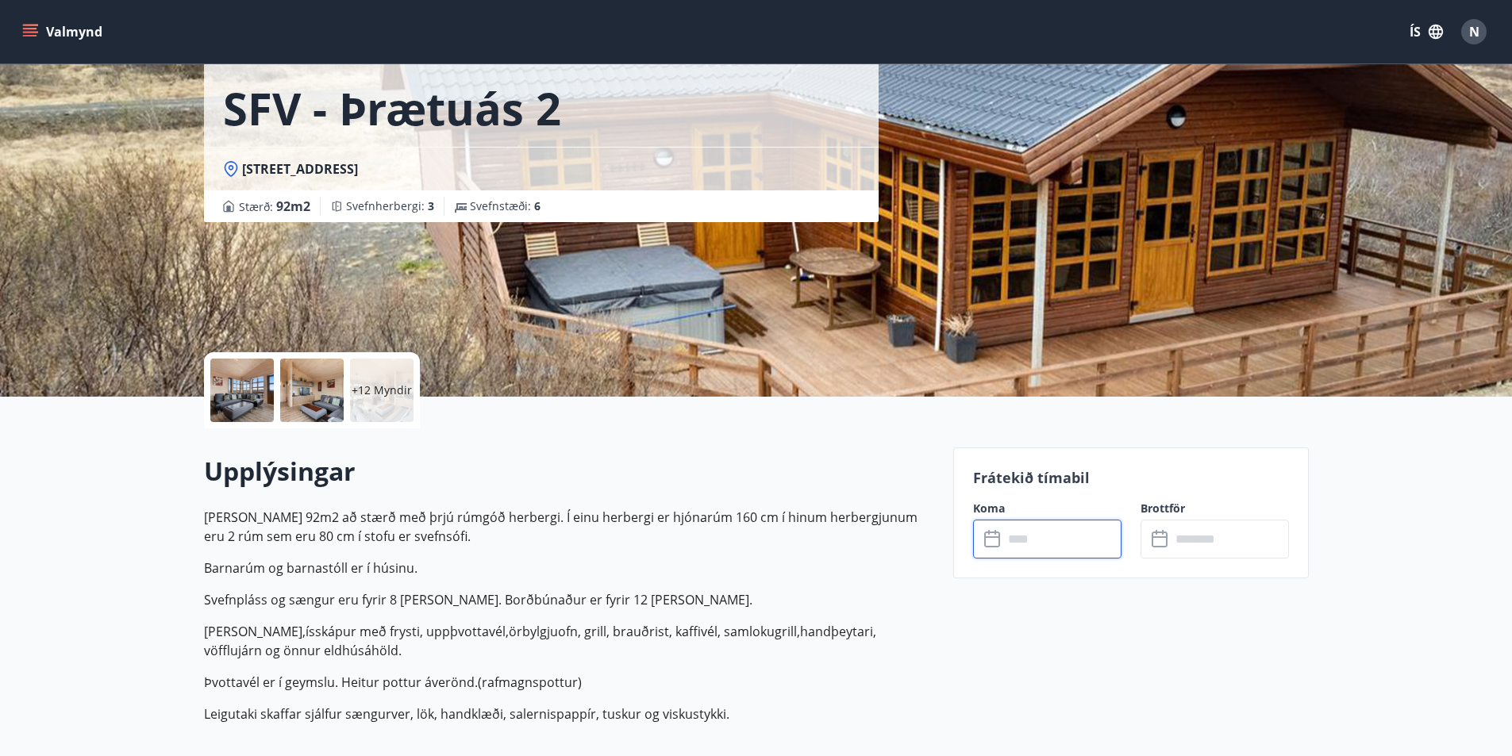
click at [1051, 529] on input "text" at bounding box center [1062, 539] width 118 height 39
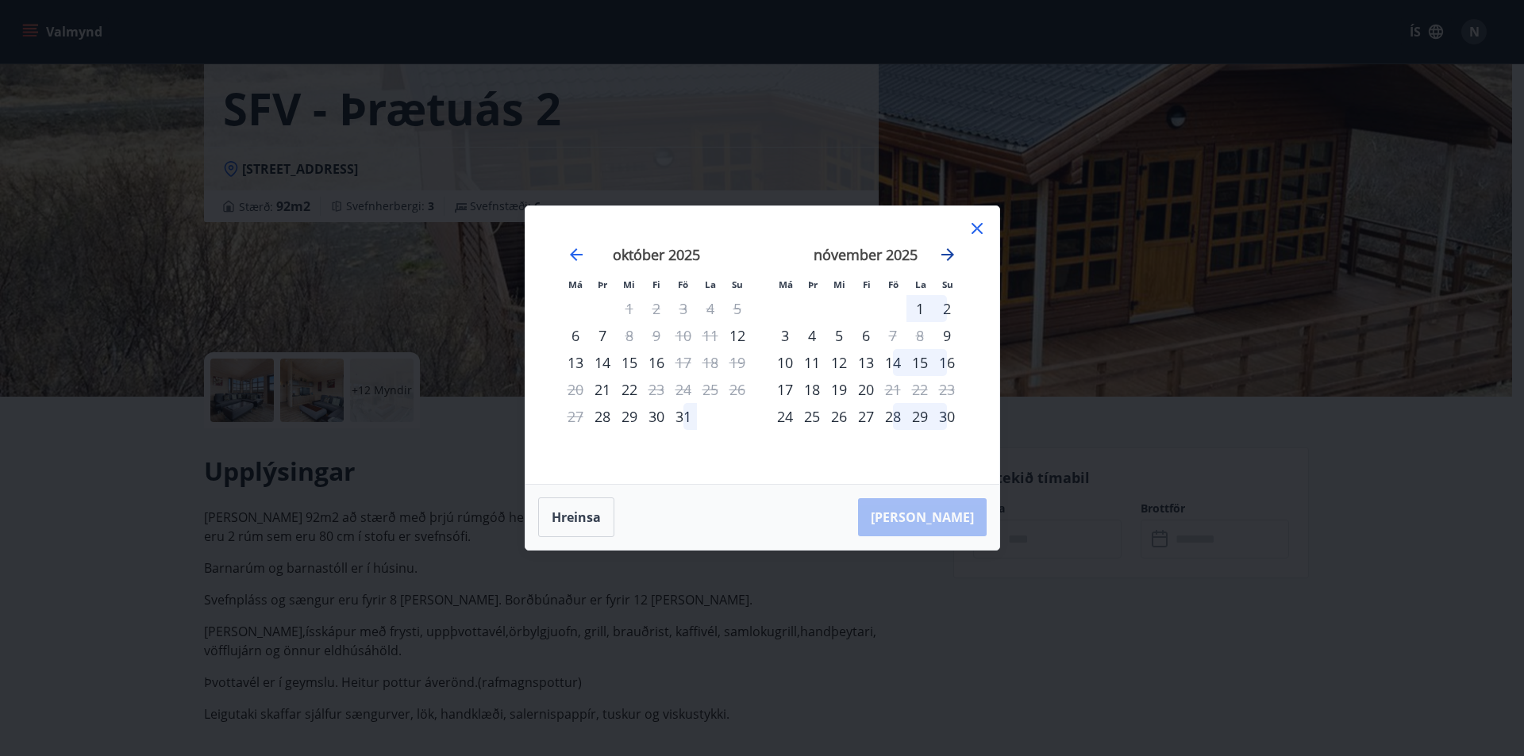
drag, startPoint x: 974, startPoint y: 225, endPoint x: 948, endPoint y: 245, distance: 33.3
click at [974, 224] on icon at bounding box center [976, 228] width 19 height 19
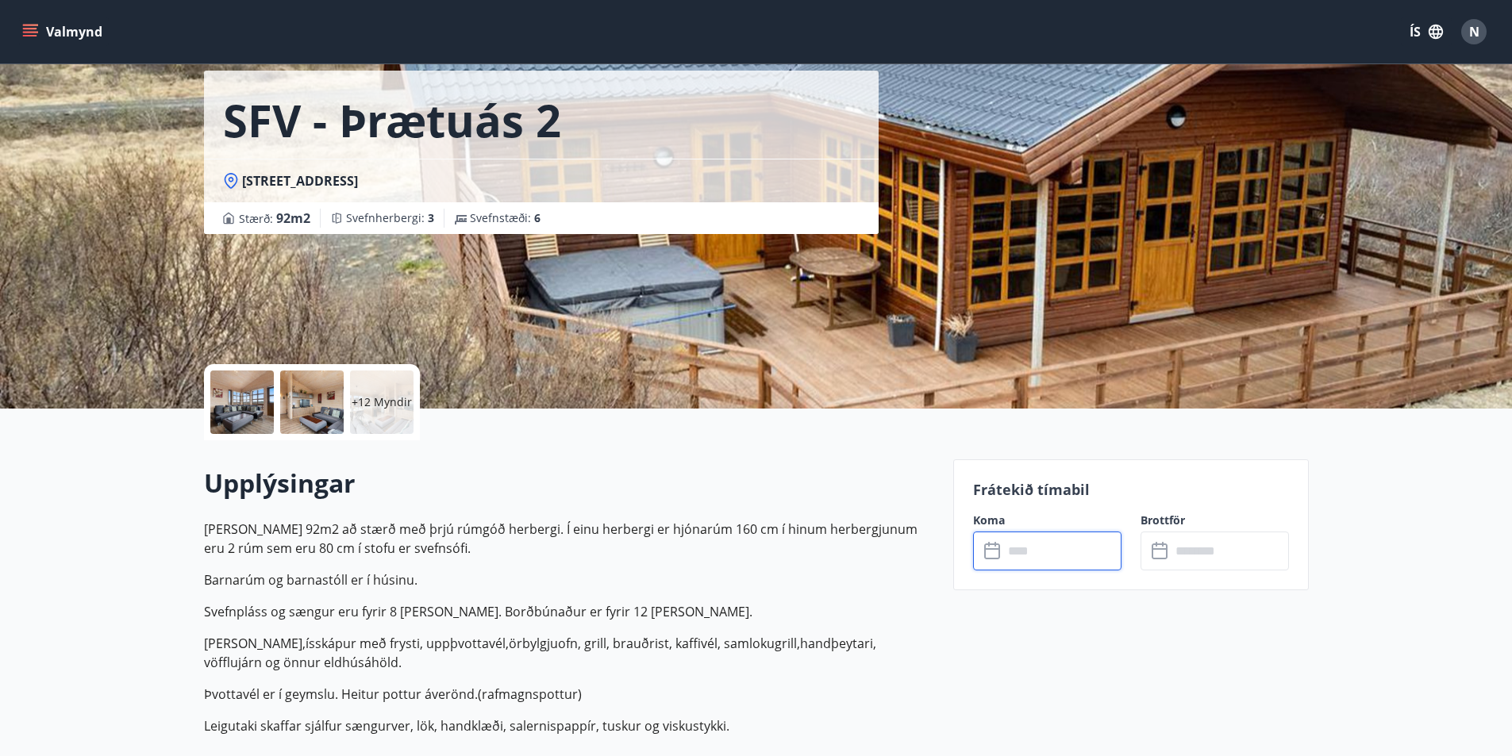
scroll to position [0, 0]
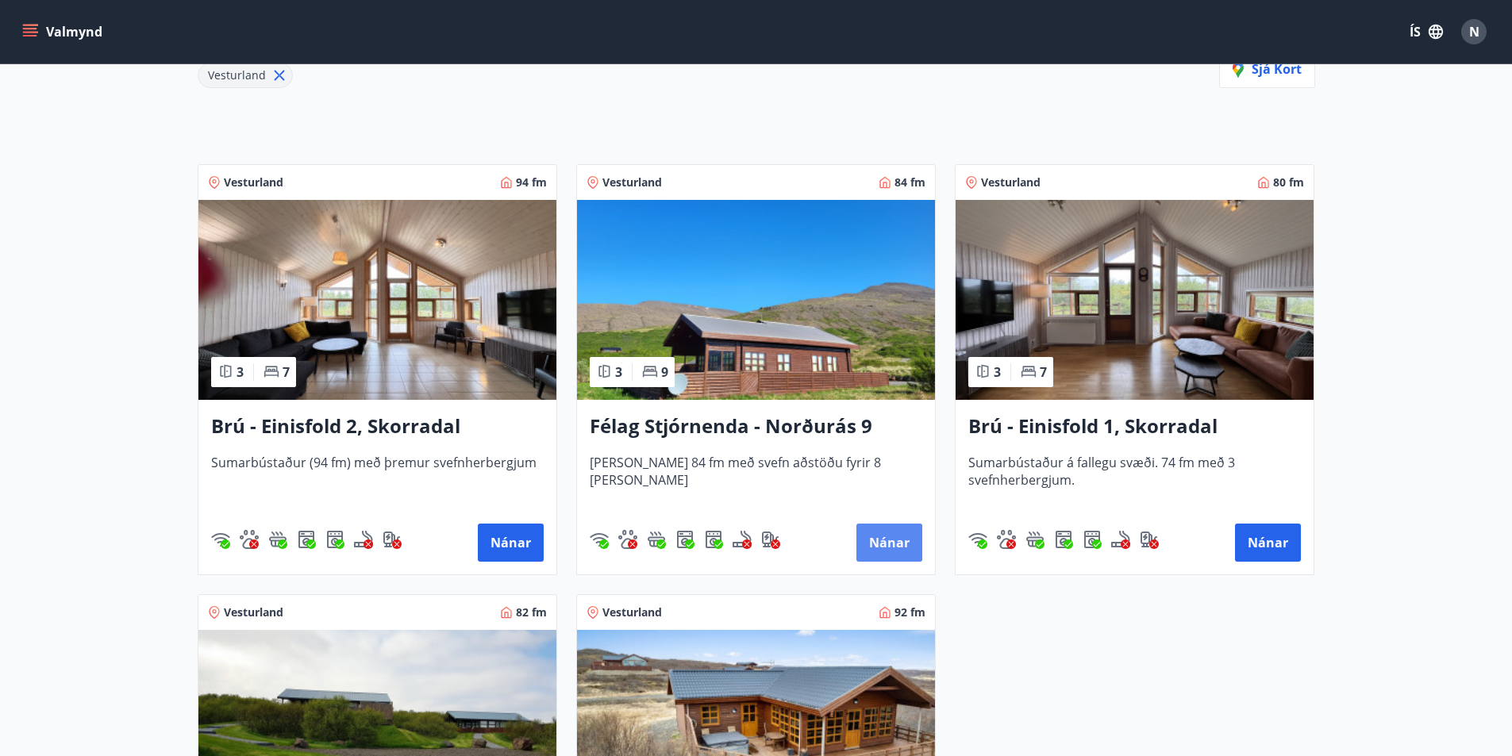
click at [888, 542] on button "Nánar" at bounding box center [889, 543] width 66 height 38
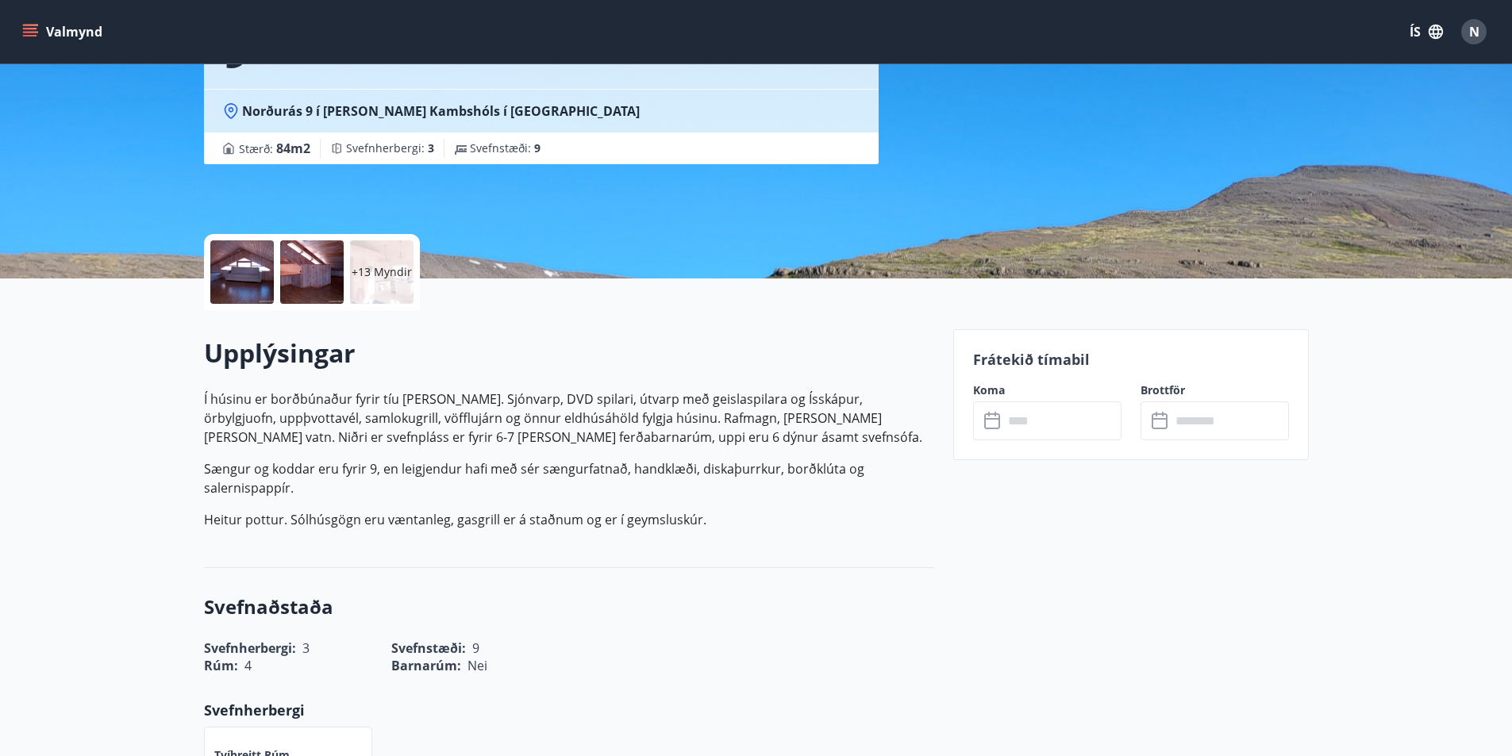
scroll to position [238, 0]
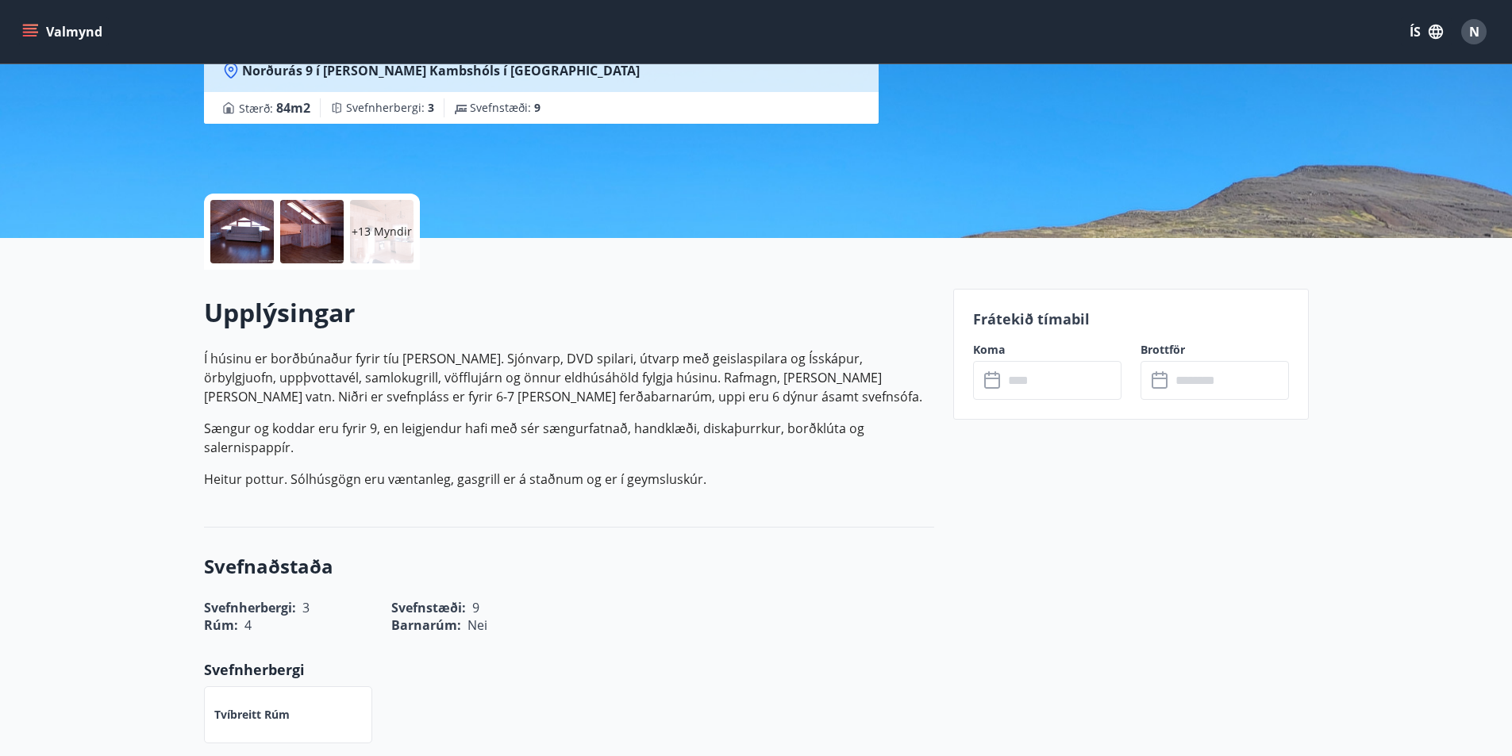
click at [1030, 383] on input "text" at bounding box center [1062, 380] width 118 height 39
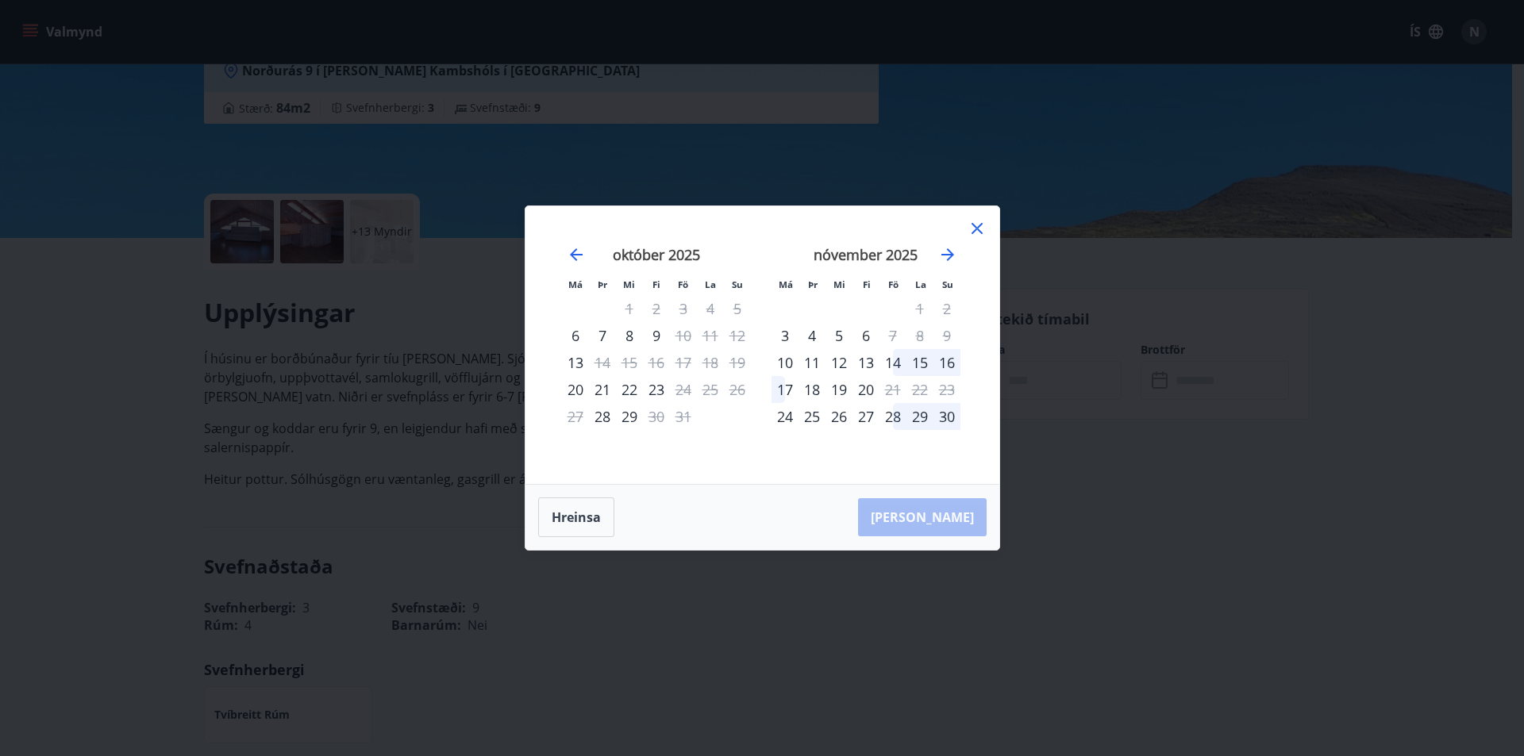
click at [975, 231] on icon at bounding box center [976, 228] width 11 height 11
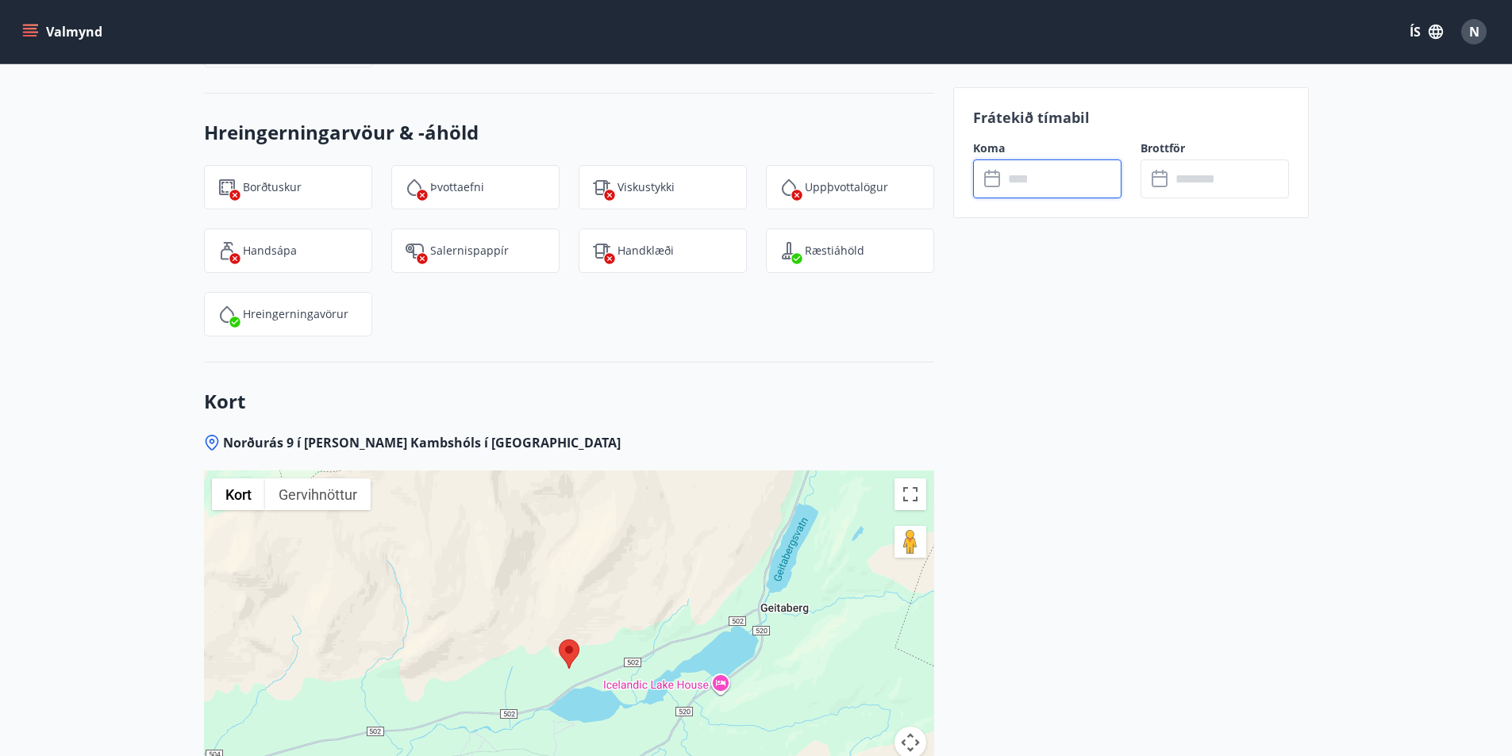
scroll to position [2397, 0]
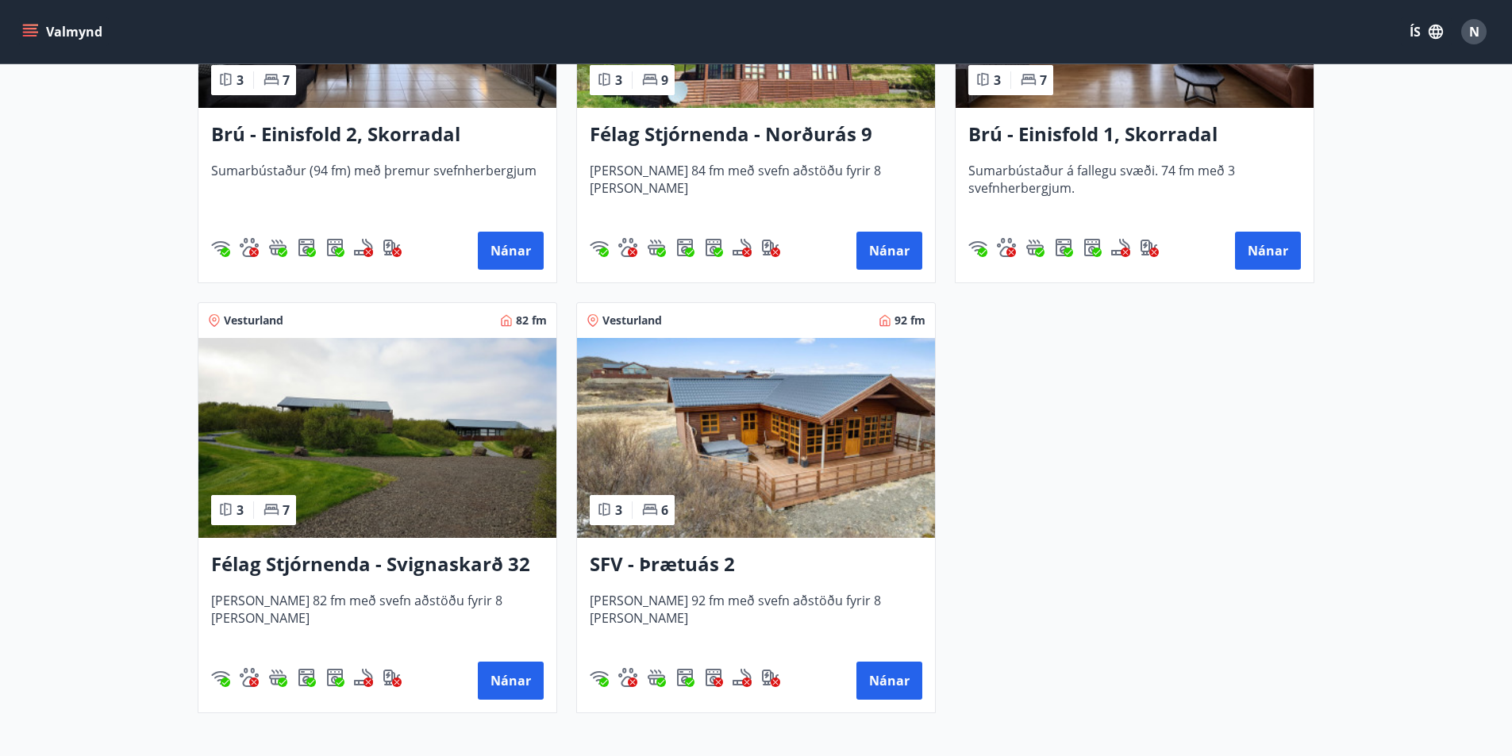
scroll to position [159, 0]
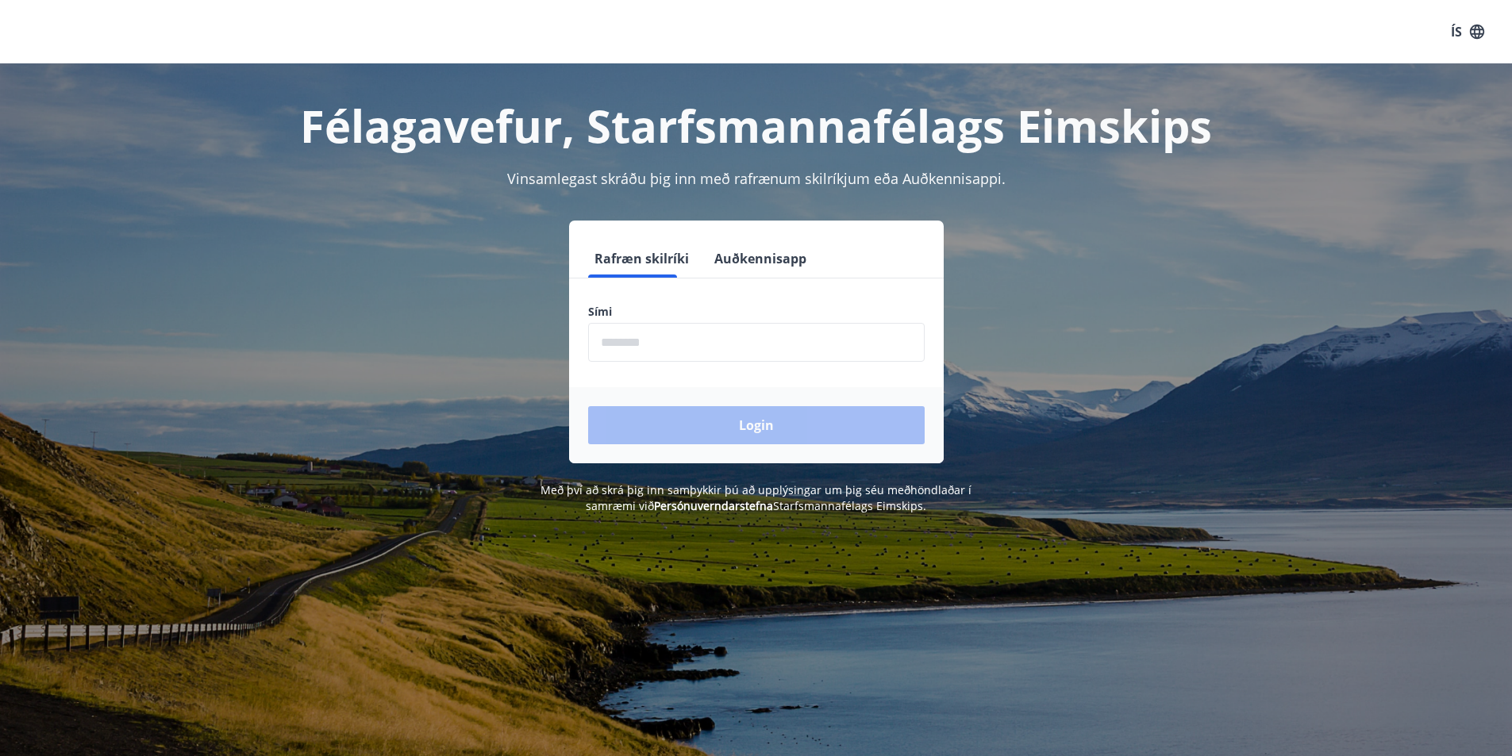
click at [752, 327] on input "phone" at bounding box center [756, 342] width 336 height 39
type input "********"
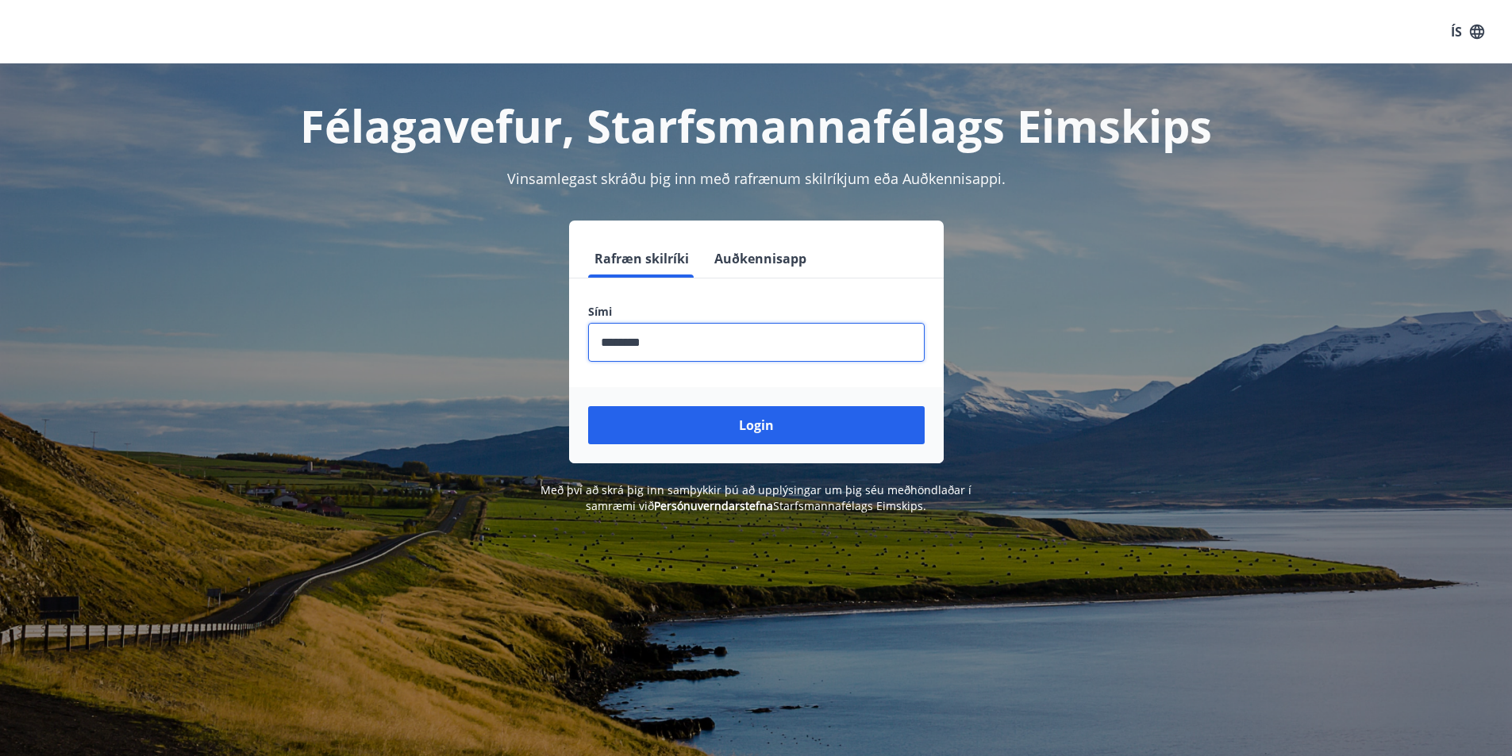
click at [730, 428] on button "Login" at bounding box center [756, 425] width 336 height 38
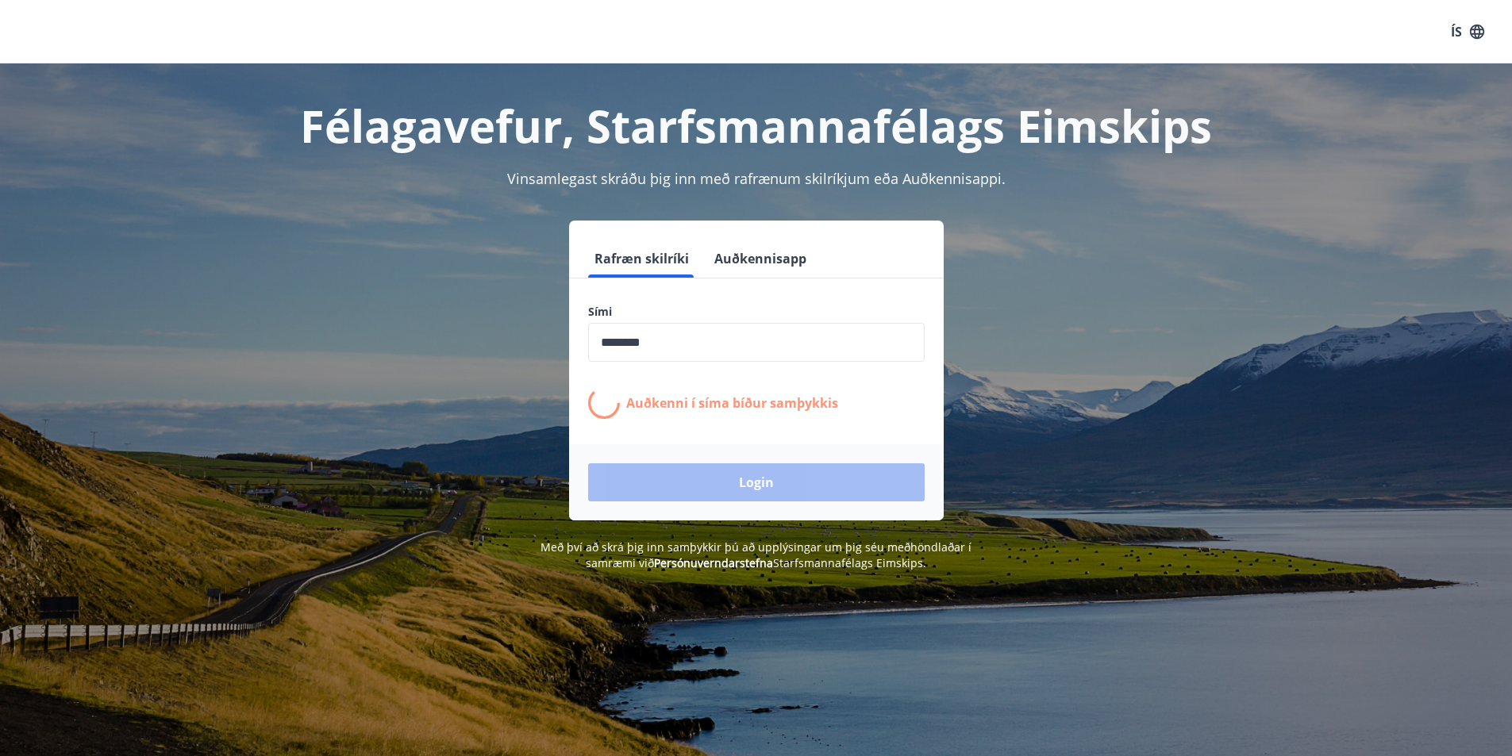
click at [690, 482] on div "Login" at bounding box center [756, 482] width 375 height 76
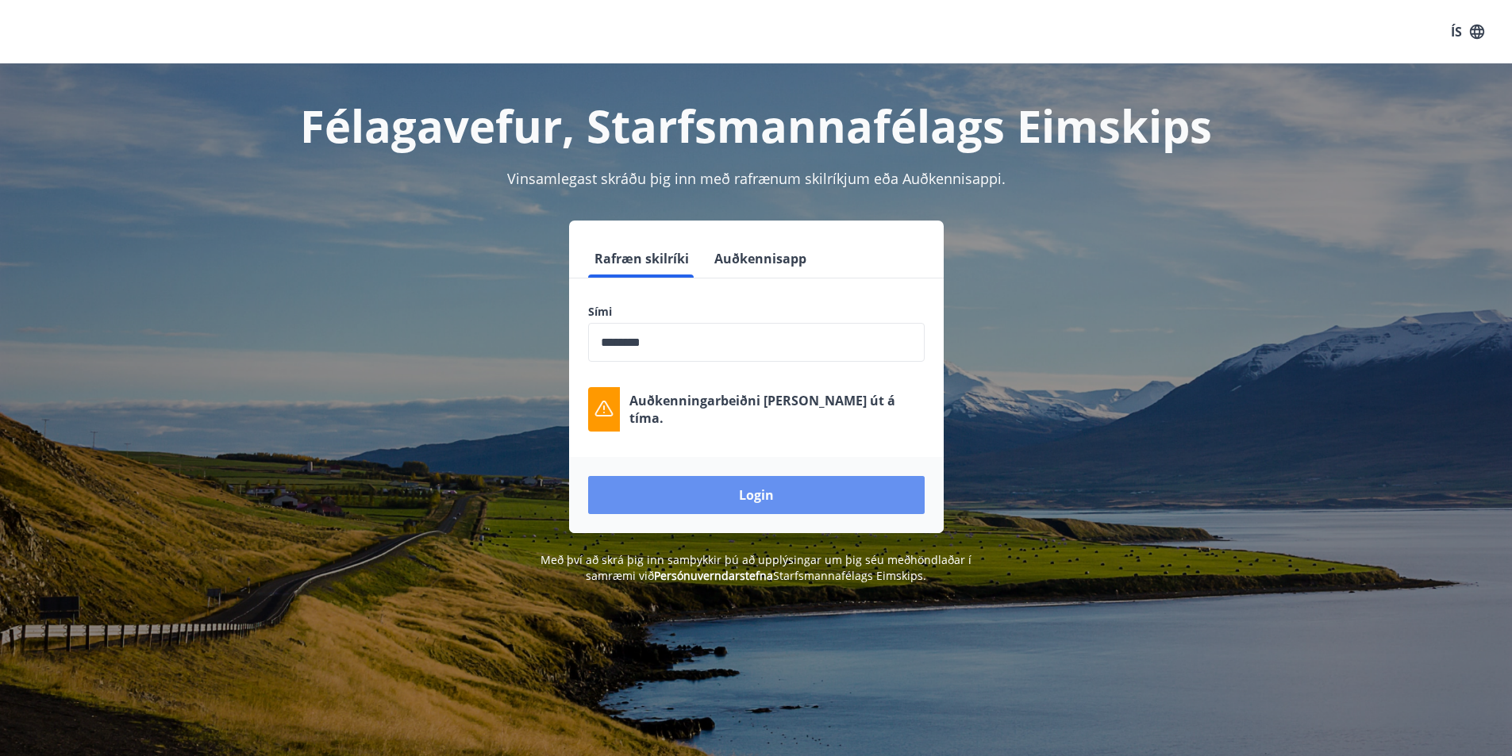
click at [721, 500] on button "Login" at bounding box center [756, 495] width 336 height 38
click at [722, 500] on button "Login" at bounding box center [756, 495] width 336 height 38
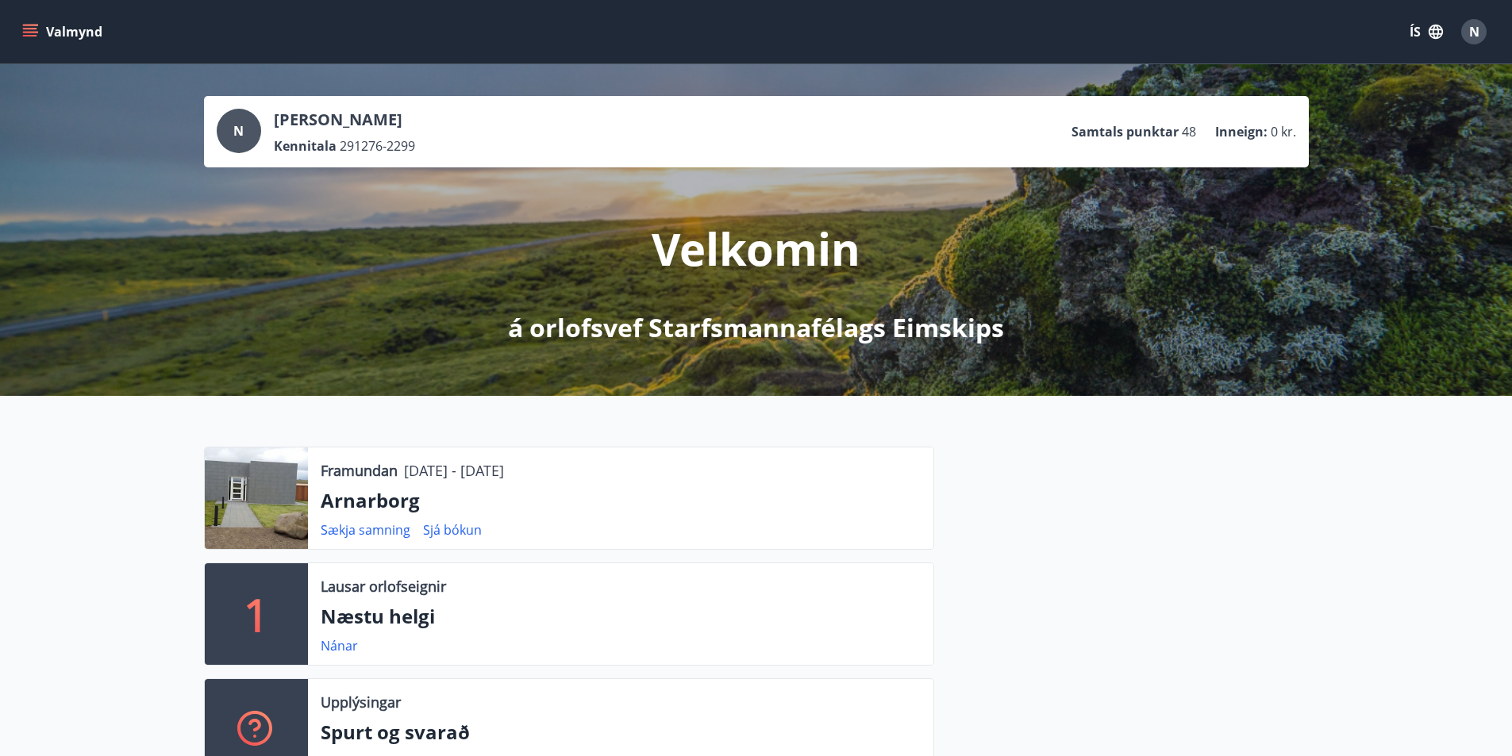
click at [30, 25] on button "Valmynd" at bounding box center [64, 31] width 90 height 29
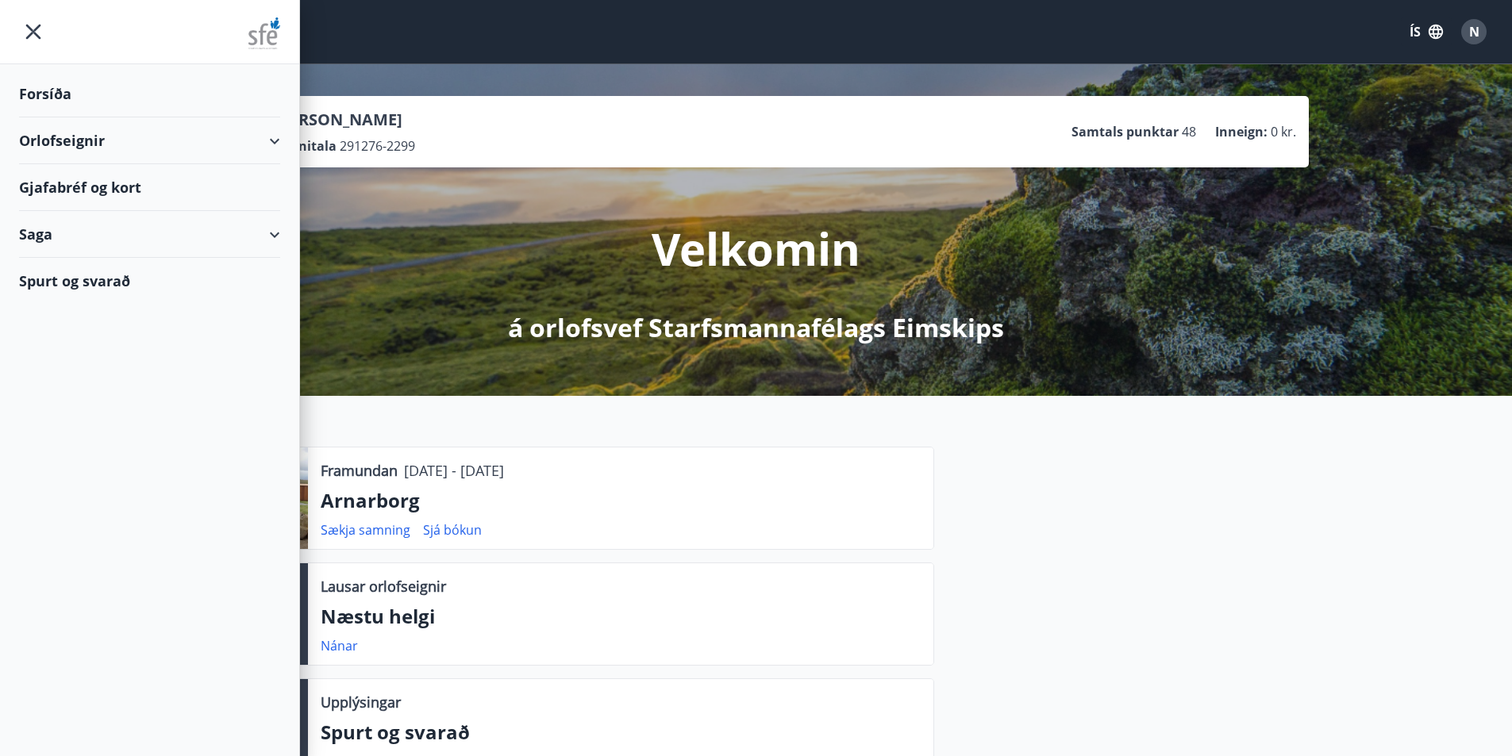
click at [106, 143] on div "Orlofseignir" at bounding box center [149, 140] width 261 height 47
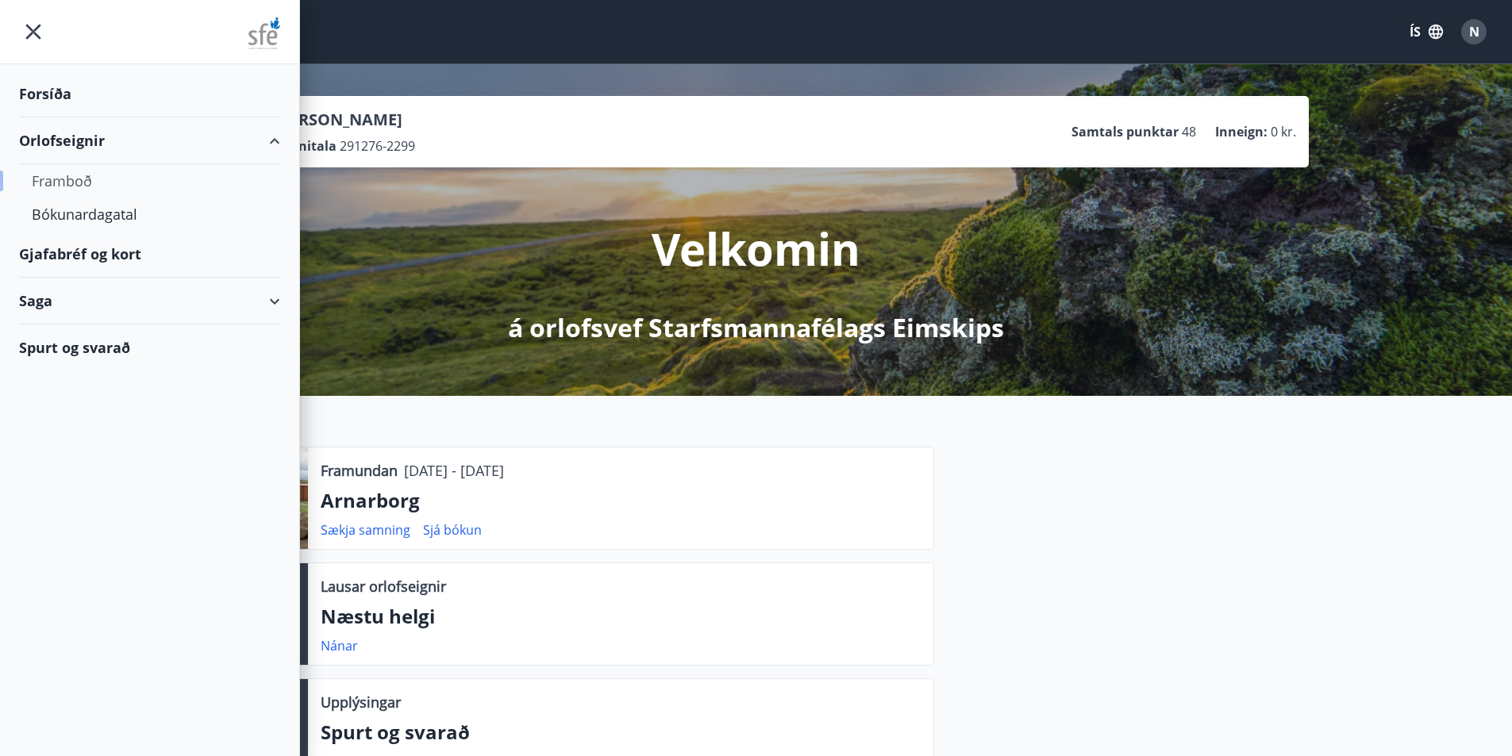
click at [66, 180] on div "Framboð" at bounding box center [150, 180] width 236 height 33
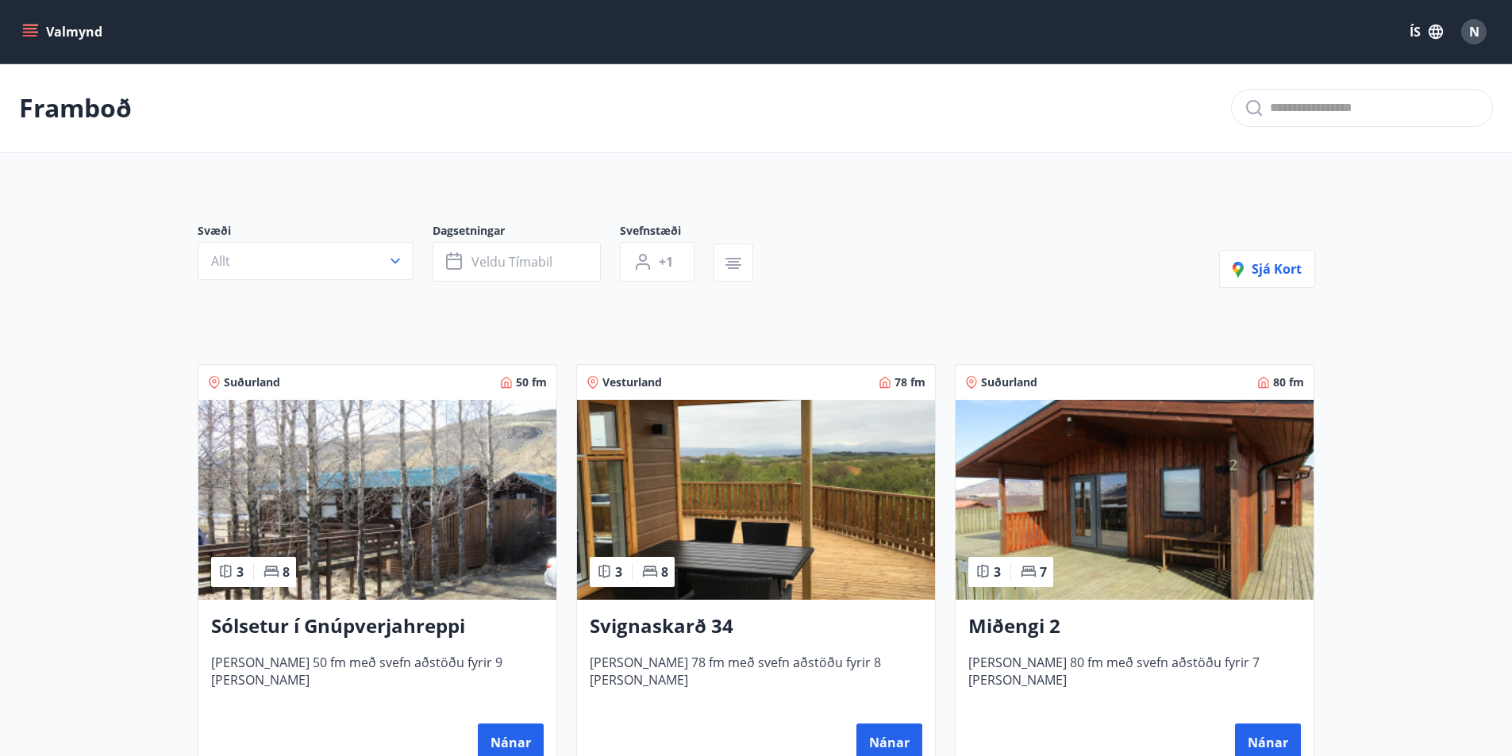
click at [34, 36] on icon "menu" at bounding box center [30, 36] width 14 height 2
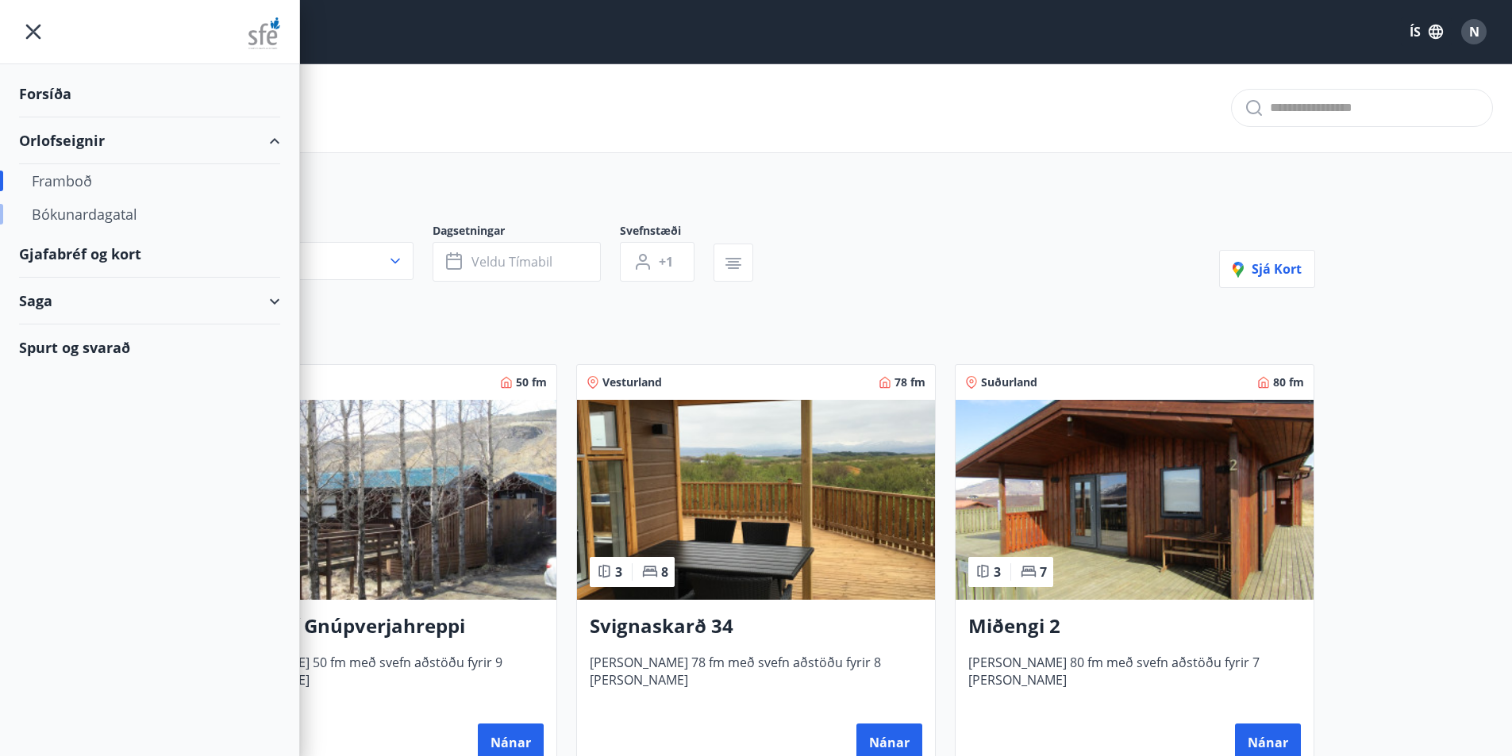
click at [87, 210] on div "Bókunardagatal" at bounding box center [150, 214] width 236 height 33
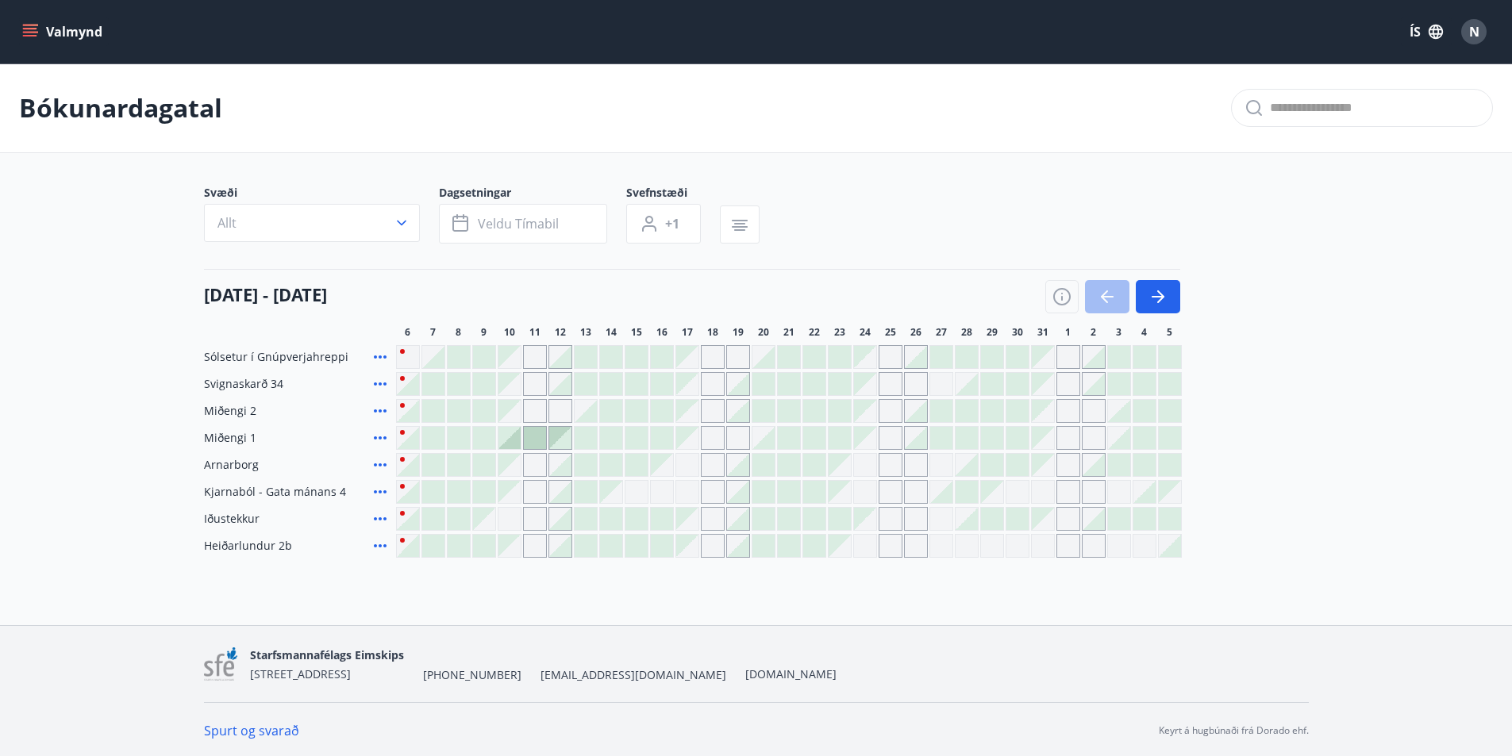
click at [697, 356] on div "Gráir dagar eru ekki bókanlegir" at bounding box center [687, 357] width 22 height 22
click at [517, 209] on button "Veldu tímabil" at bounding box center [523, 224] width 168 height 40
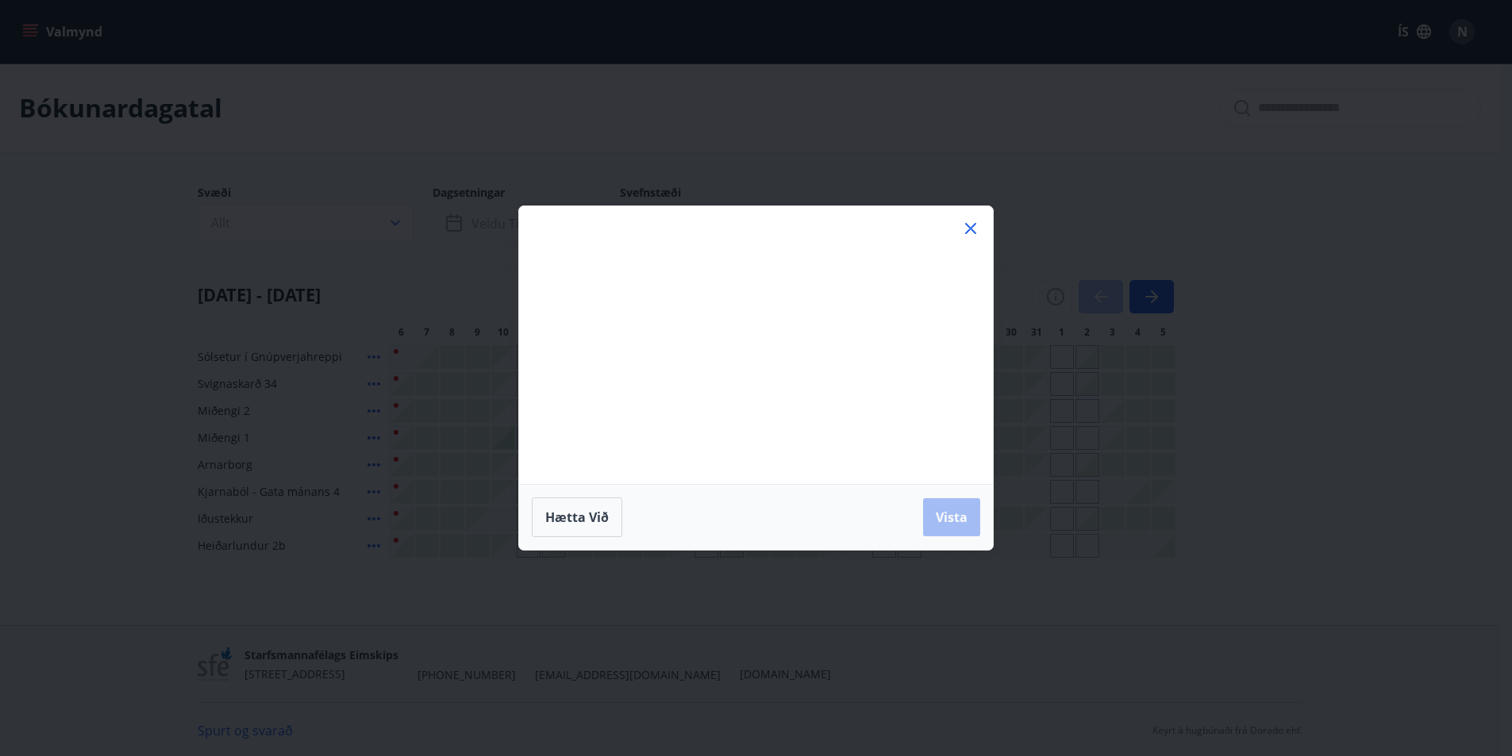
click at [518, 217] on div "Má Þr Mi Fi Fö La Su Má Þr Mi Fi Fö La Su [DATE] 1 2 3 4 5 6 7 8 9 10 11 12 13 …" at bounding box center [756, 378] width 1512 height 756
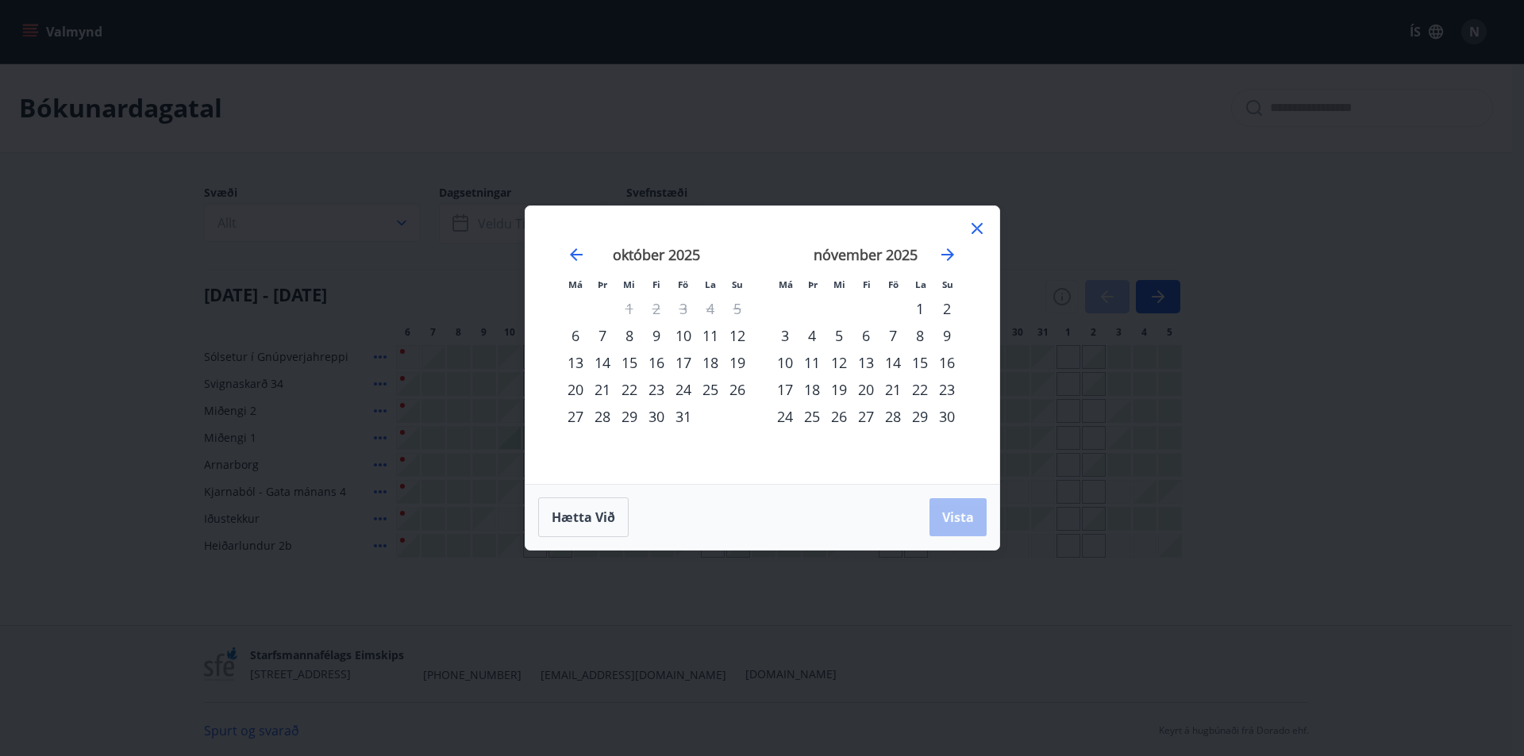
click at [687, 365] on div "17" at bounding box center [683, 362] width 27 height 27
click at [729, 361] on div "19" at bounding box center [737, 362] width 27 height 27
click at [963, 534] on button "Vista" at bounding box center [957, 517] width 57 height 38
click at [959, 521] on span "Vista" at bounding box center [958, 517] width 32 height 17
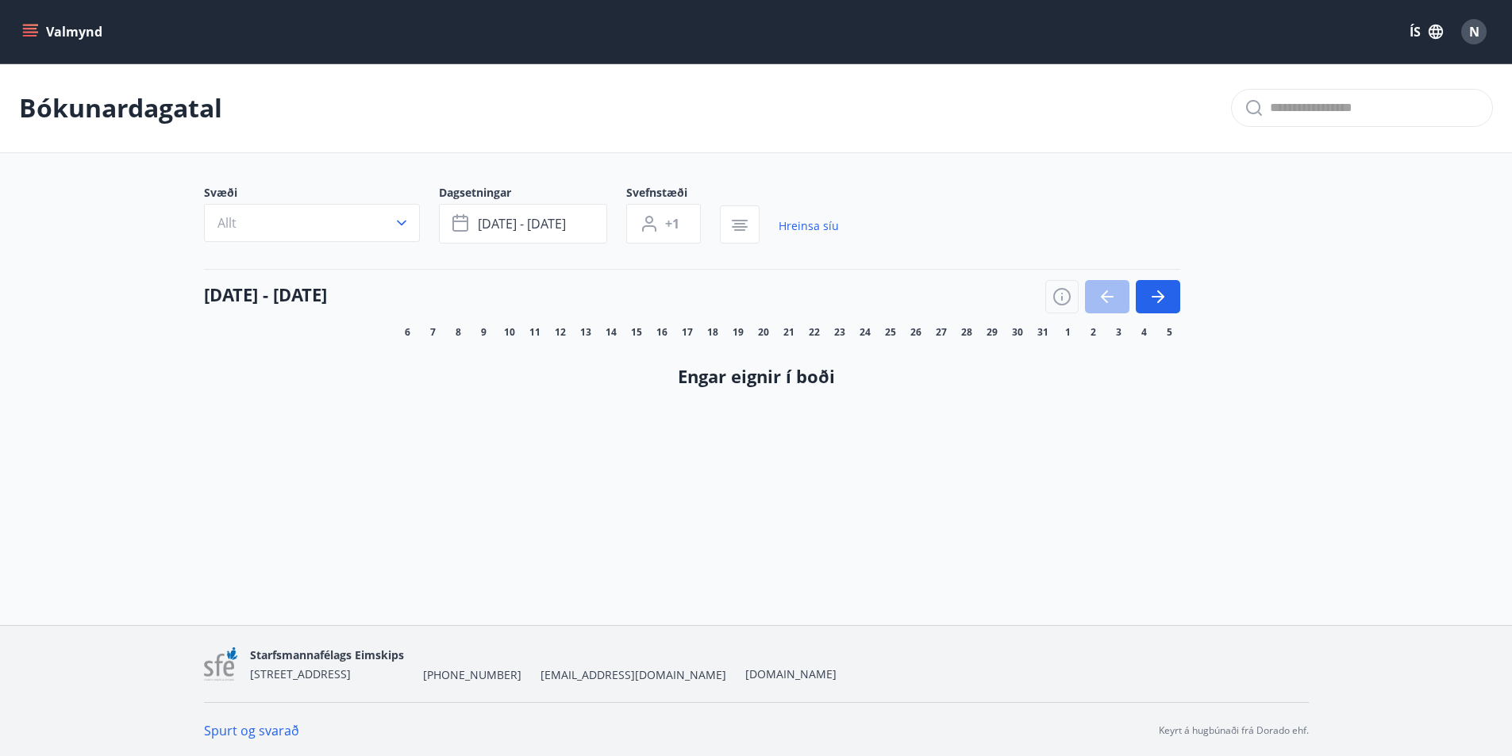
click at [339, 220] on button "Allt" at bounding box center [312, 223] width 216 height 38
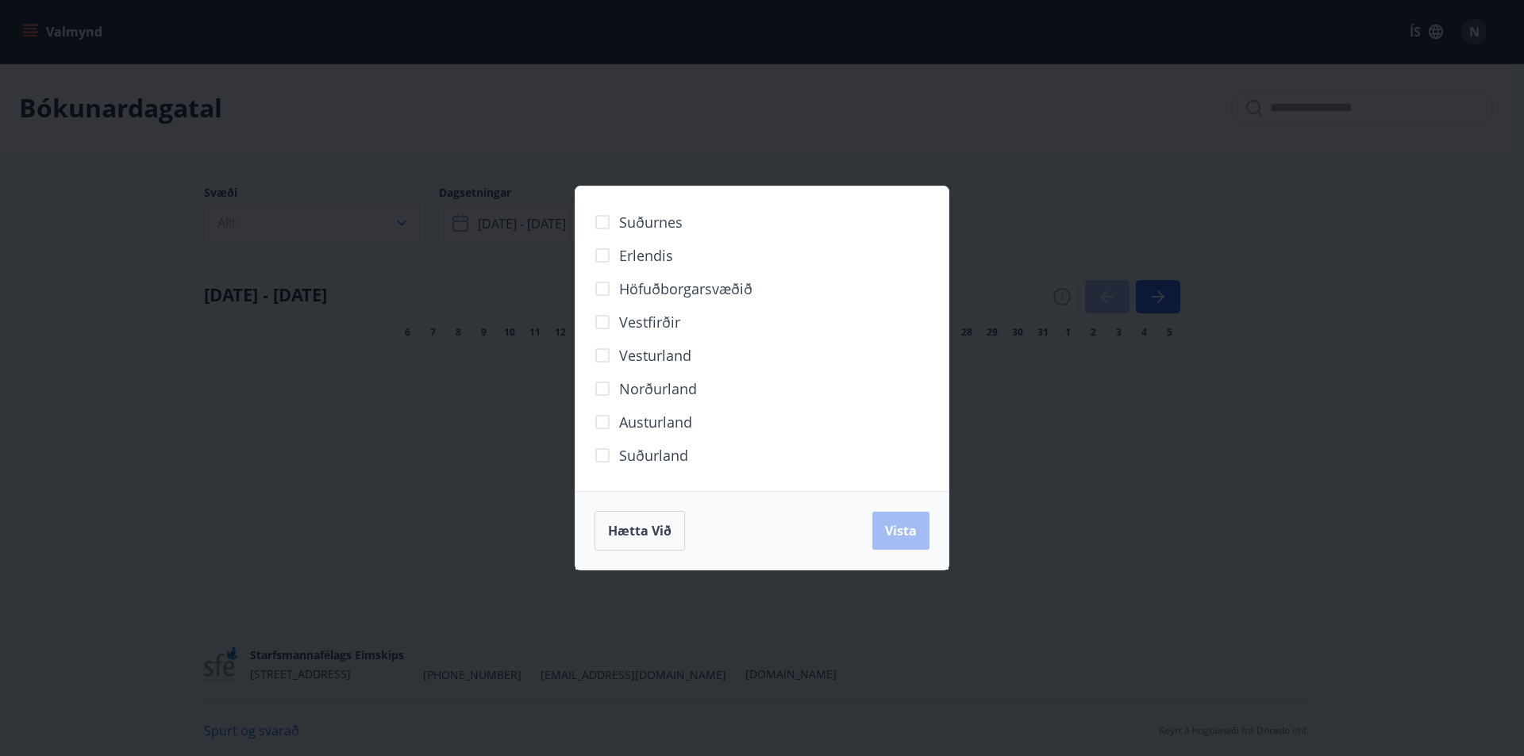
click at [336, 227] on div "Suðurnes Erlendis Höfuðborgarsvæðið [GEOGRAPHIC_DATA] [GEOGRAPHIC_DATA] [GEOGRA…" at bounding box center [762, 378] width 1524 height 756
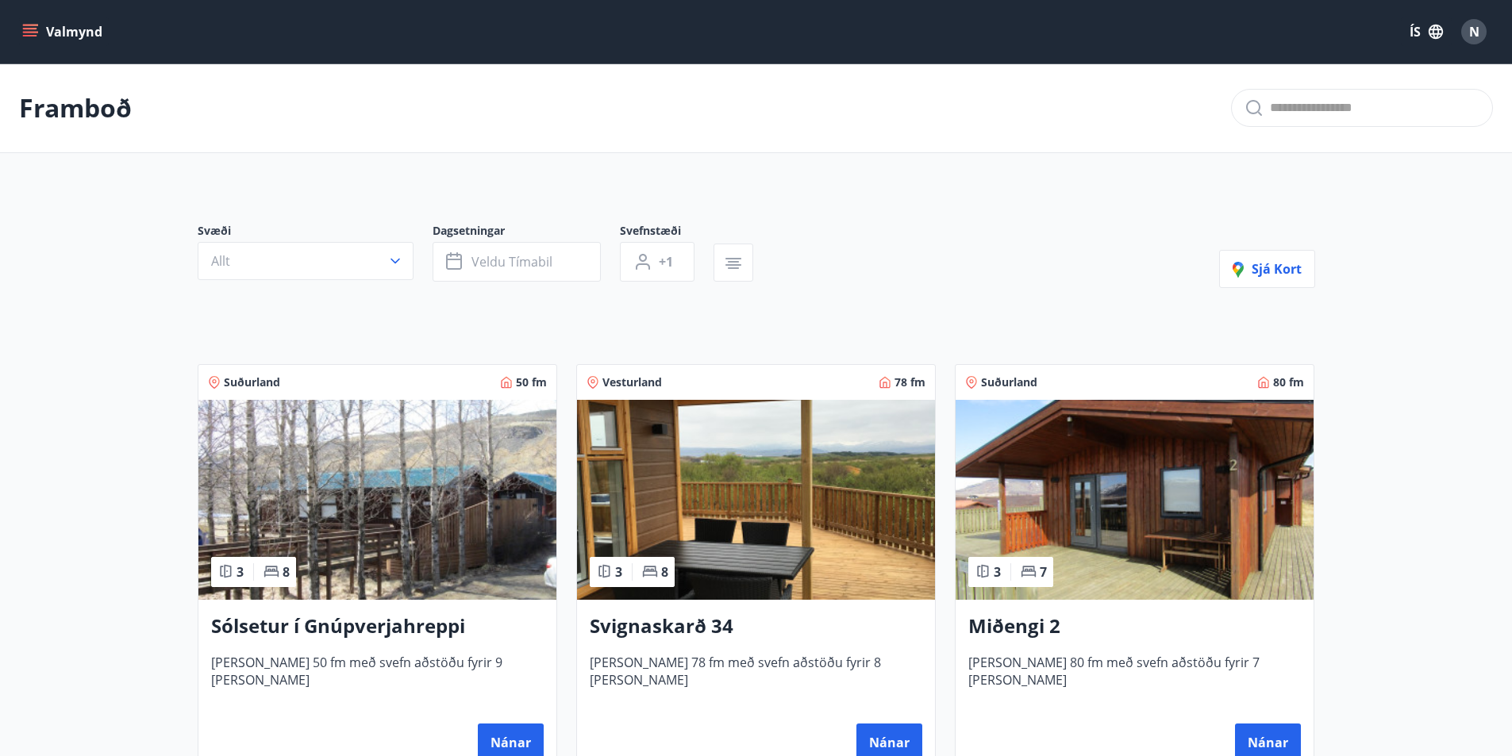
click at [32, 33] on icon "menu" at bounding box center [31, 32] width 17 height 2
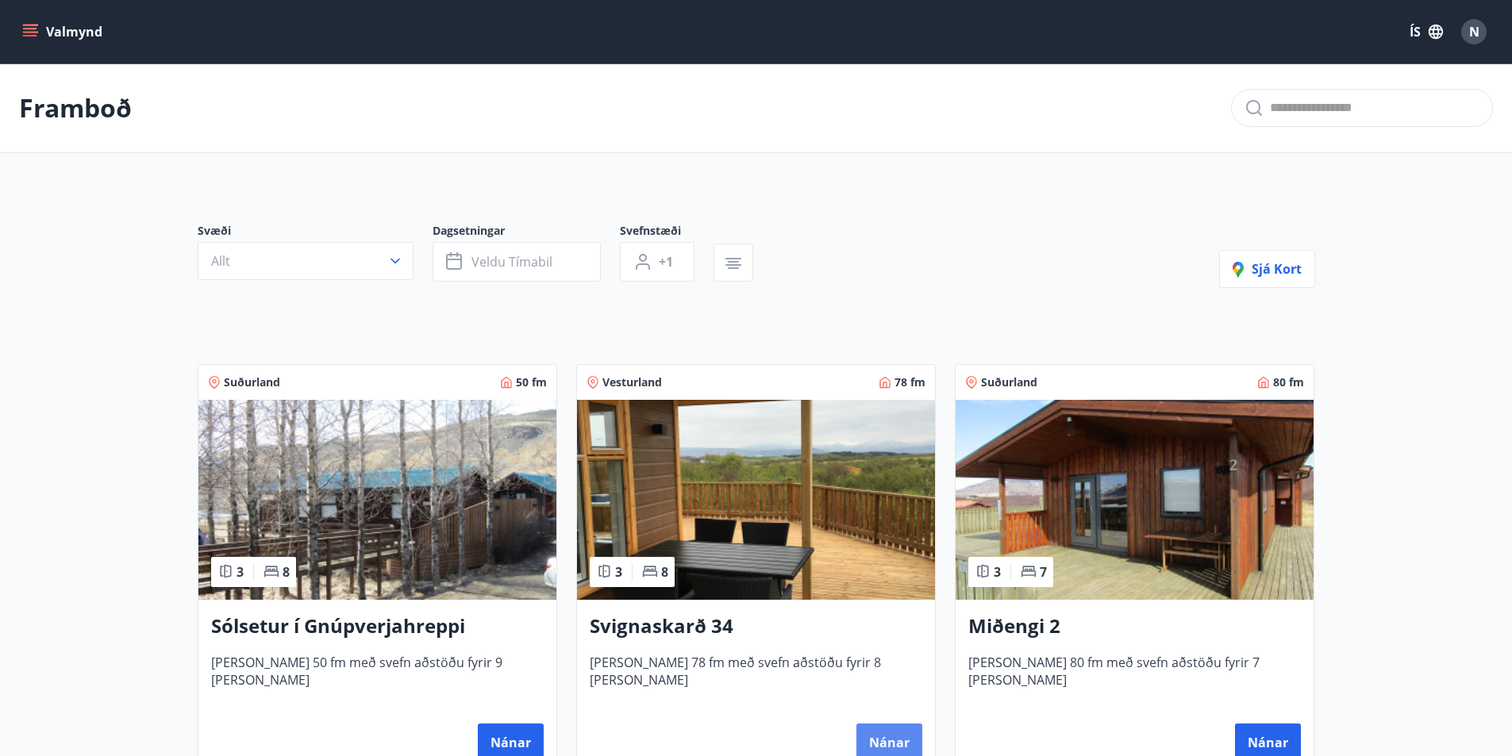
click at [882, 735] on button "Nánar" at bounding box center [889, 743] width 66 height 38
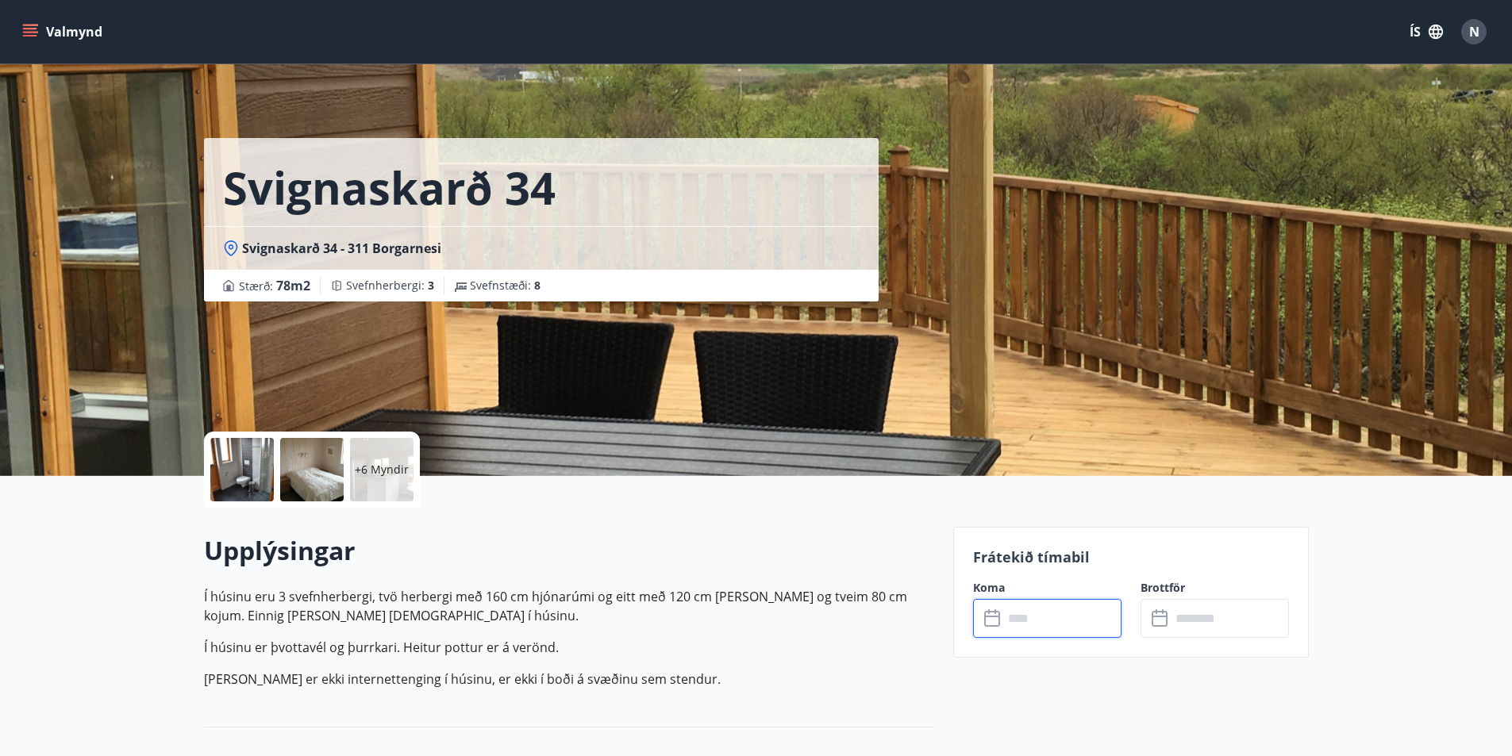
click at [1048, 613] on input "text" at bounding box center [1062, 618] width 118 height 39
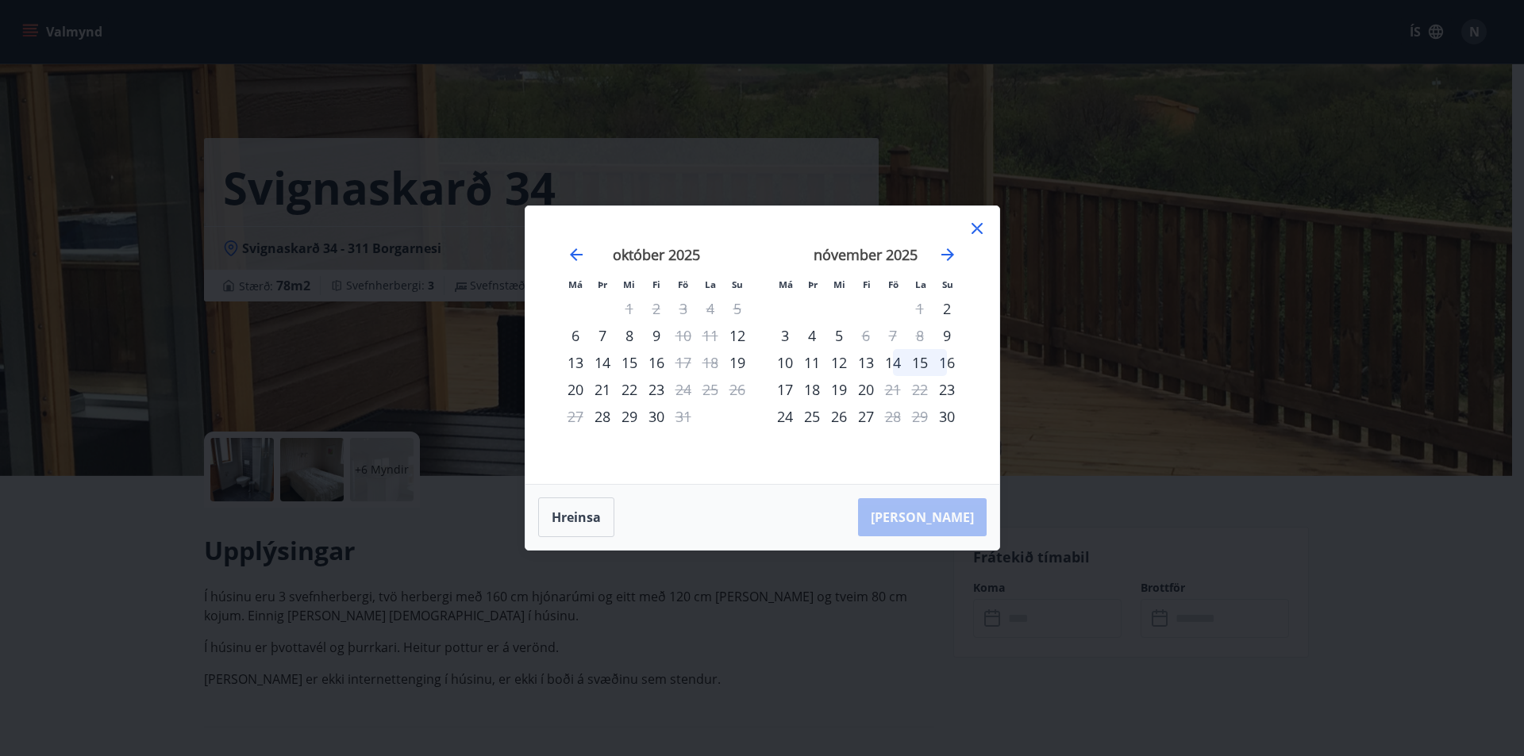
click at [975, 227] on icon at bounding box center [976, 228] width 11 height 11
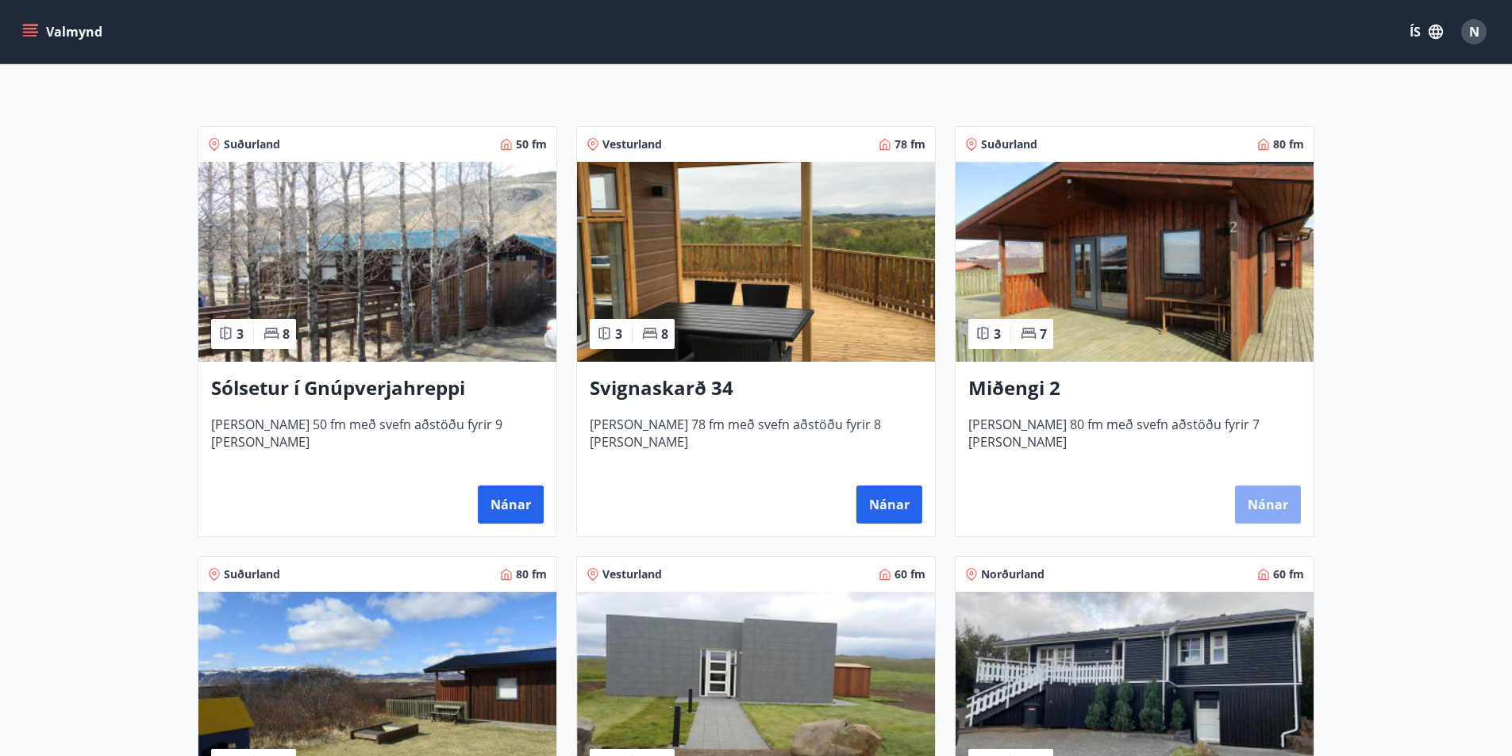
click at [1266, 501] on button "Nánar" at bounding box center [1268, 505] width 66 height 38
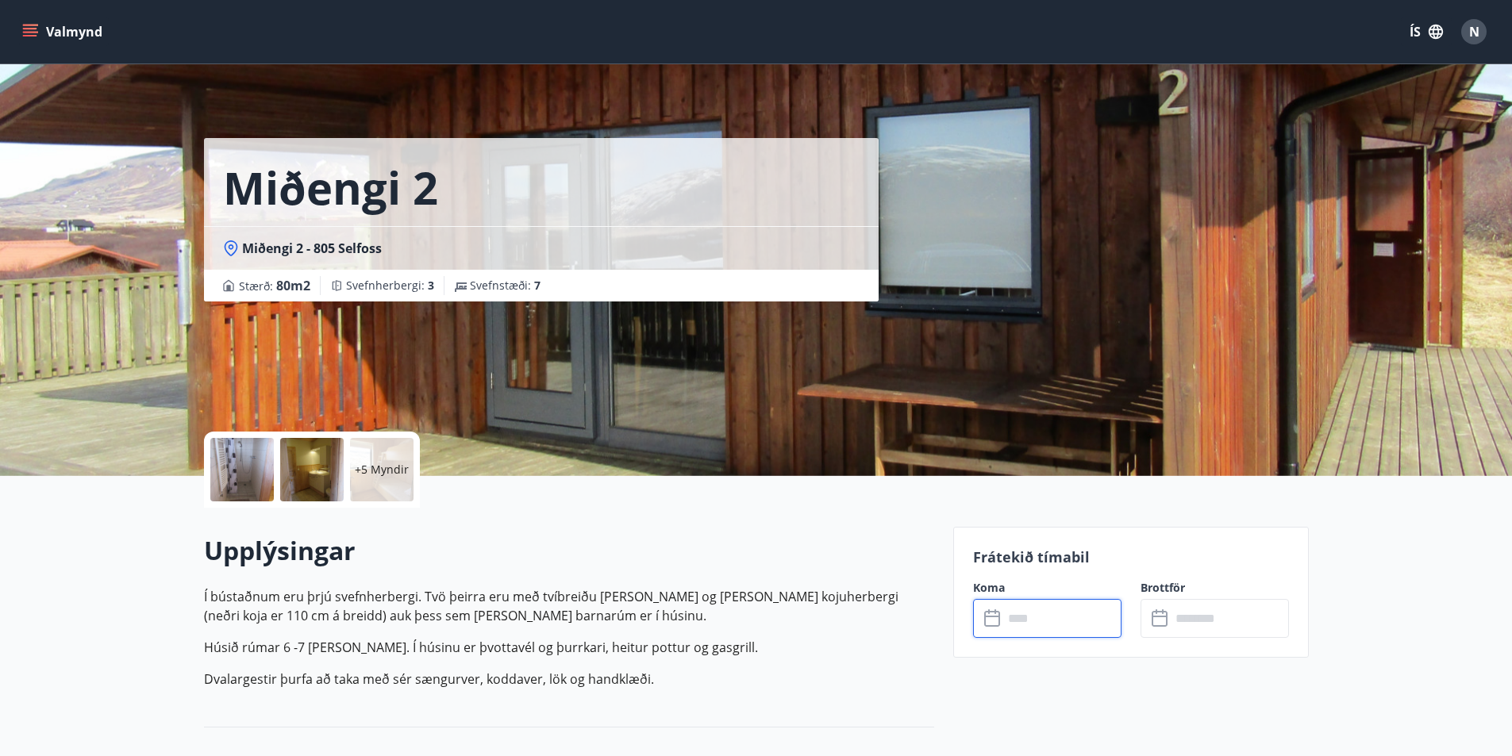
click at [1049, 619] on input "text" at bounding box center [1062, 618] width 118 height 39
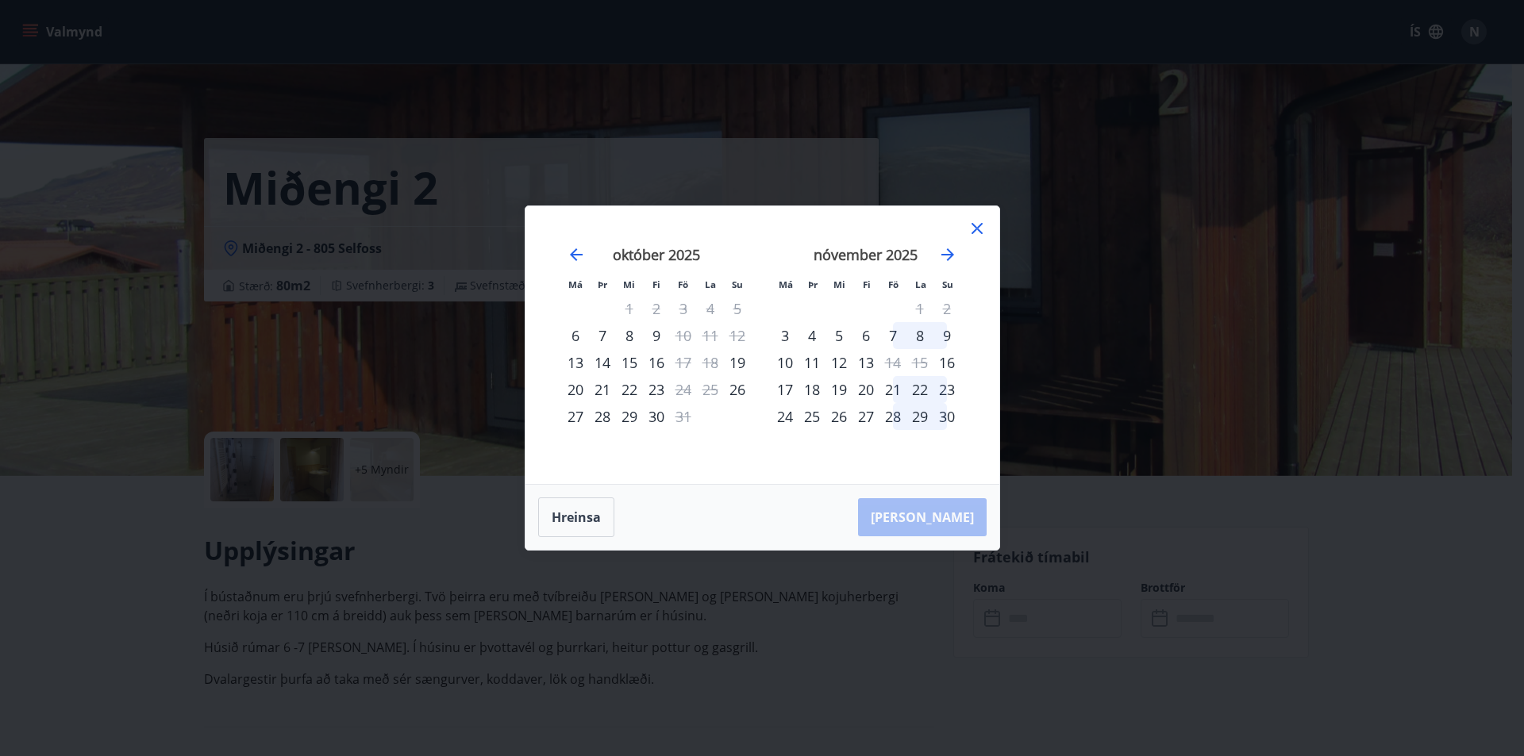
drag, startPoint x: 975, startPoint y: 221, endPoint x: 971, endPoint y: 283, distance: 62.9
click at [975, 221] on icon at bounding box center [976, 228] width 19 height 19
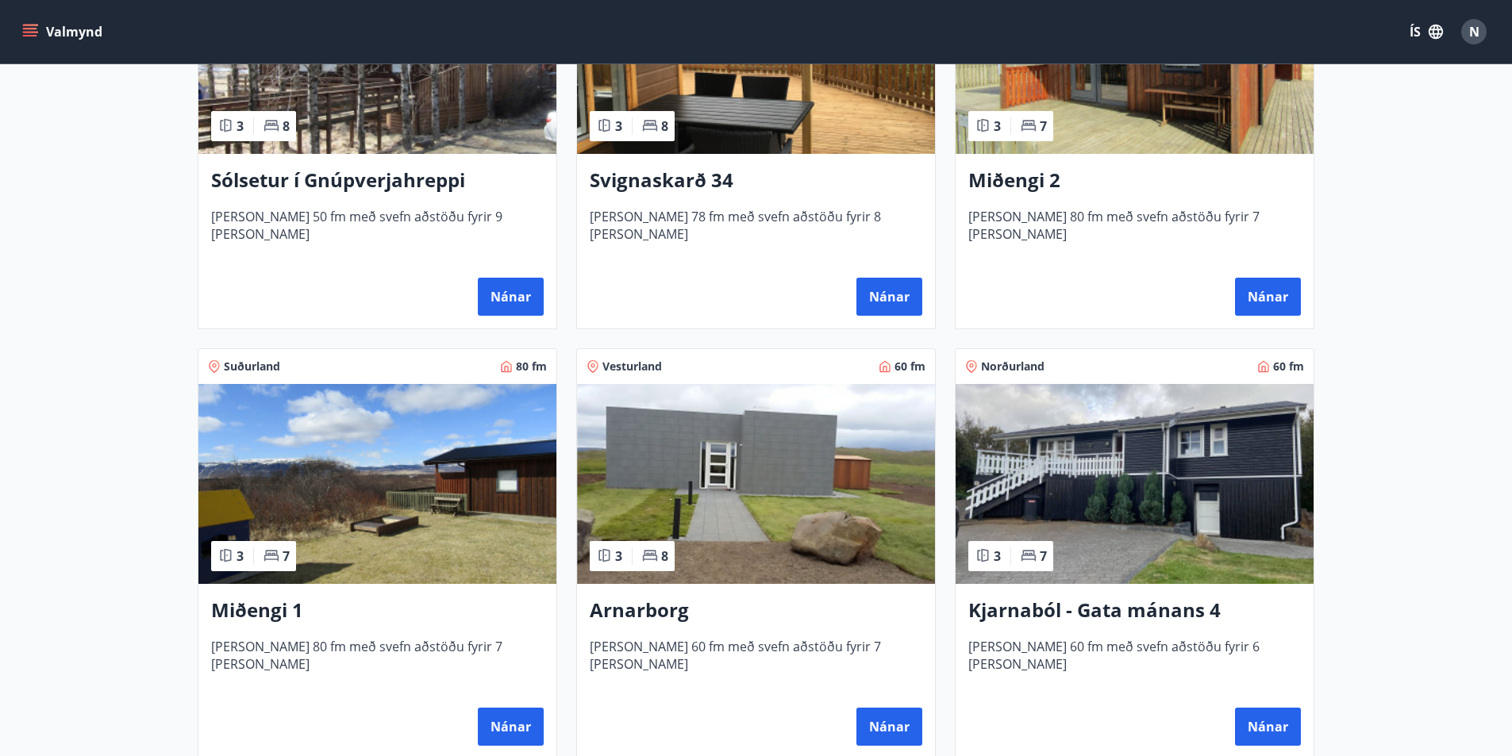
scroll to position [476, 0]
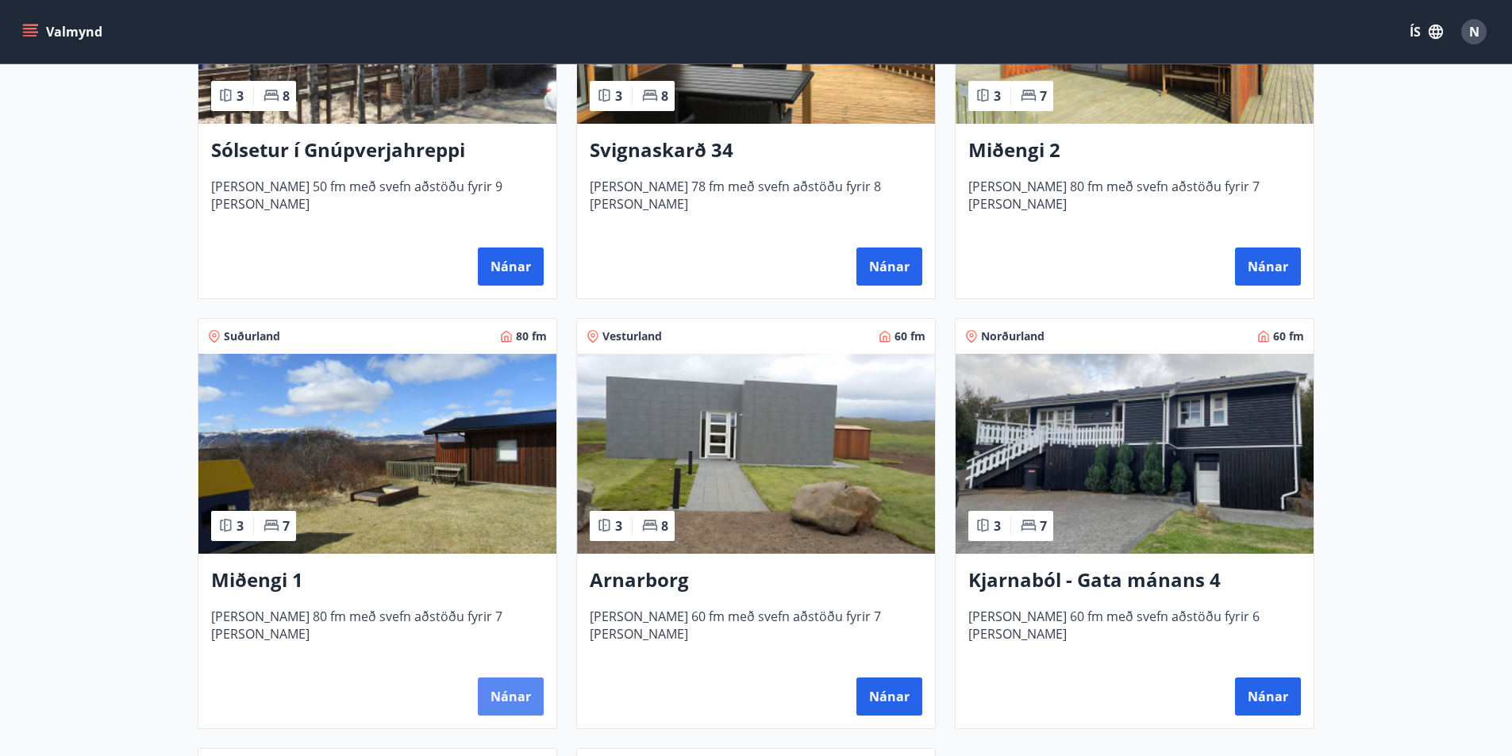
click at [510, 681] on button "Nánar" at bounding box center [511, 697] width 66 height 38
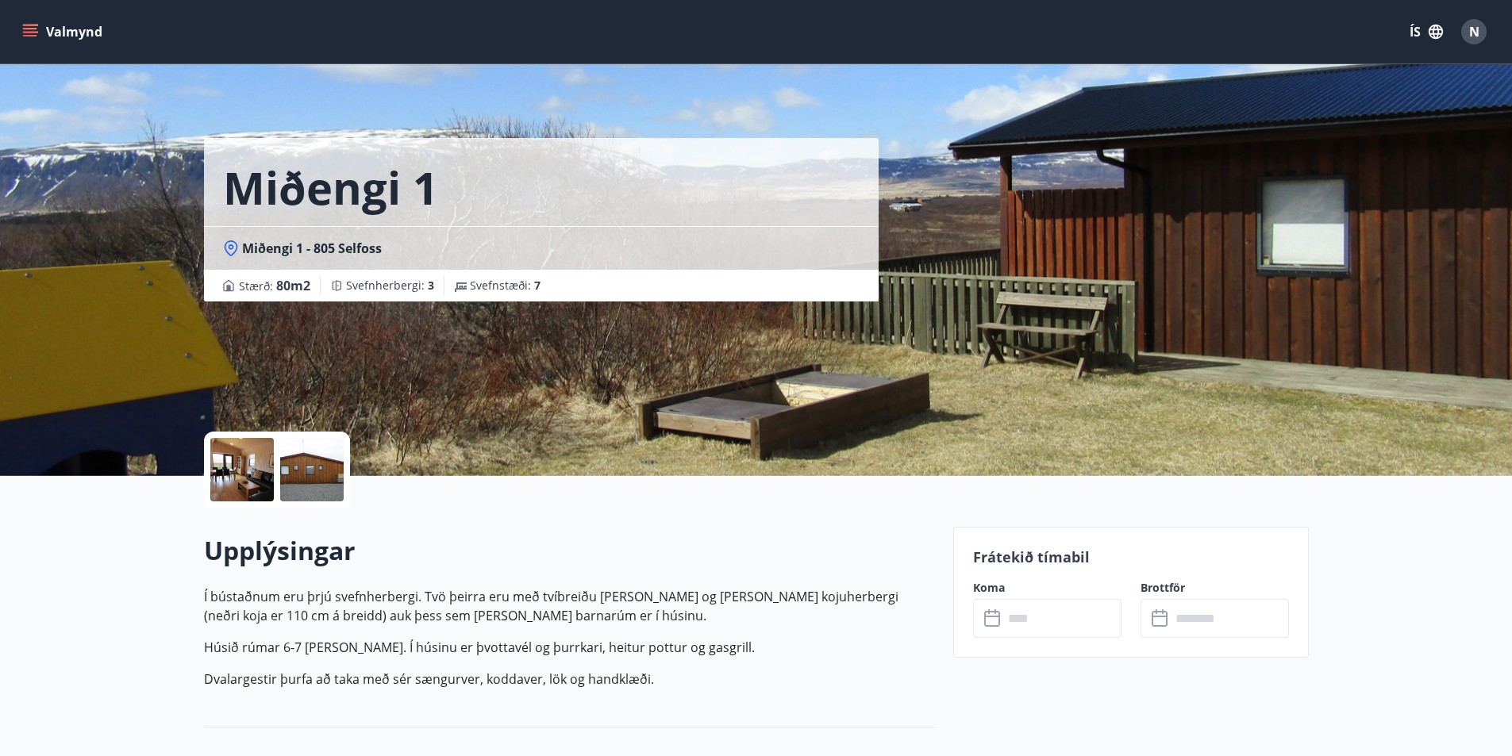
click at [1050, 606] on input "text" at bounding box center [1062, 618] width 118 height 39
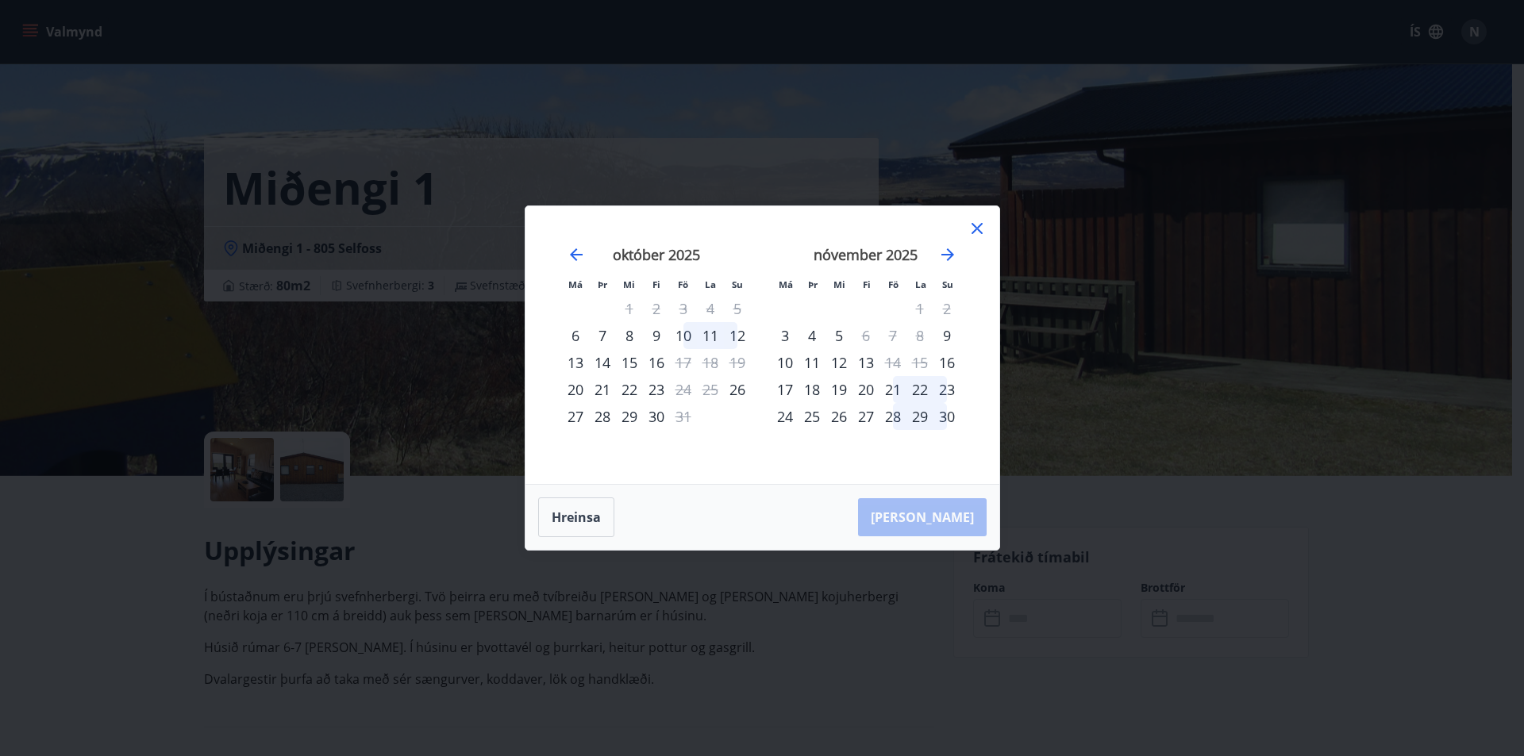
click at [978, 229] on icon at bounding box center [976, 228] width 19 height 19
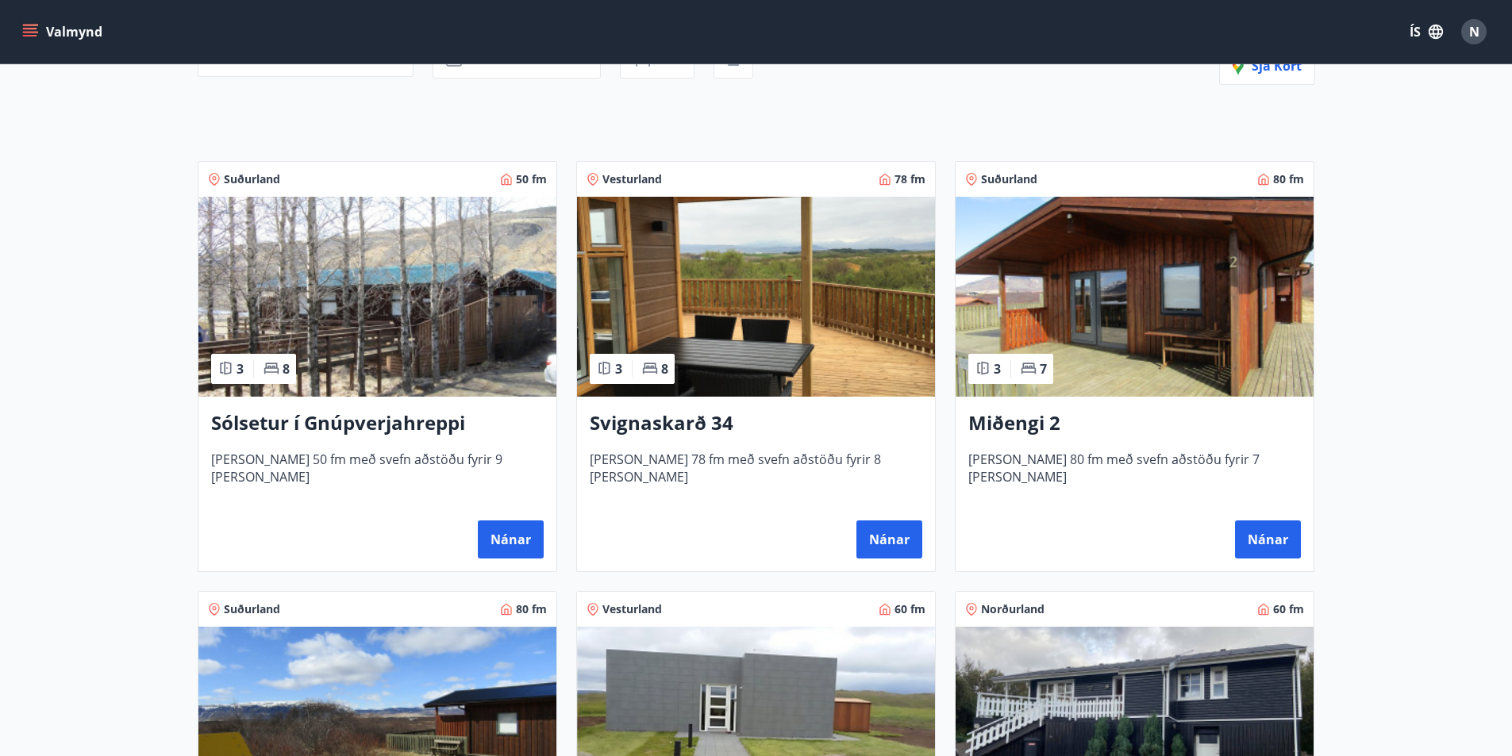
scroll to position [238, 0]
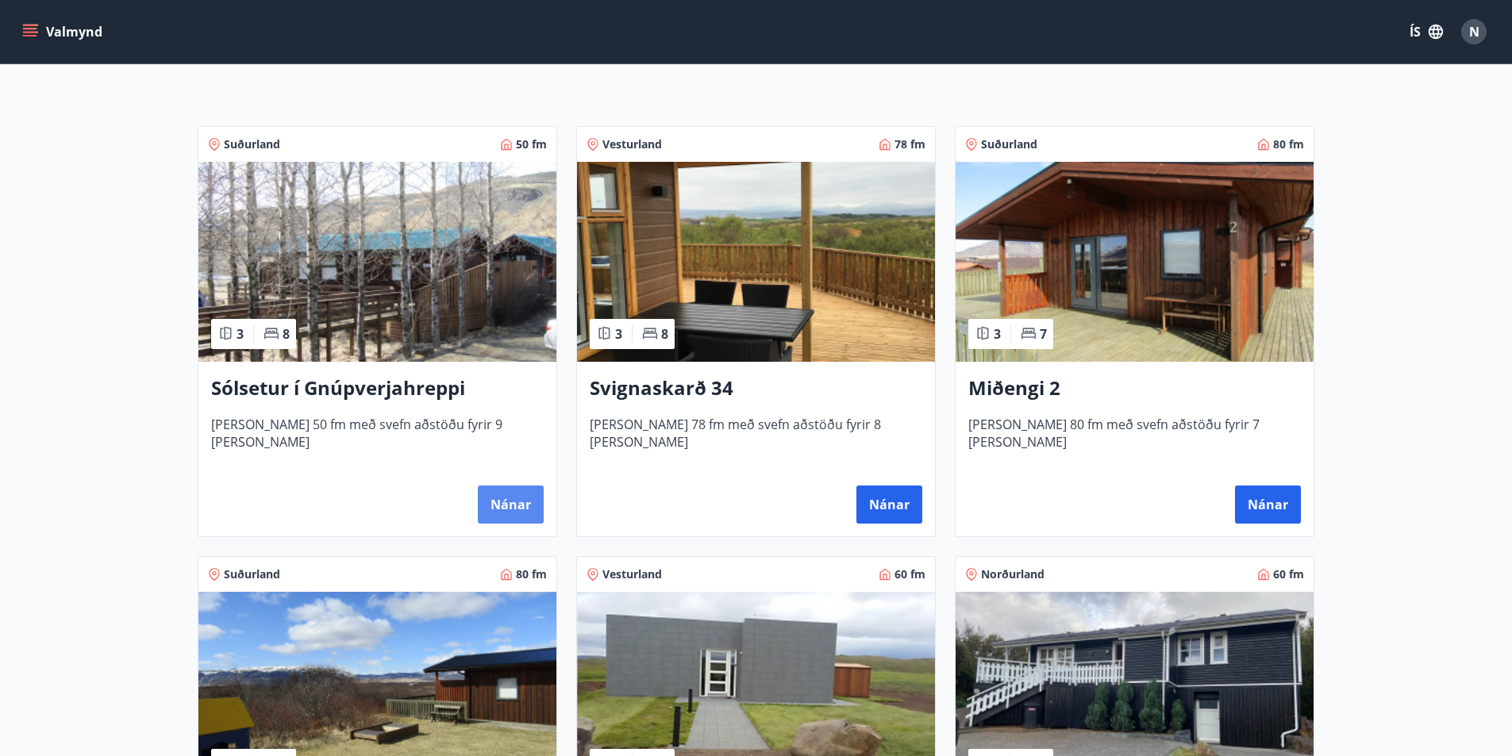
click at [520, 494] on button "Nánar" at bounding box center [511, 505] width 66 height 38
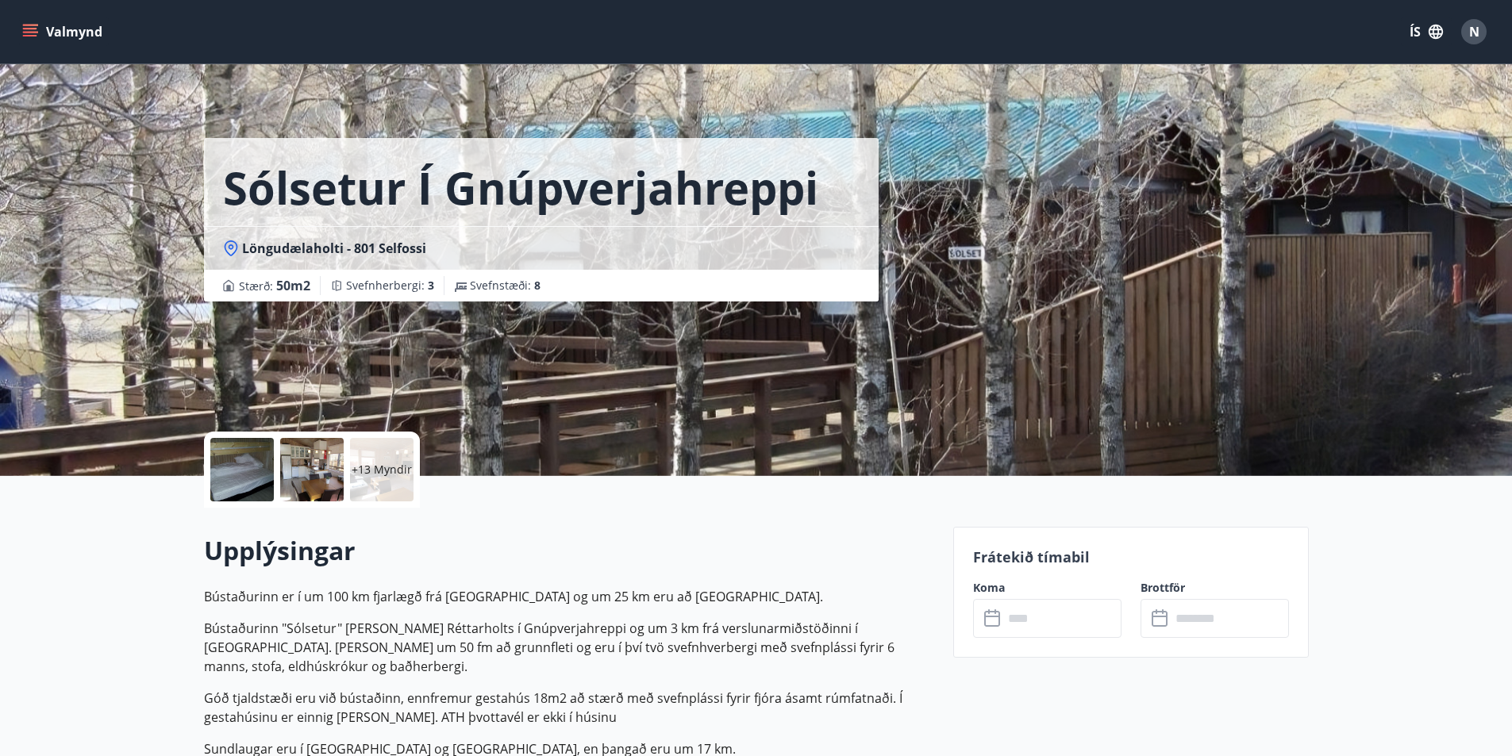
click at [1041, 609] on input "text" at bounding box center [1062, 618] width 118 height 39
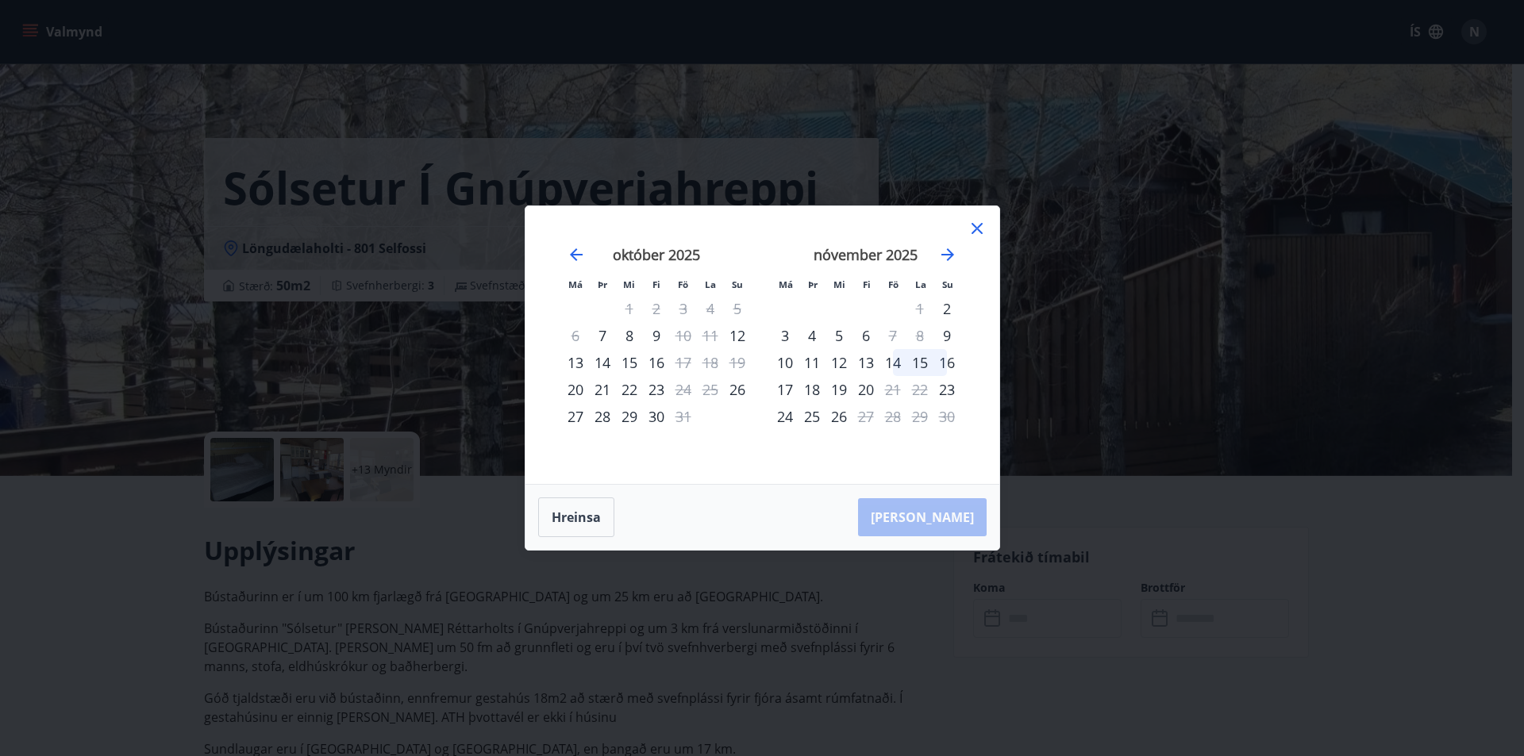
click at [972, 225] on icon at bounding box center [976, 228] width 19 height 19
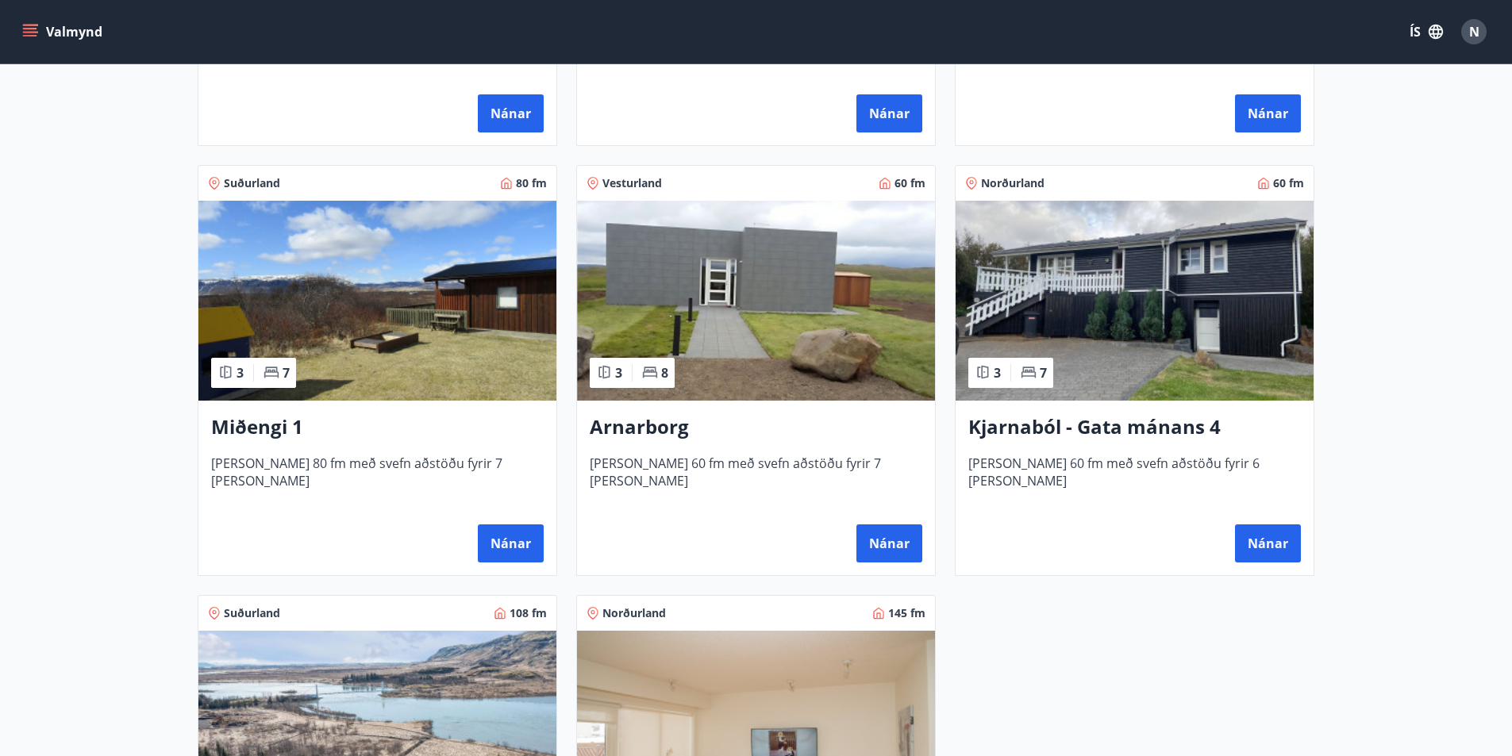
scroll to position [714, 0]
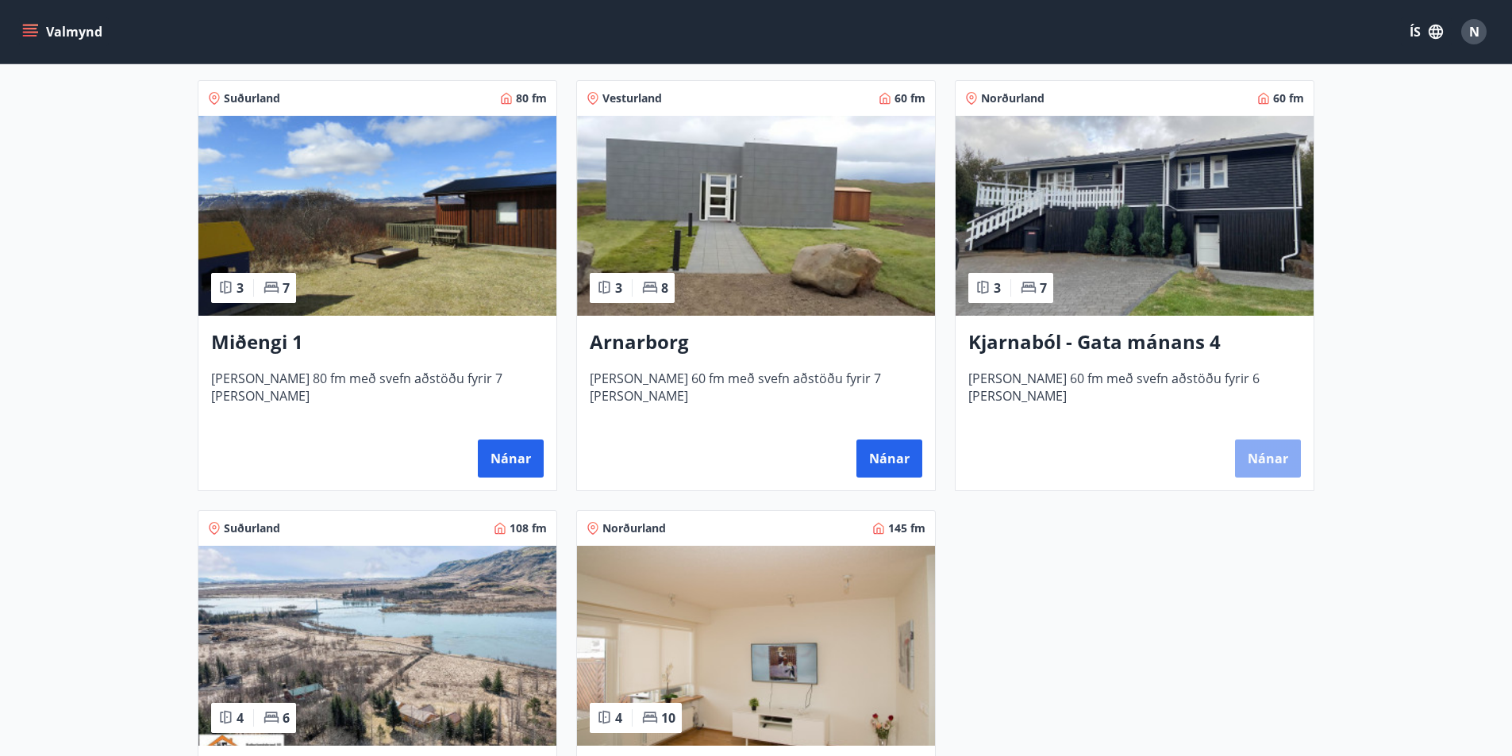
click at [1275, 461] on button "Nánar" at bounding box center [1268, 459] width 66 height 38
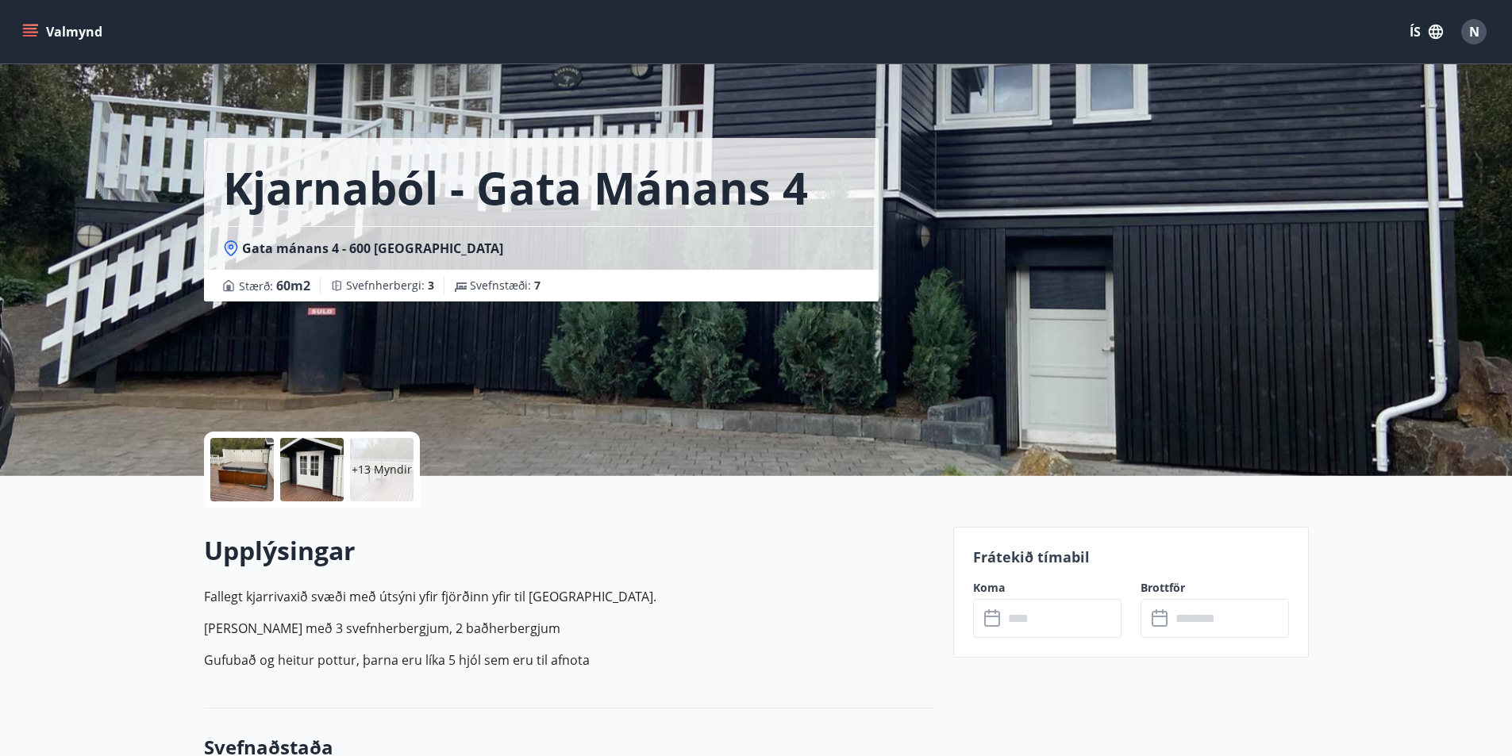
click at [1067, 621] on input "text" at bounding box center [1062, 618] width 118 height 39
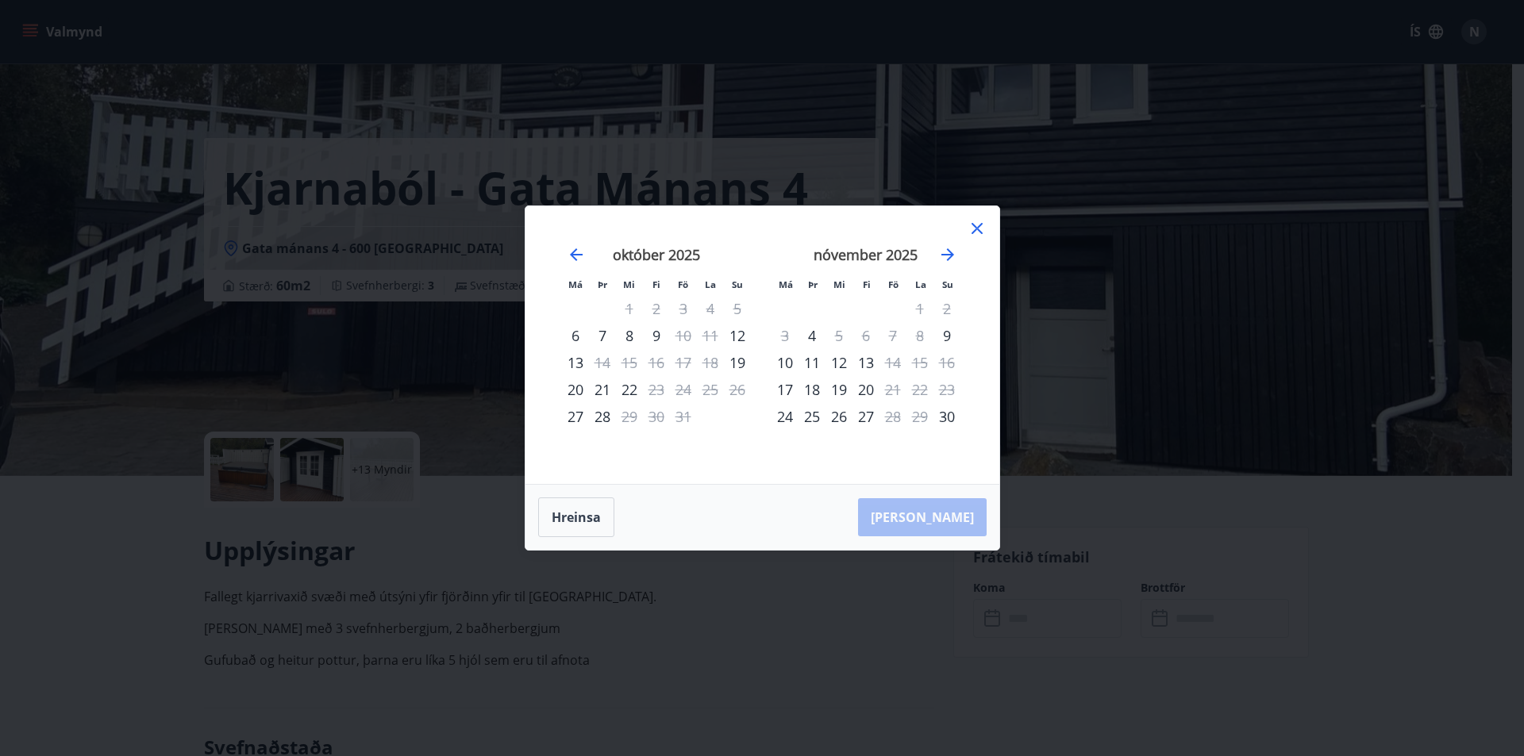
click at [976, 225] on icon at bounding box center [976, 228] width 19 height 19
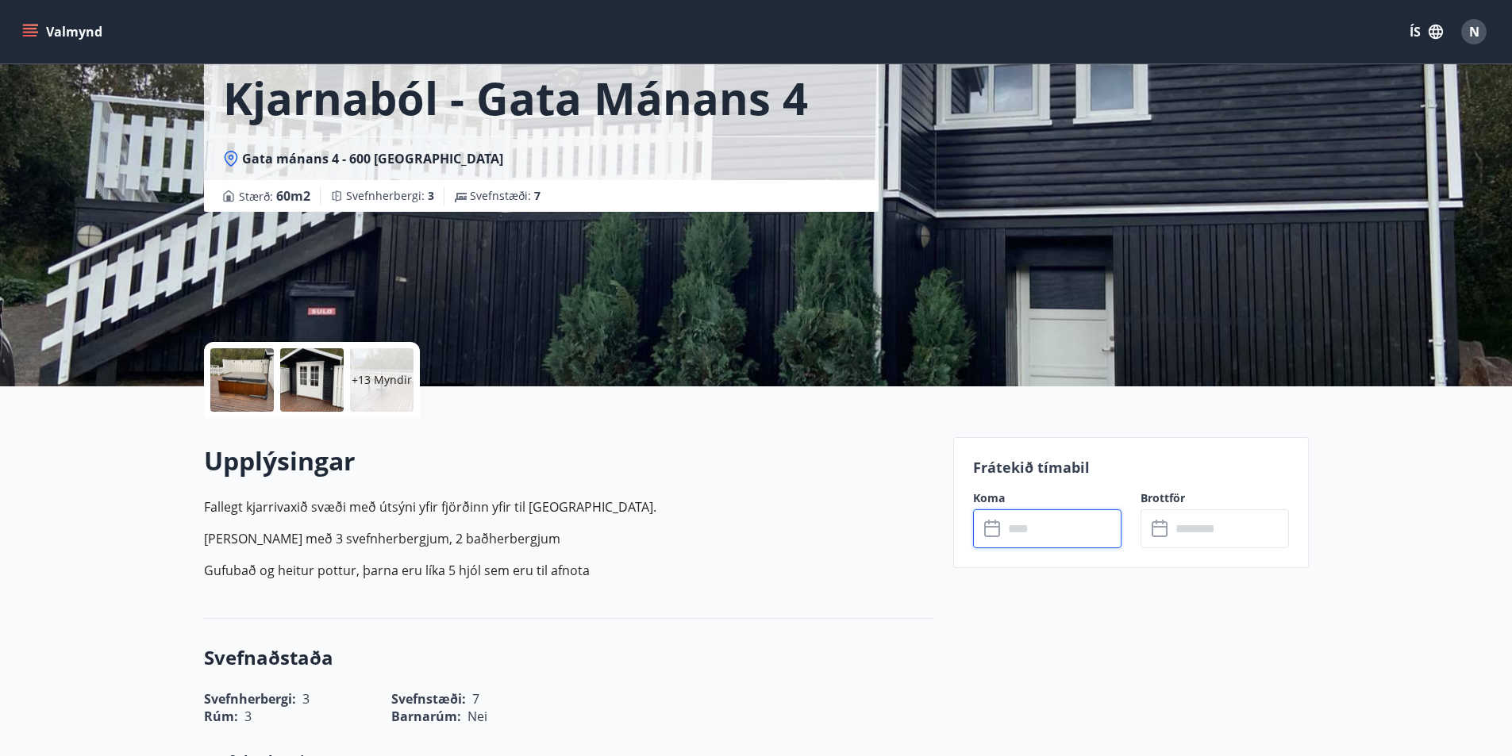
scroll to position [317, 0]
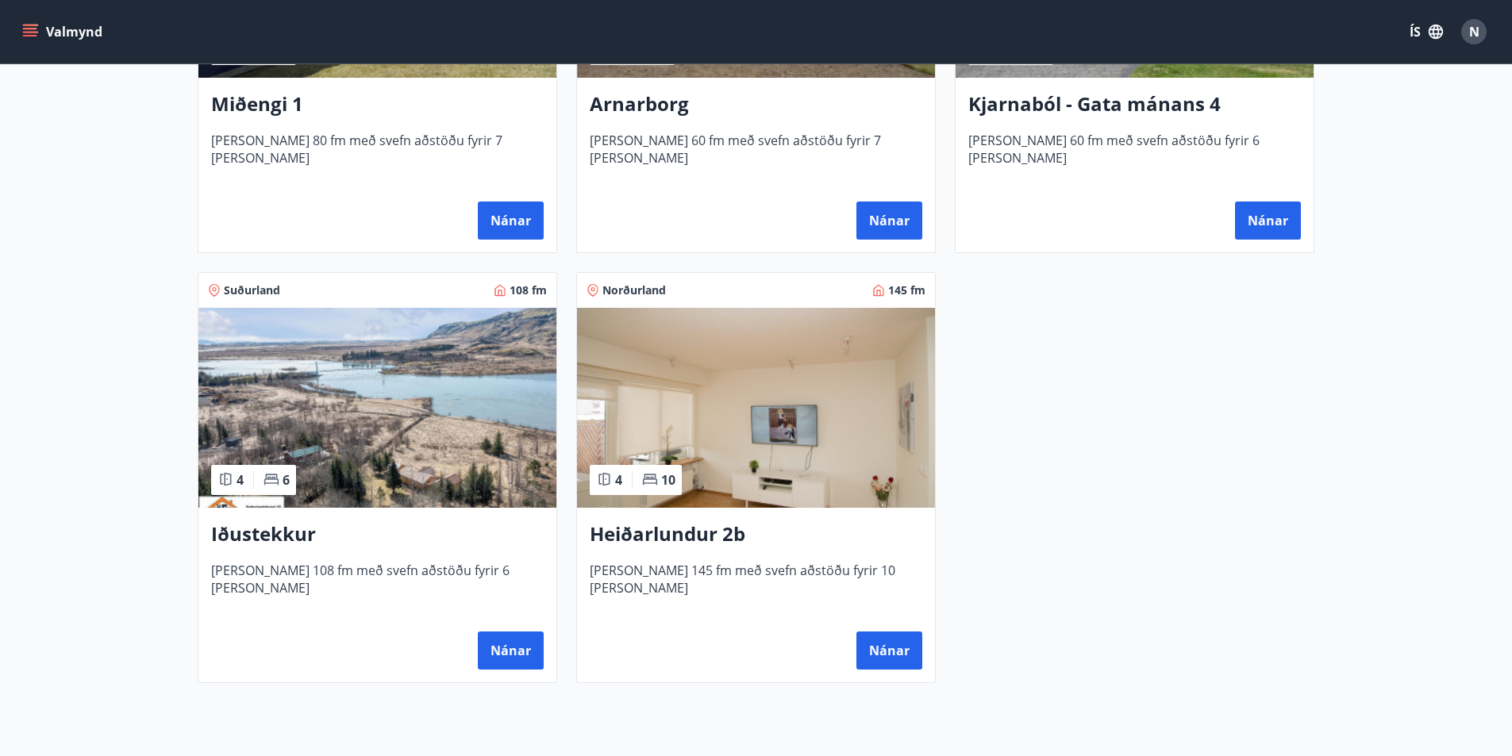
scroll to position [1032, 0]
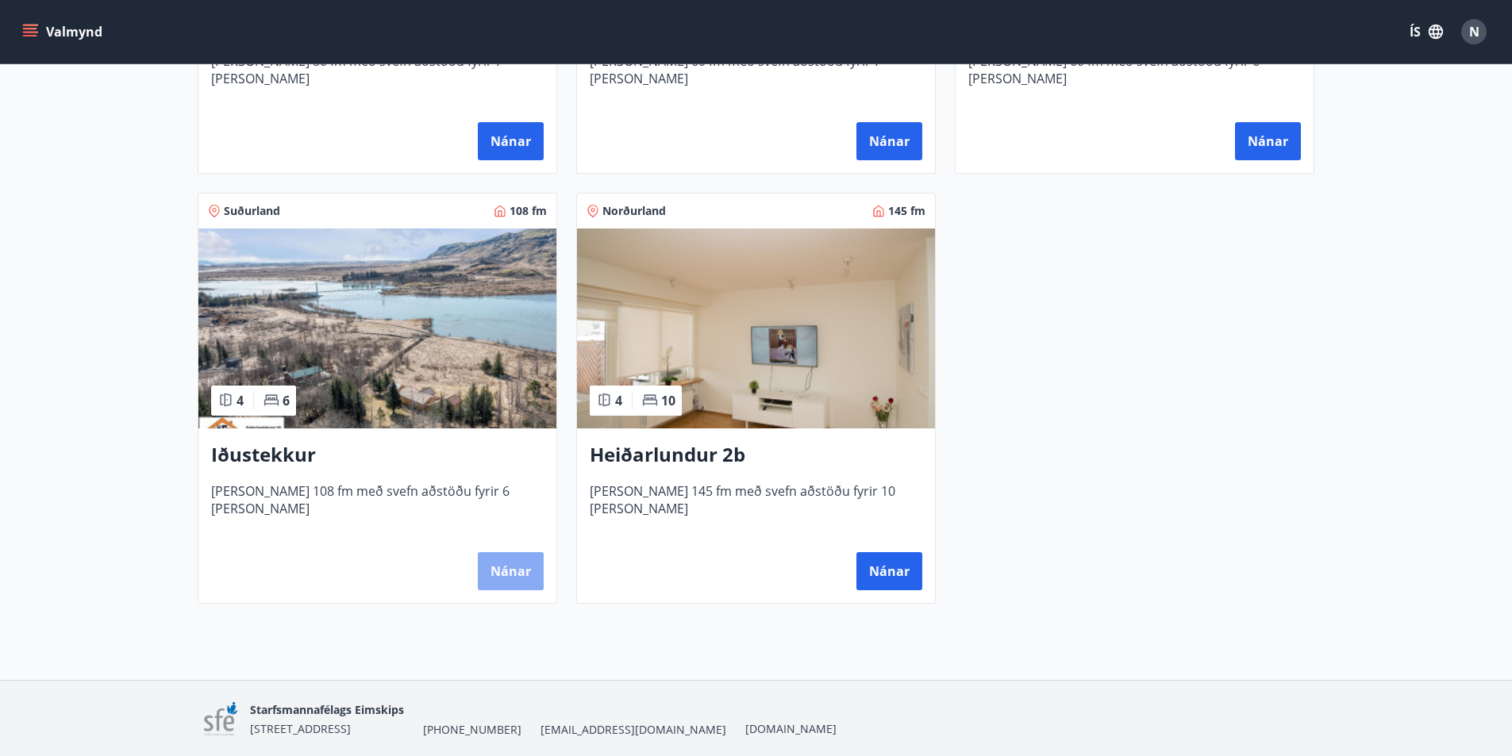
click at [502, 573] on button "Nánar" at bounding box center [511, 571] width 66 height 38
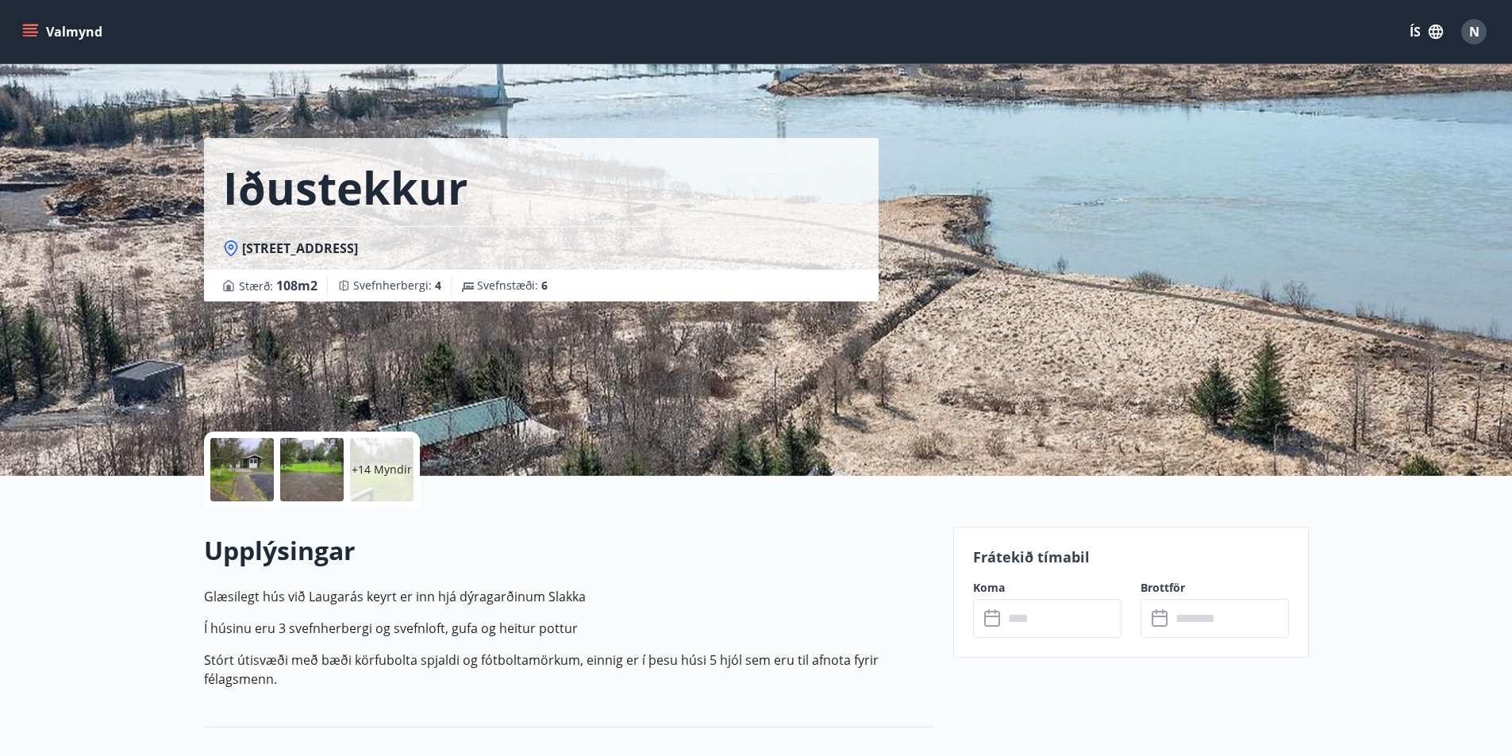
click at [1051, 617] on input "text" at bounding box center [1062, 618] width 118 height 39
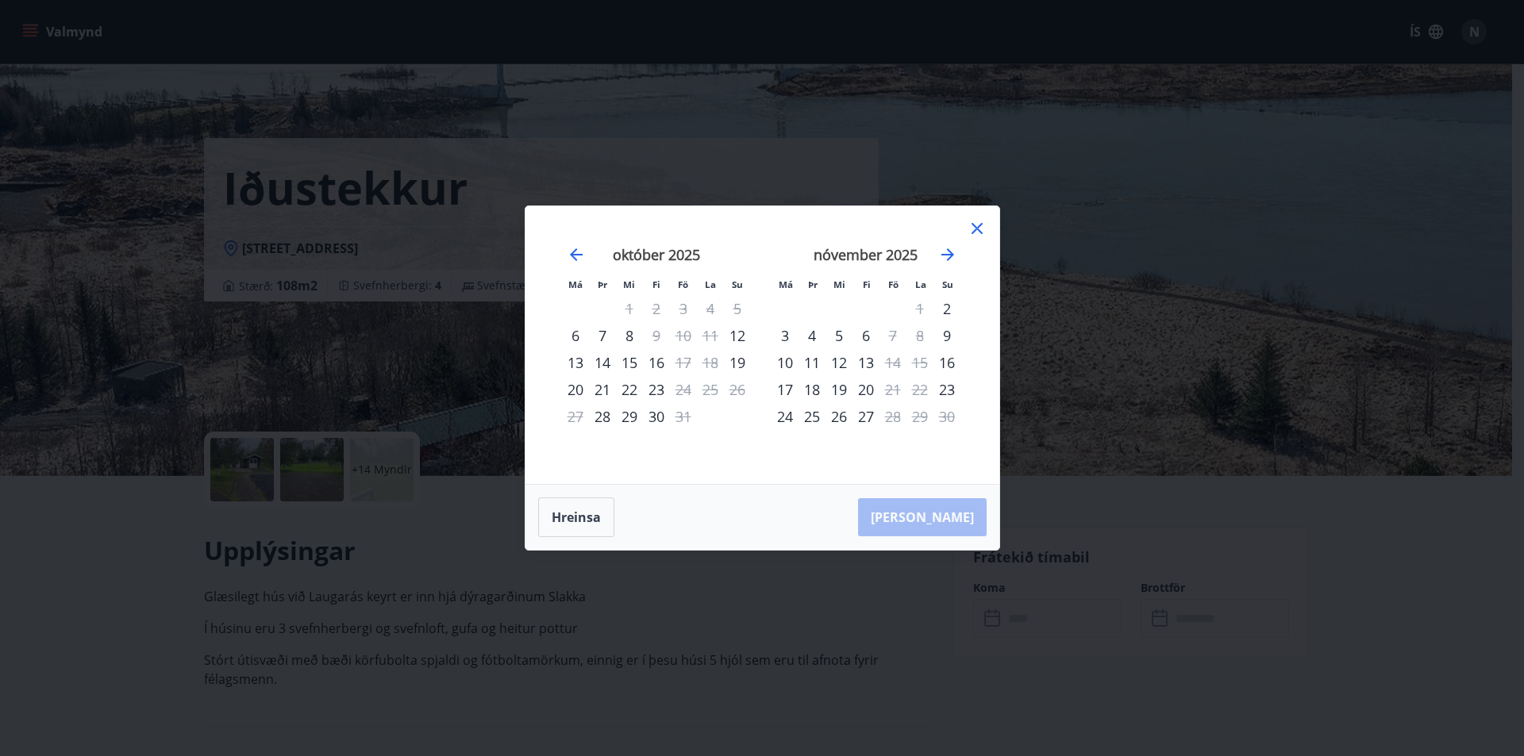
click at [979, 225] on icon at bounding box center [976, 228] width 11 height 11
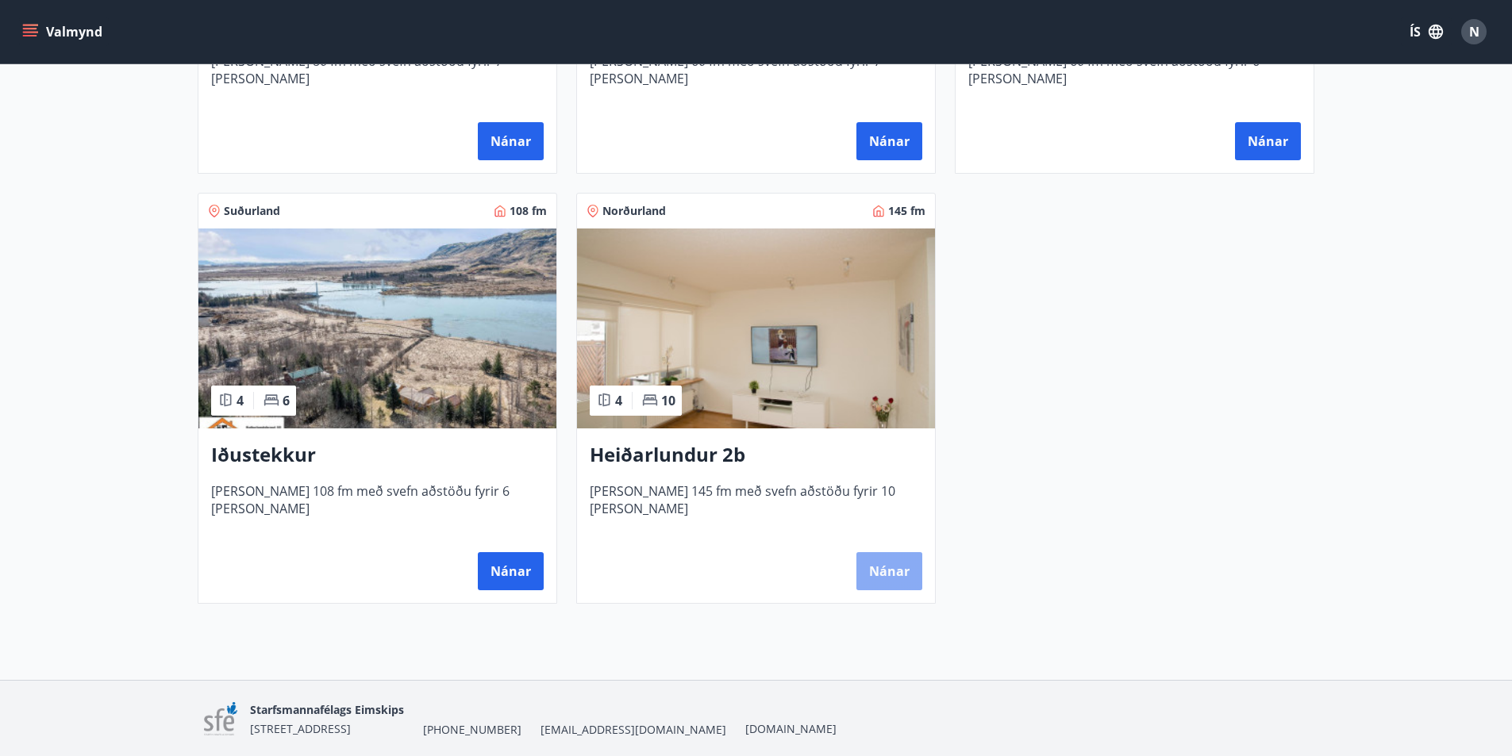
click at [890, 563] on button "Nánar" at bounding box center [889, 571] width 66 height 38
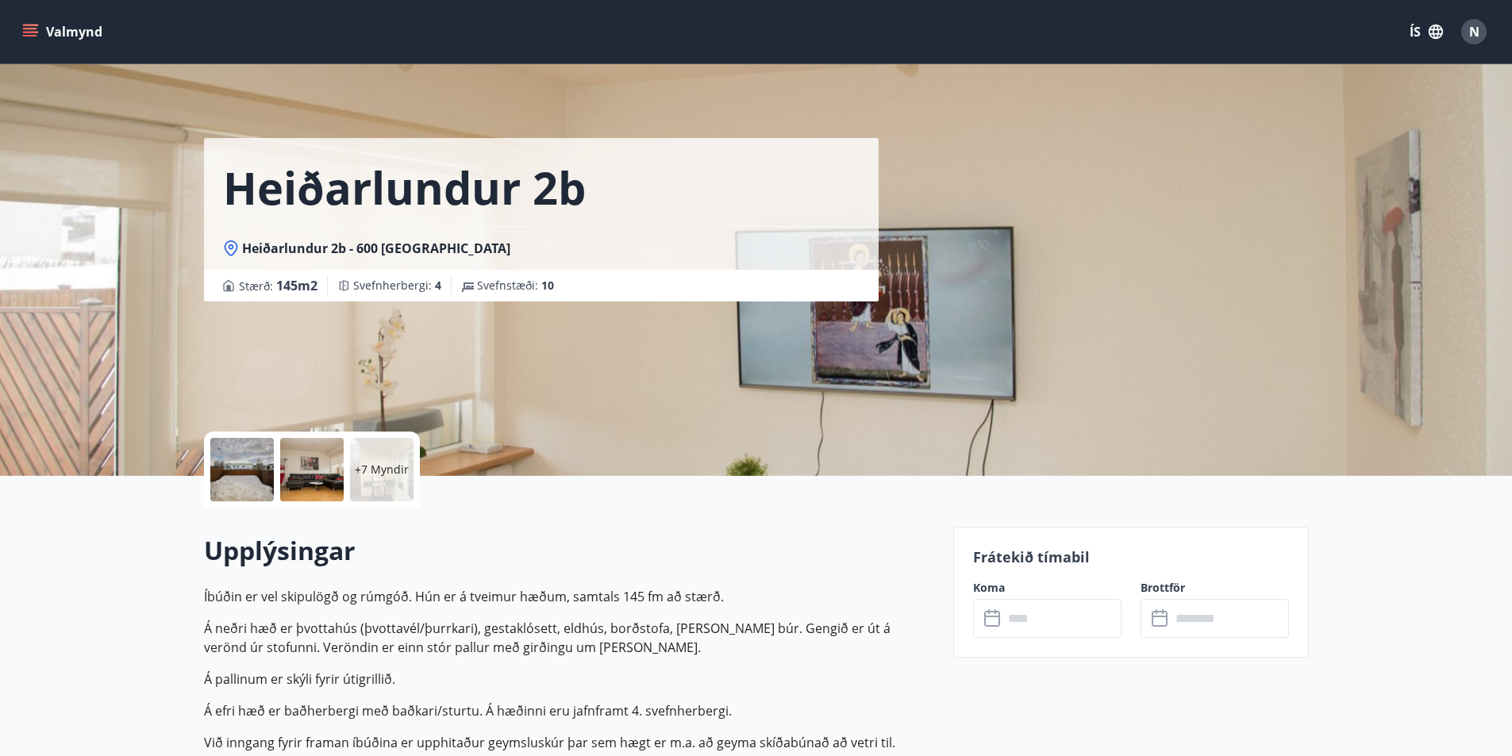
click at [1037, 604] on input "text" at bounding box center [1062, 618] width 118 height 39
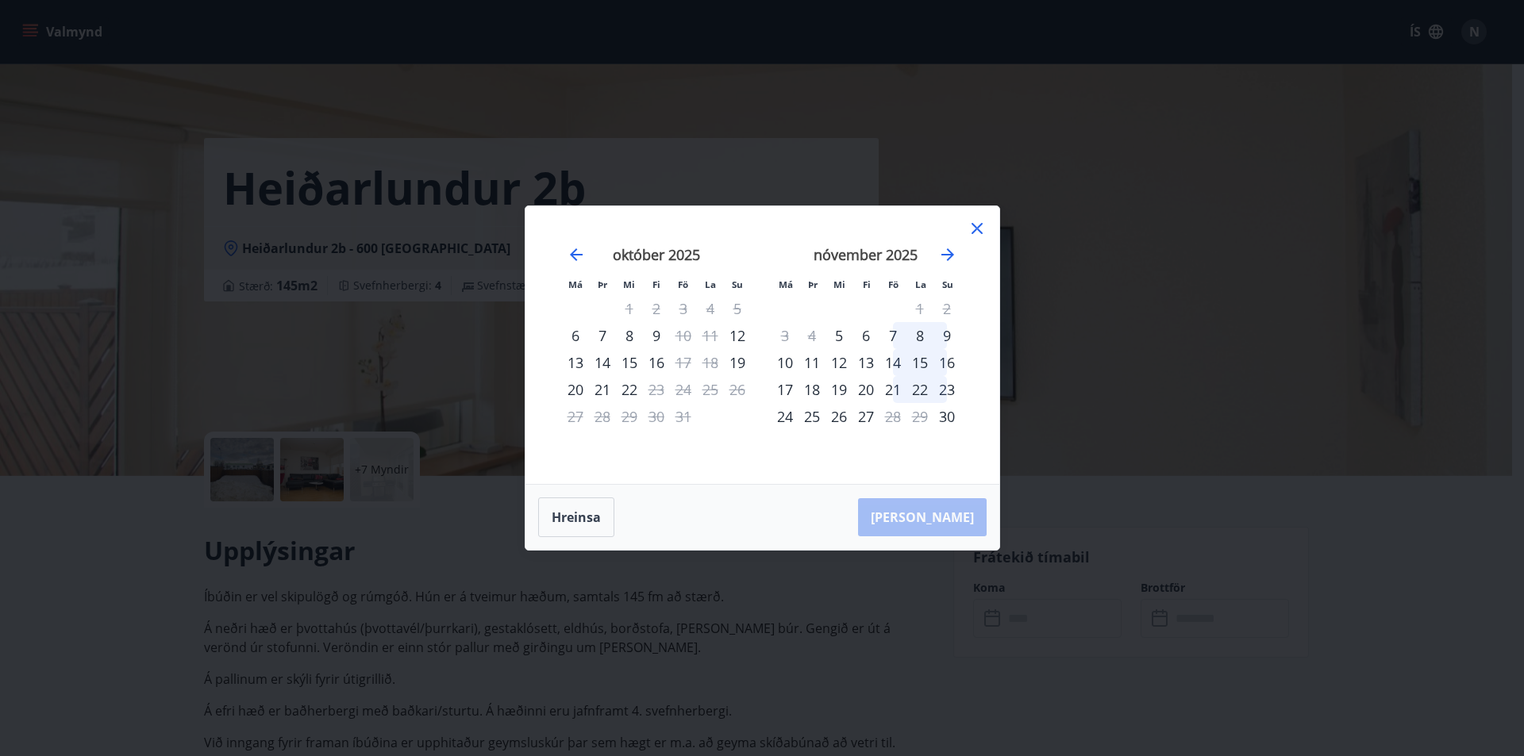
click at [974, 226] on icon at bounding box center [976, 228] width 11 height 11
